Goal: Contribute content: Contribute content

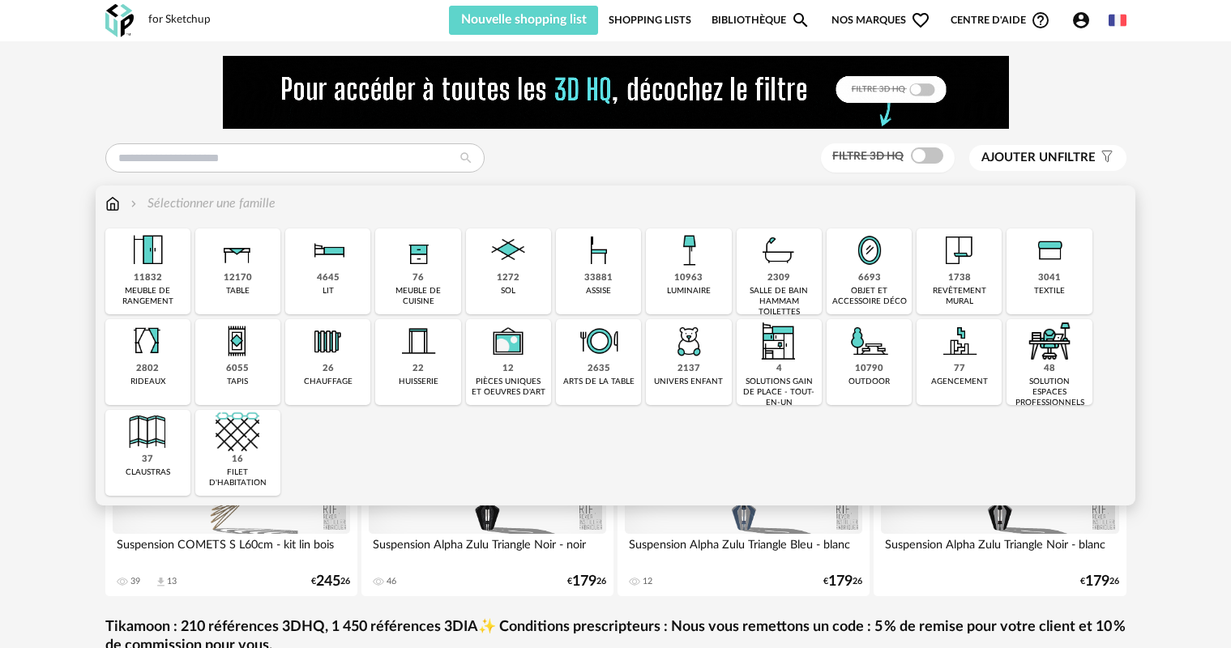
click at [855, 290] on div "objet et accessoire déco" at bounding box center [869, 296] width 75 height 21
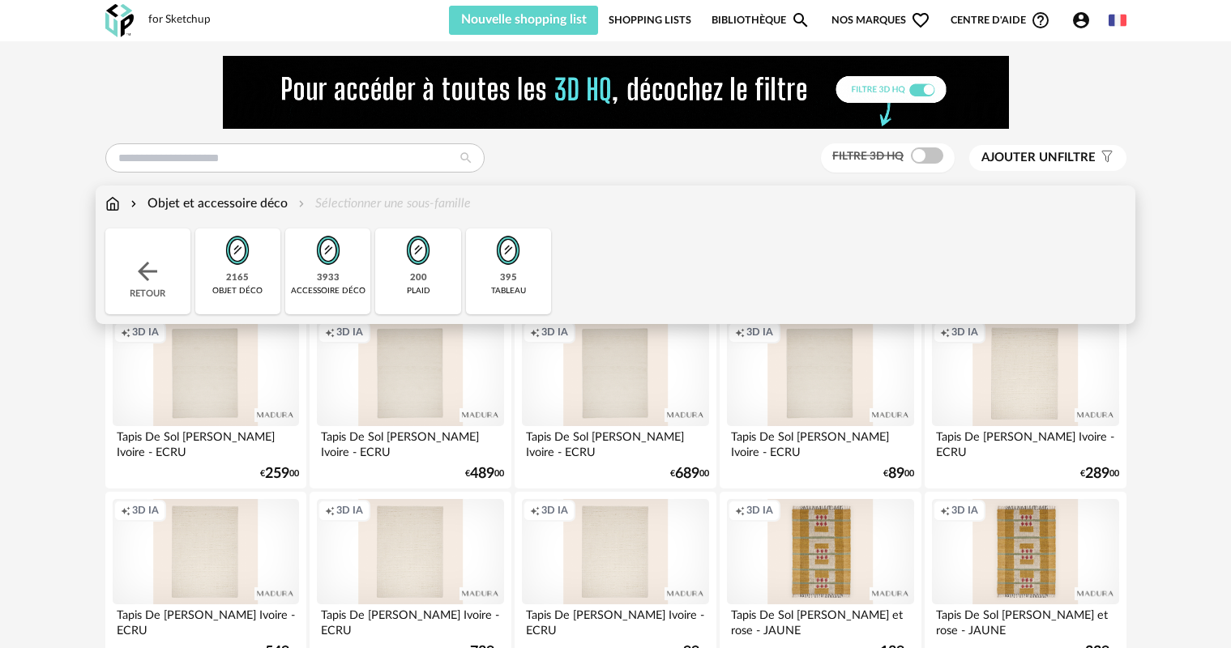
click at [140, 268] on img at bounding box center [147, 271] width 29 height 29
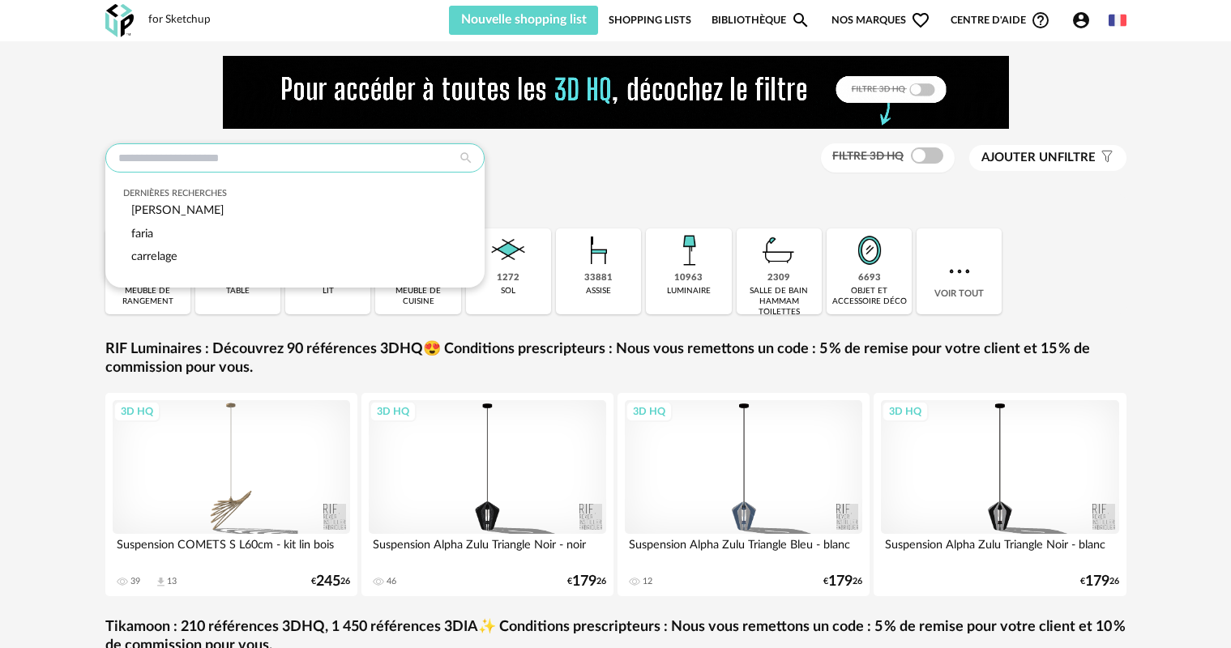
click at [229, 148] on input "text" at bounding box center [294, 157] width 379 height 29
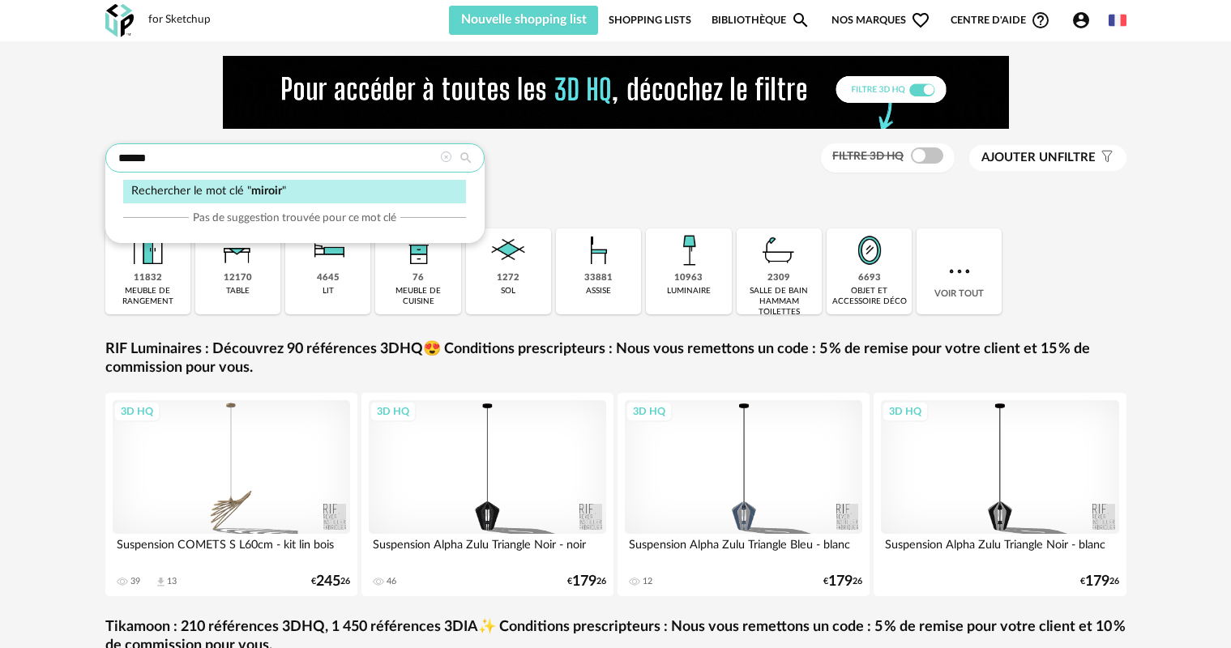
type input "******"
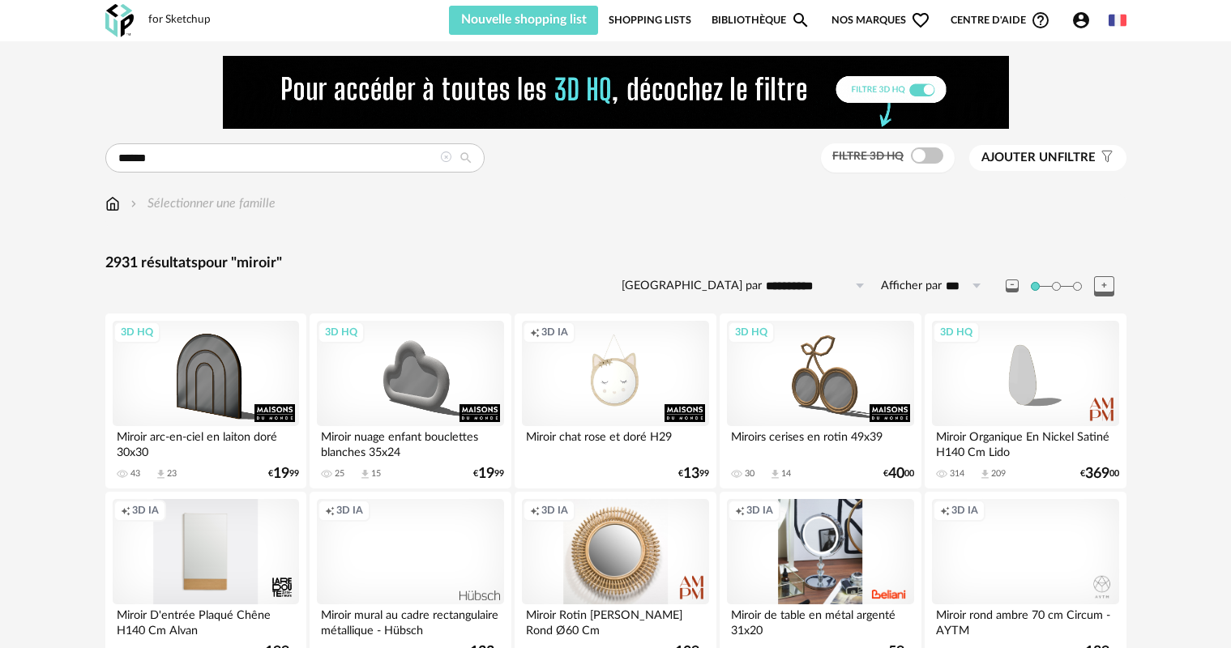
click at [1060, 152] on span "Ajouter un filtre" at bounding box center [1039, 158] width 114 height 16
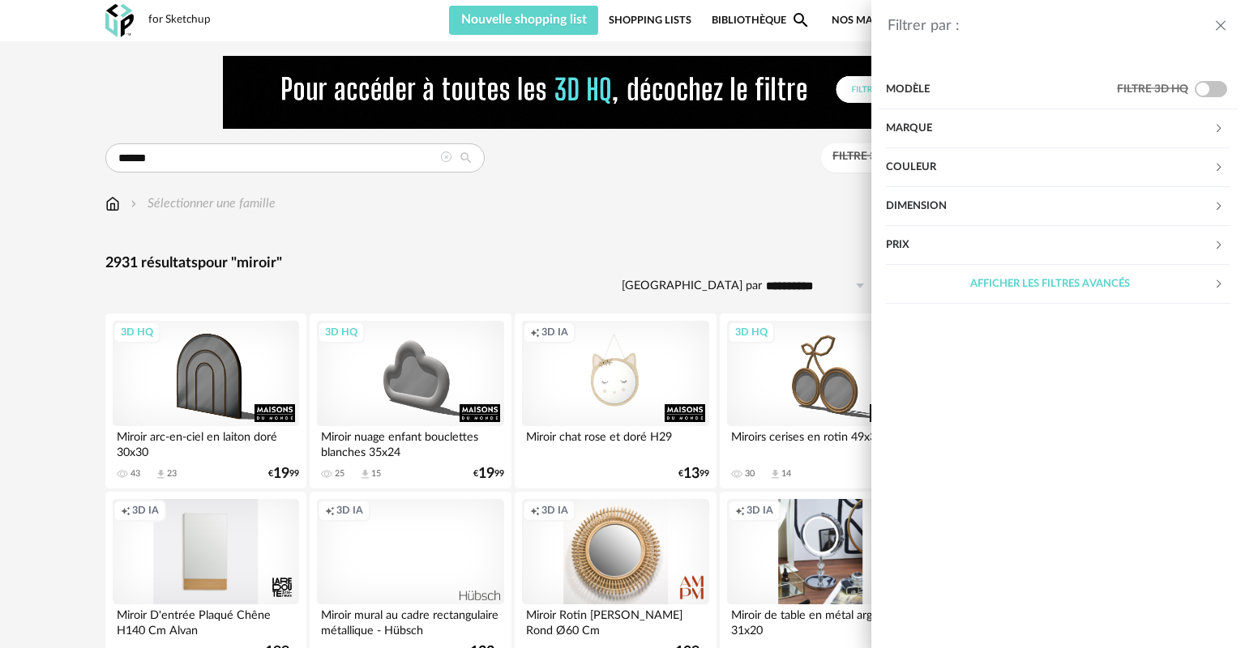
click at [1021, 135] on div "Marque" at bounding box center [1049, 128] width 327 height 39
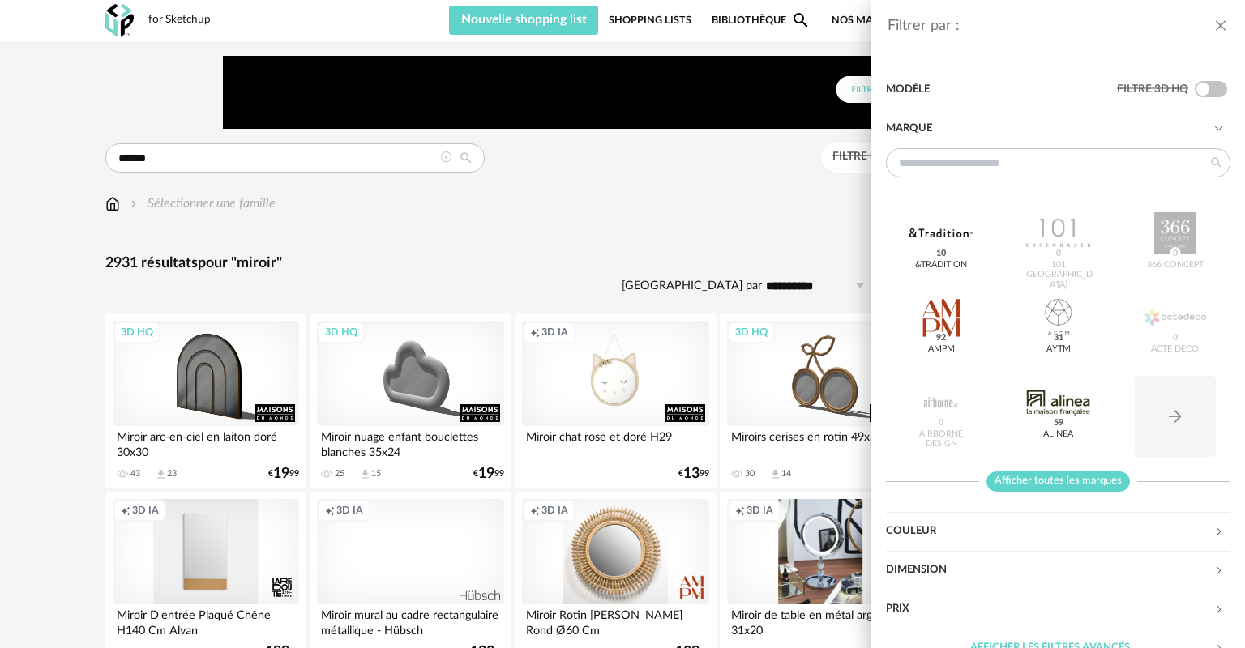
click at [1046, 478] on span "Afficher toutes les marques" at bounding box center [1058, 482] width 143 height 20
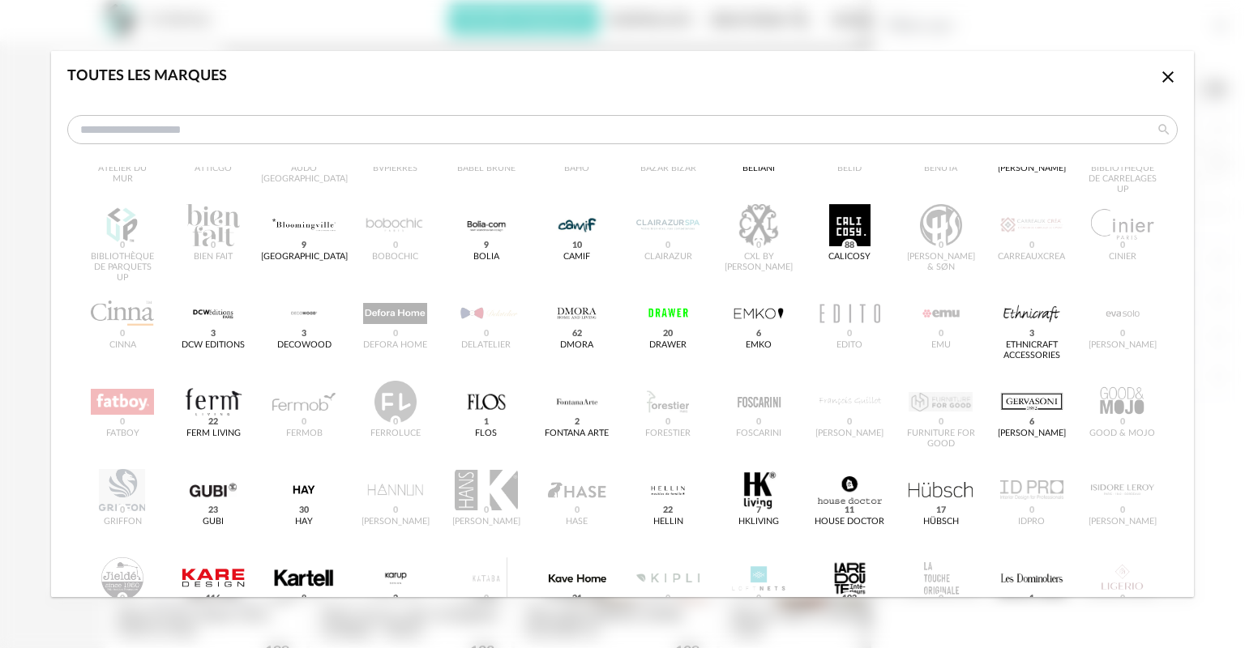
scroll to position [162, 0]
click at [580, 579] on div "dialog" at bounding box center [577, 577] width 63 height 42
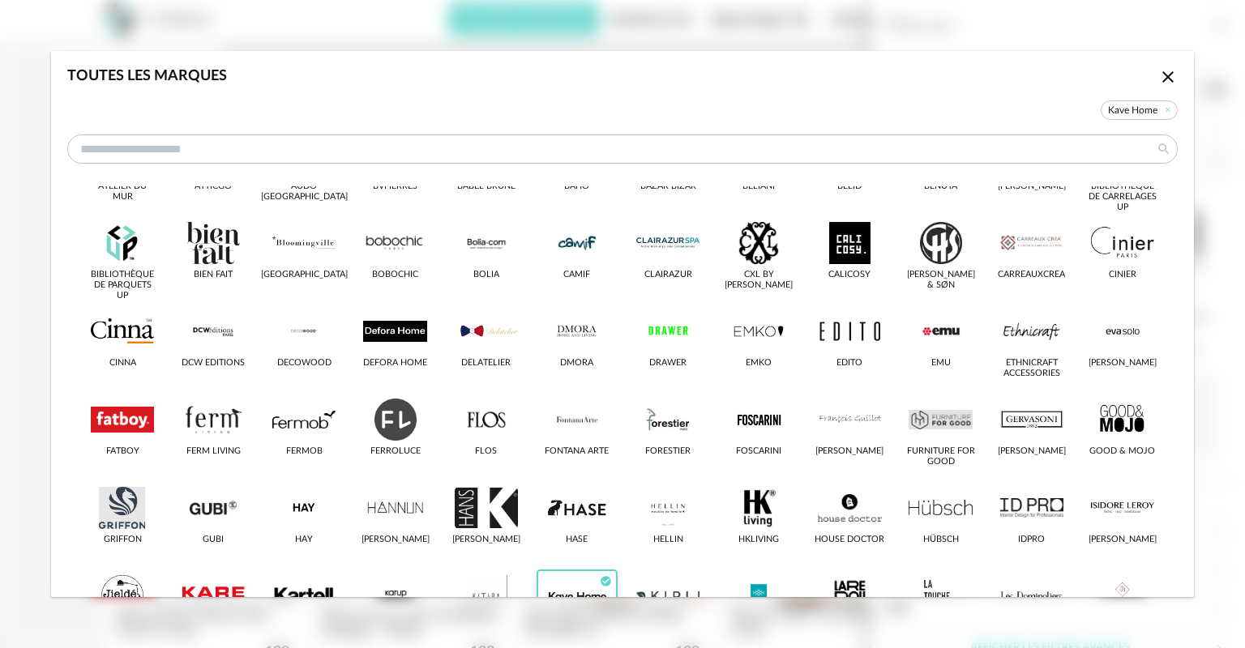
scroll to position [182, 0]
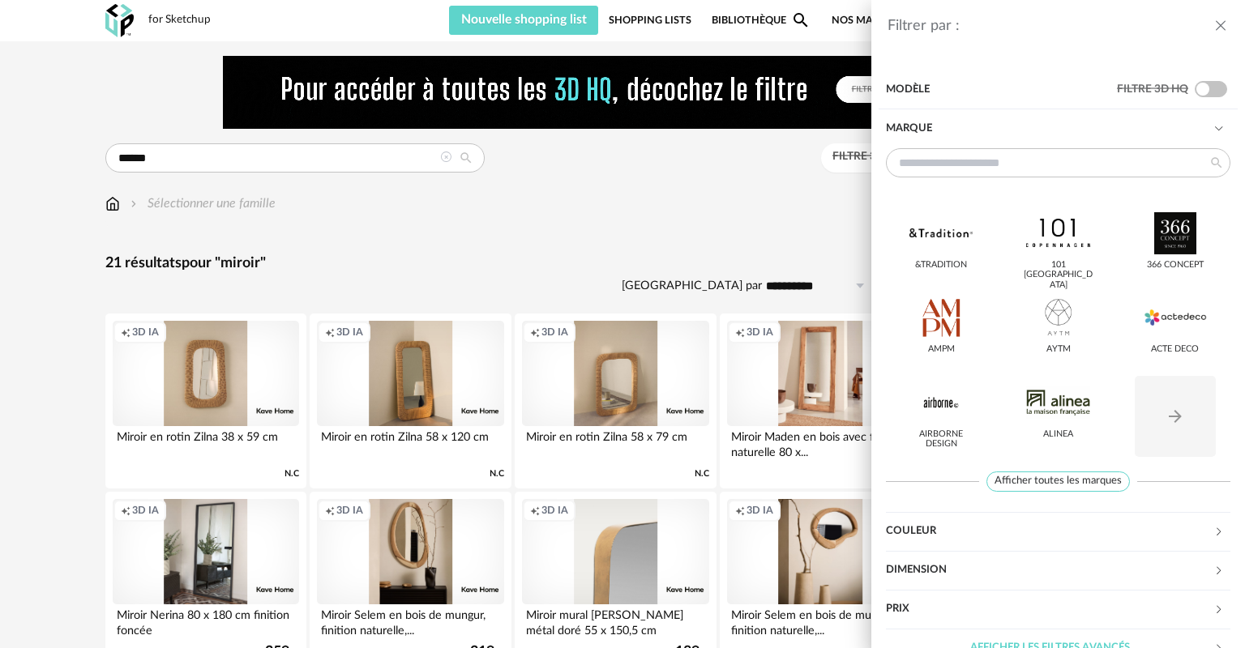
click at [939, 571] on div "Dimension" at bounding box center [1049, 570] width 327 height 39
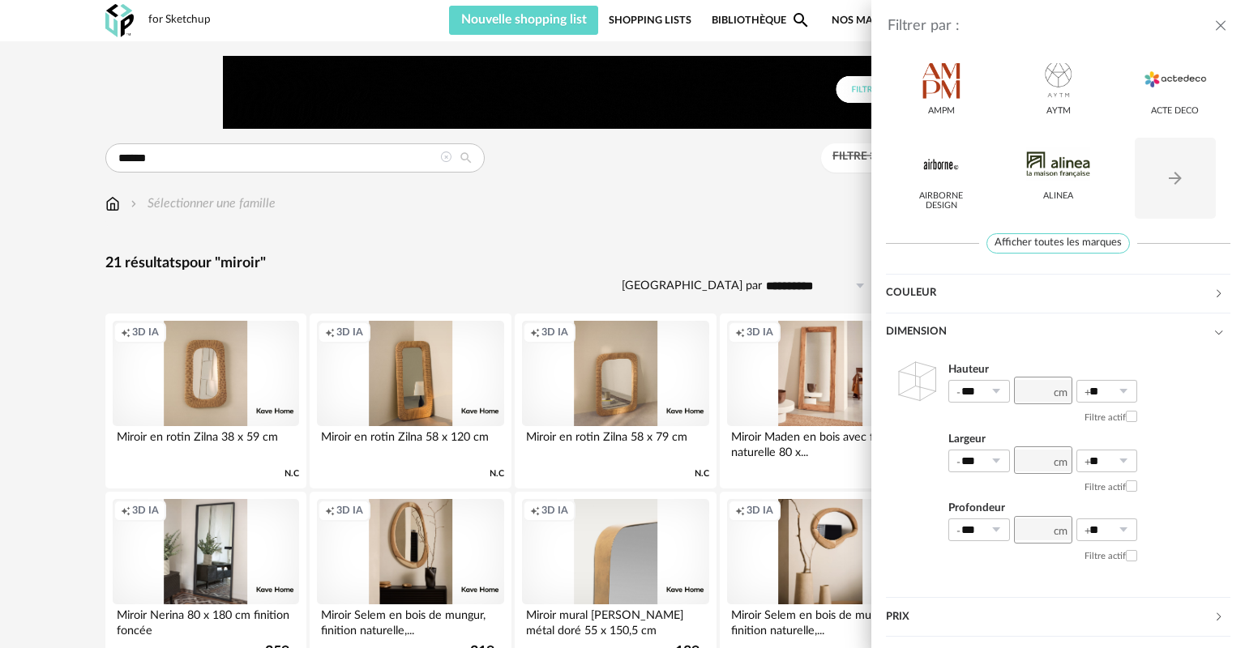
scroll to position [243, 0]
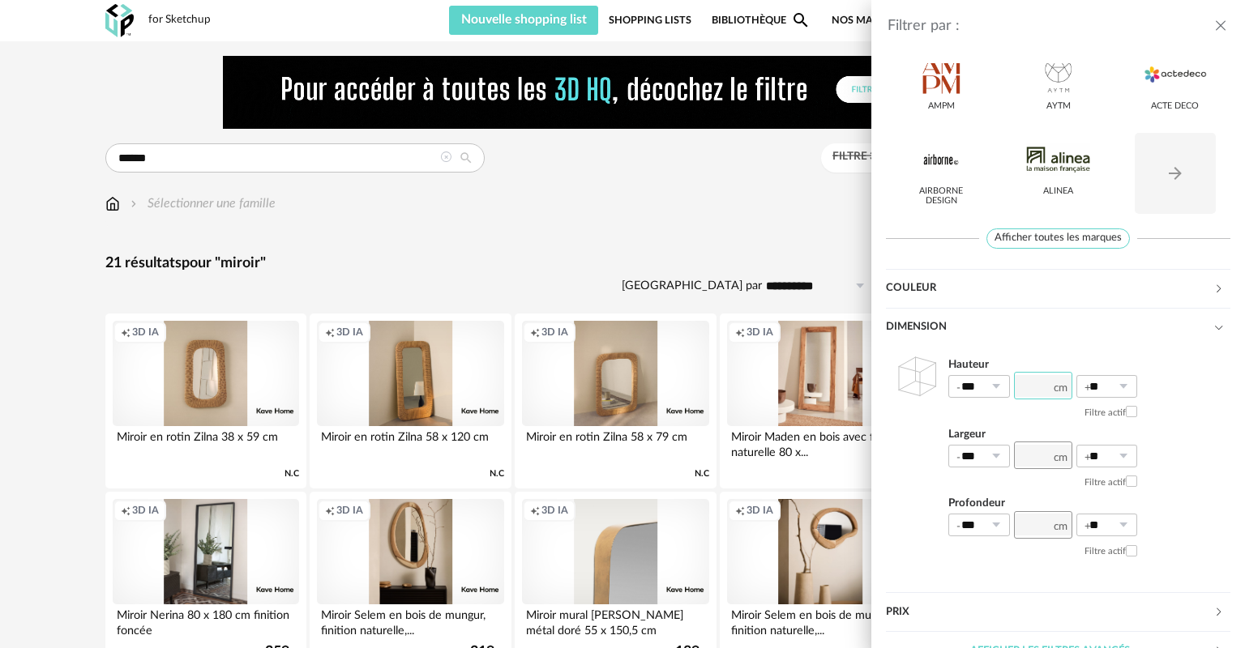
click at [1050, 387] on input "number" at bounding box center [1043, 386] width 58 height 28
type input "**"
click at [1188, 419] on div "Hauteur *** 0% 10% 20% 30% 40% 50% 60% 70% 80% 90% 100% ** ** 0% 10% 20% 30% 40…" at bounding box center [1058, 460] width 345 height 225
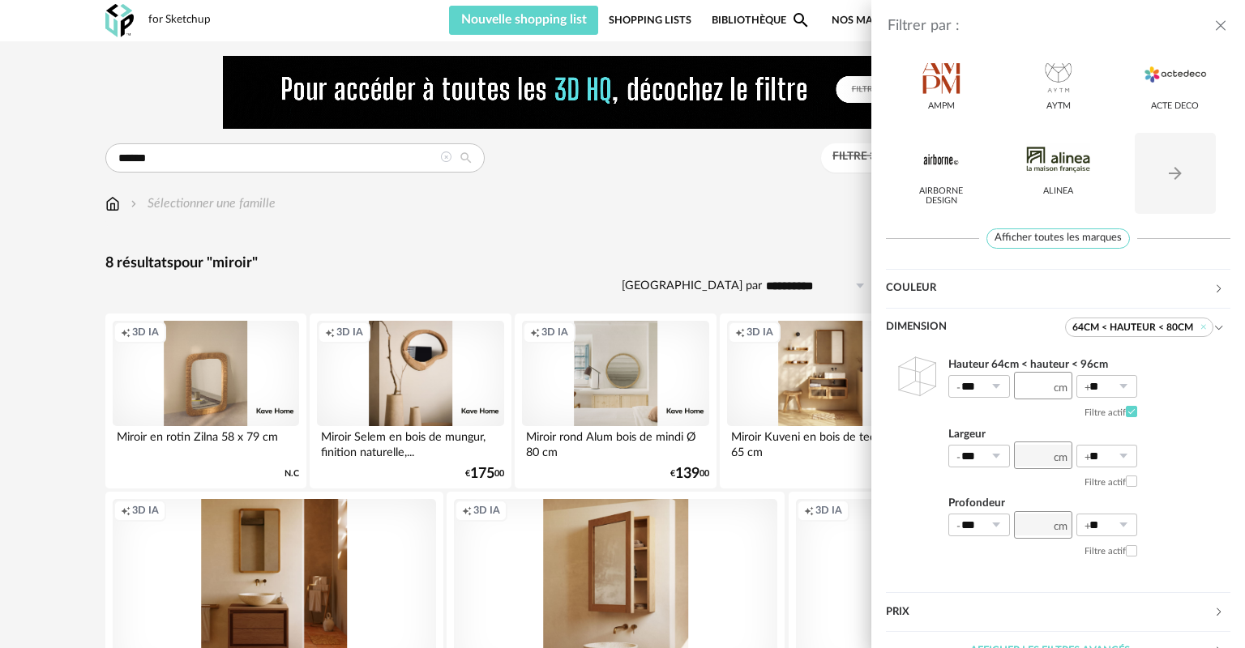
click at [618, 387] on div "Filtrer par : Modèle Filtre 3D HQ Marque &tradition 101 Copenhagen 366 Concept …" at bounding box center [622, 324] width 1245 height 648
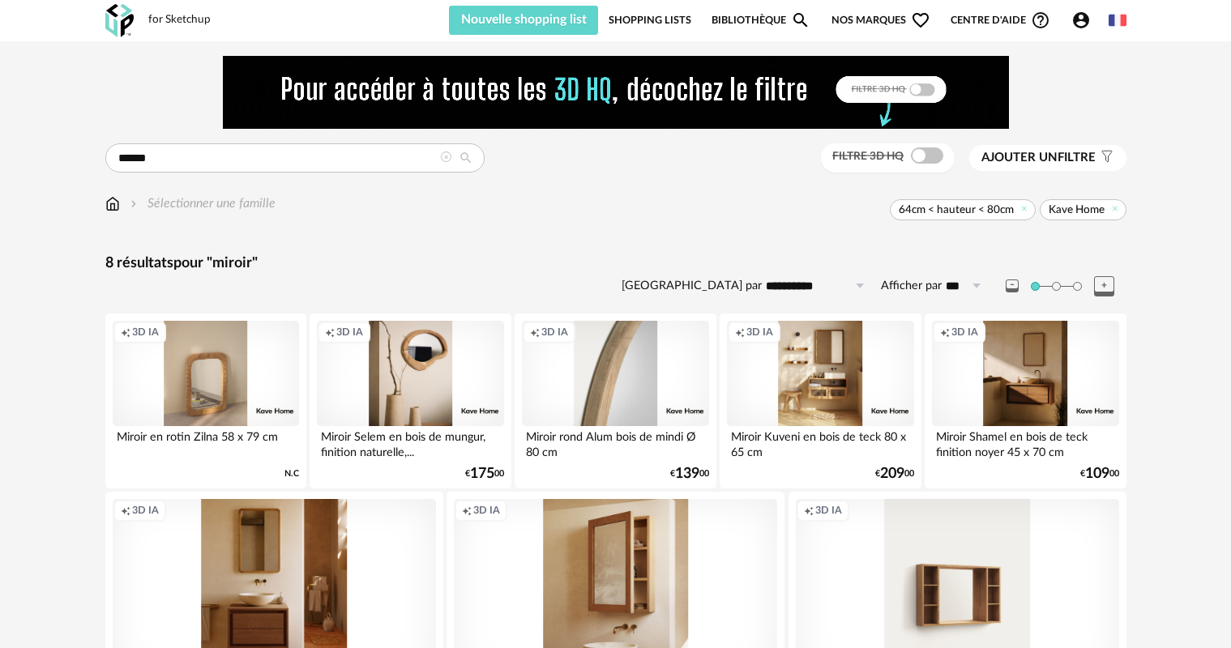
click at [622, 362] on div "Creation icon 3D IA" at bounding box center [615, 373] width 186 height 105
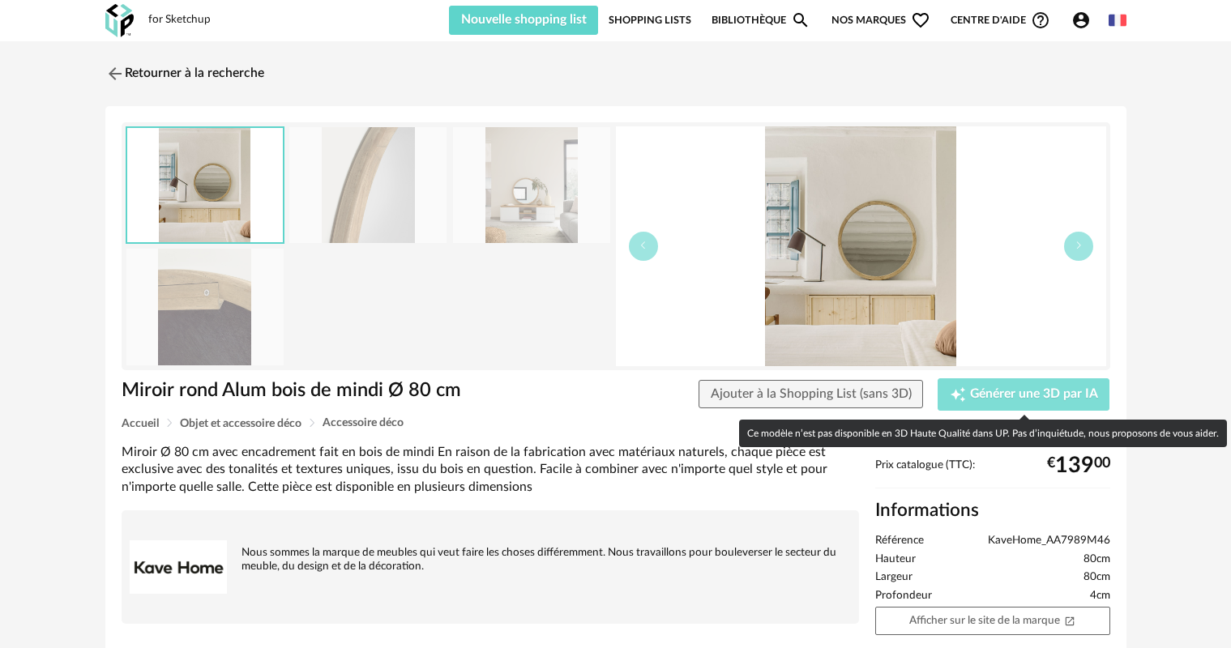
click at [1027, 392] on span "Générer une 3D par IA" at bounding box center [1034, 394] width 128 height 13
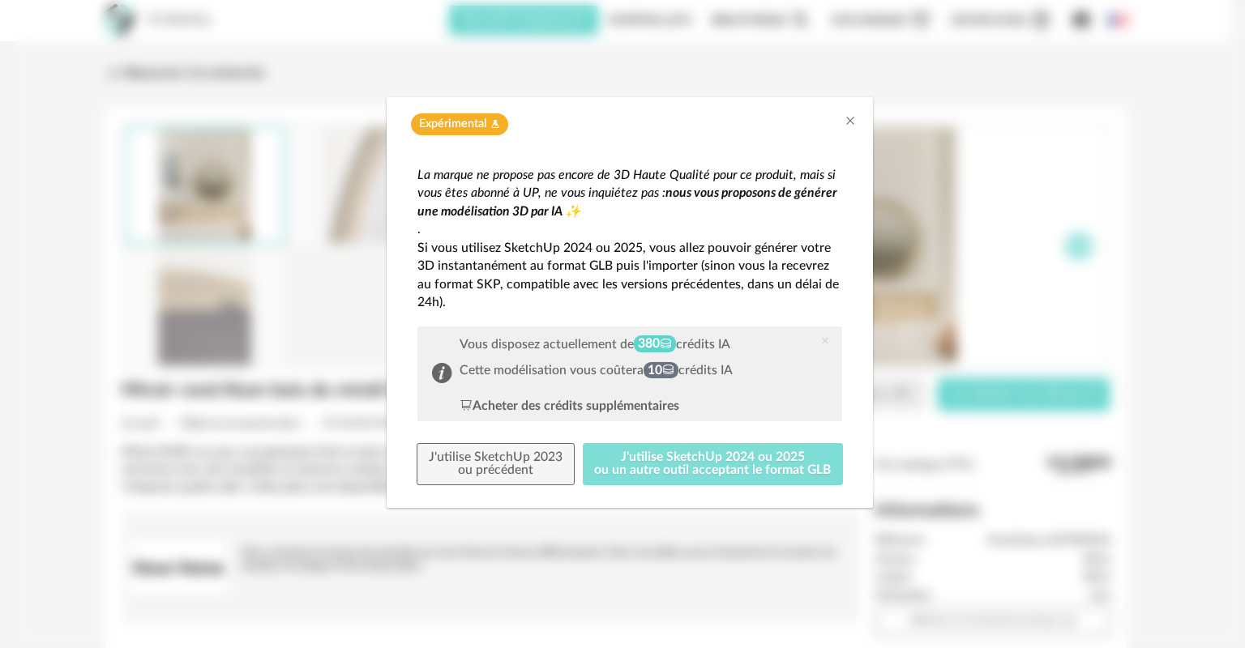
click at [670, 458] on button "J'utilise SketchUp 2024 ou 2025 ou un autre outil acceptant le format GLB" at bounding box center [713, 464] width 261 height 42
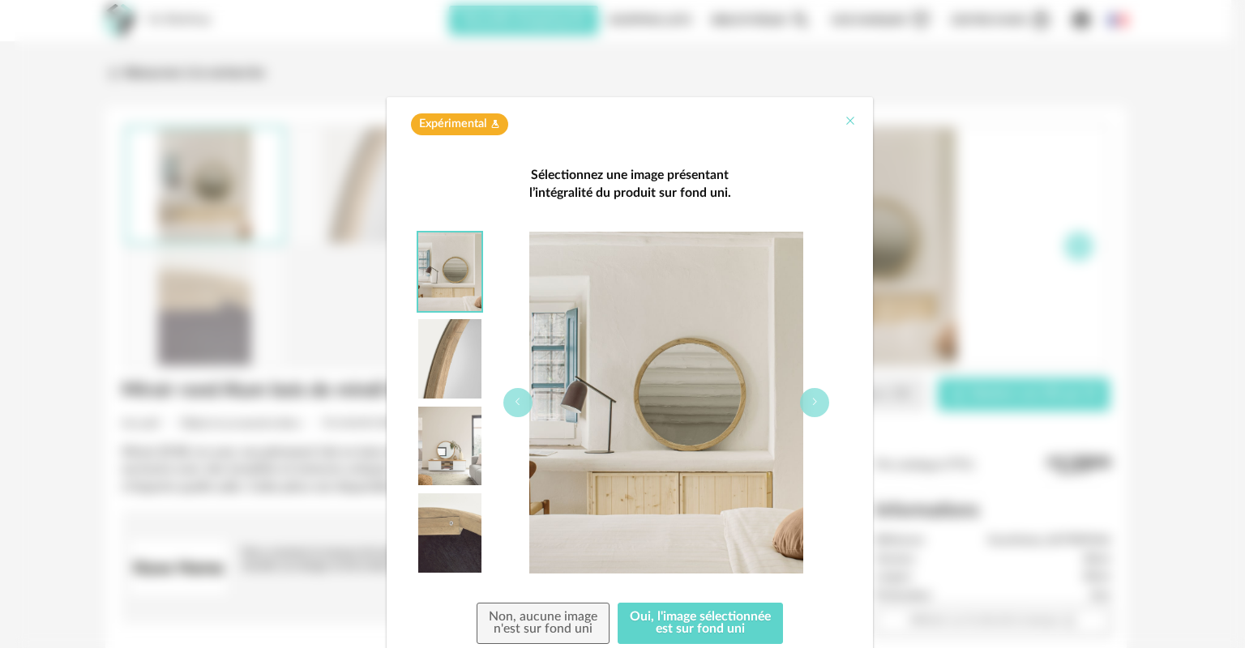
click at [845, 117] on icon "Close" at bounding box center [850, 120] width 13 height 13
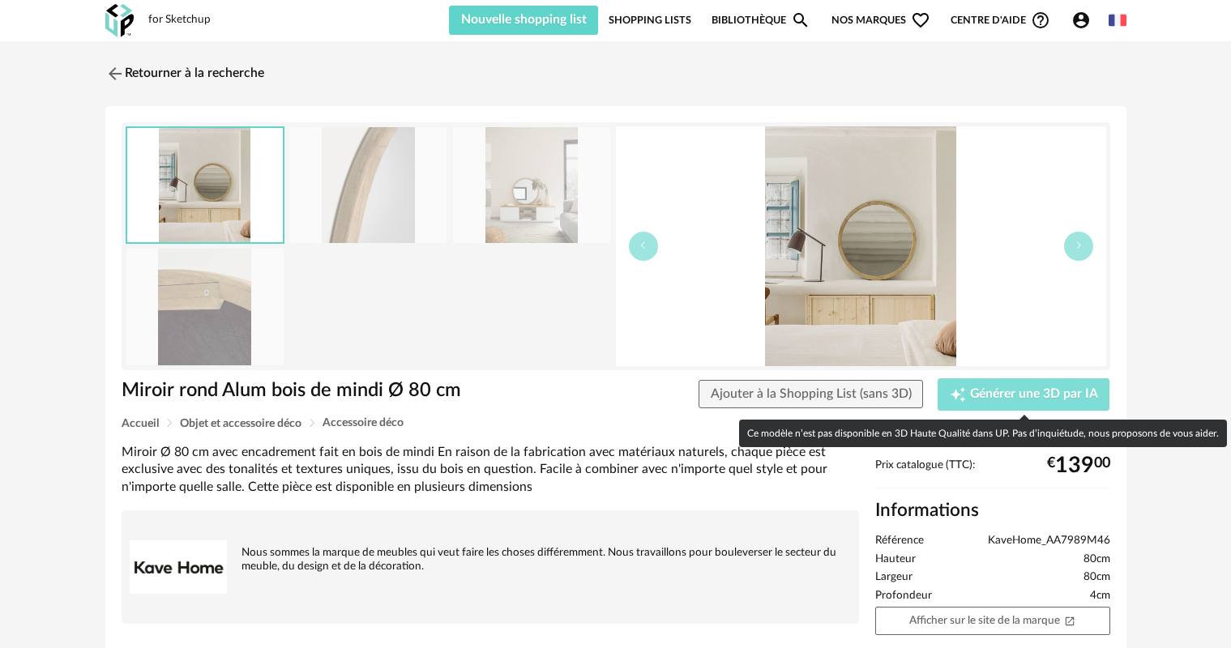
click at [1007, 389] on span "Générer une 3D par IA" at bounding box center [1034, 394] width 128 height 13
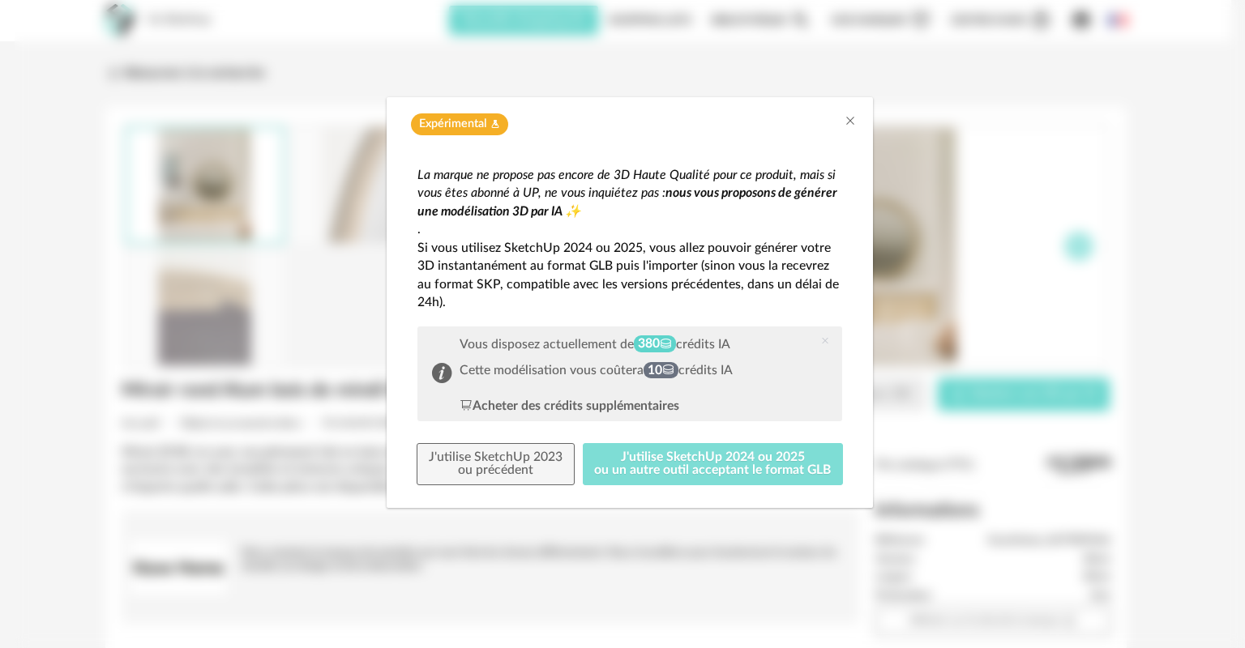
click at [666, 464] on button "J'utilise SketchUp 2024 ou 2025 ou un autre outil acceptant le format GLB" at bounding box center [713, 464] width 261 height 42
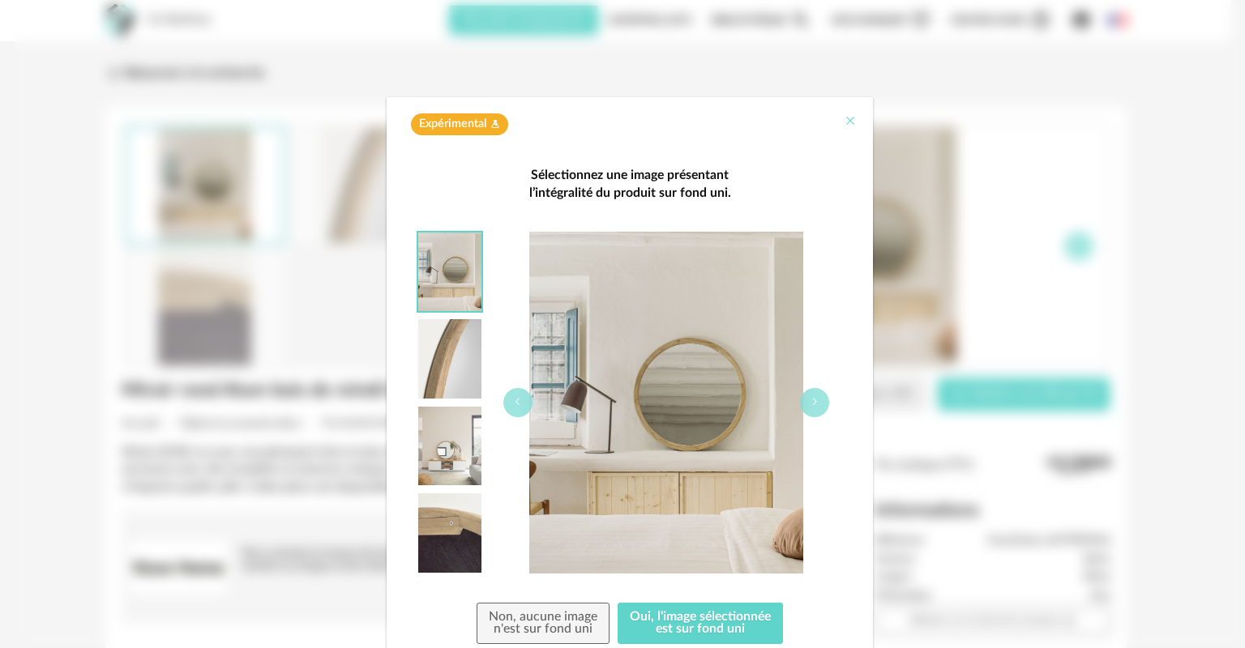
click at [844, 116] on icon "Close" at bounding box center [850, 120] width 13 height 13
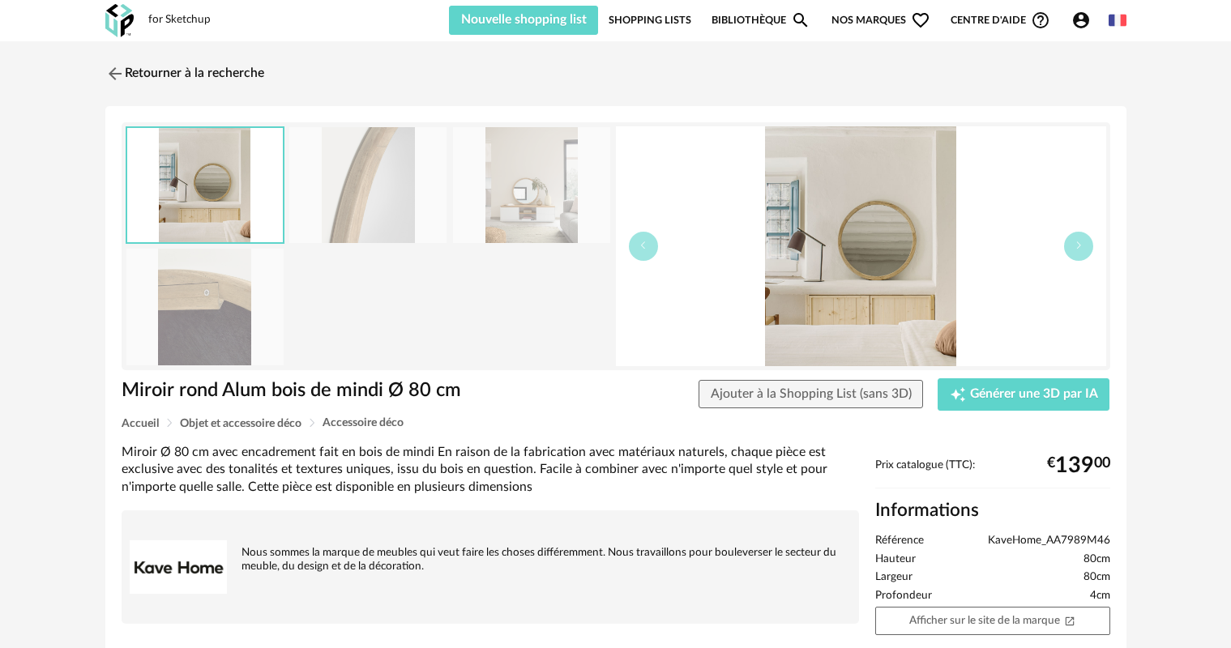
click at [1178, 357] on div "Retourner à la recherche Miroir rond Alum bois de mindi Ø 80 cm Miroir rond Alu…" at bounding box center [615, 362] width 1231 height 643
click at [1082, 246] on icon "button" at bounding box center [1079, 246] width 10 height 10
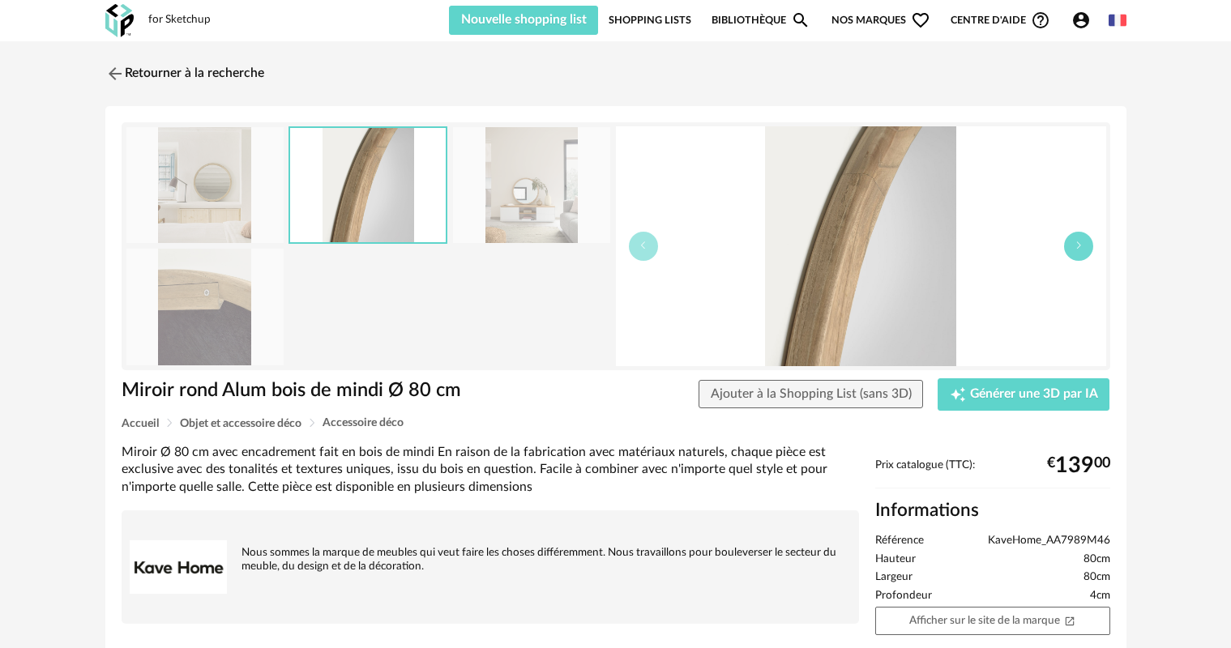
click at [1082, 246] on icon "button" at bounding box center [1079, 246] width 10 height 10
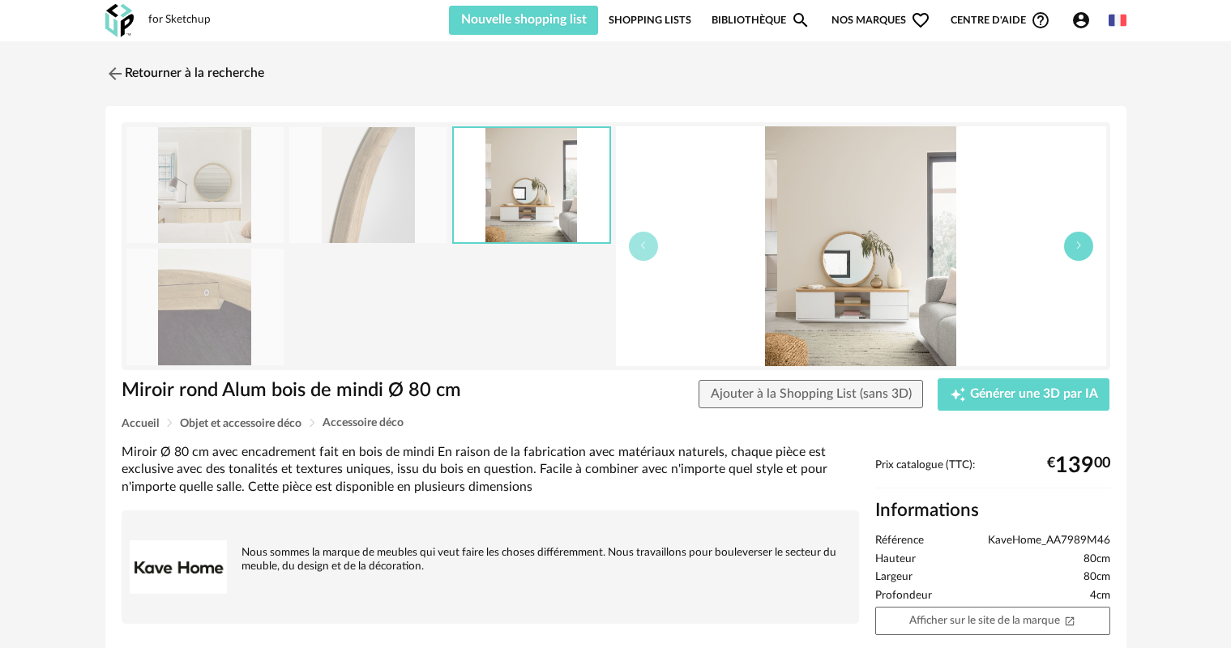
click at [1082, 246] on icon "button" at bounding box center [1079, 246] width 10 height 10
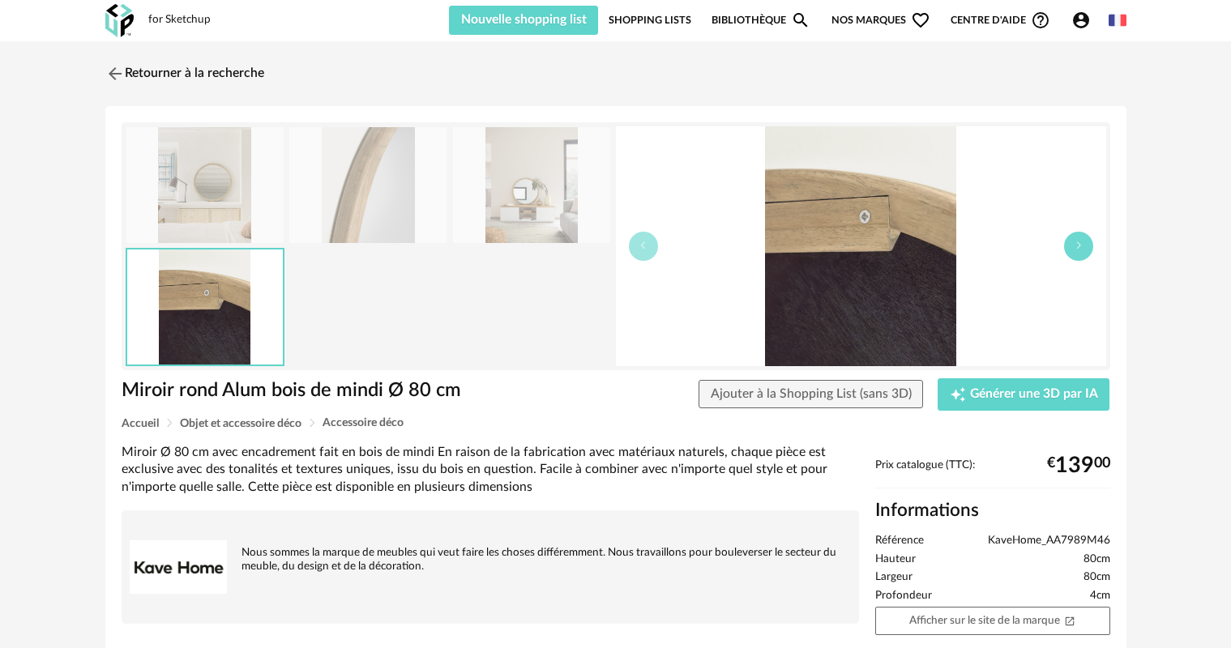
click at [1082, 246] on icon "button" at bounding box center [1079, 246] width 10 height 10
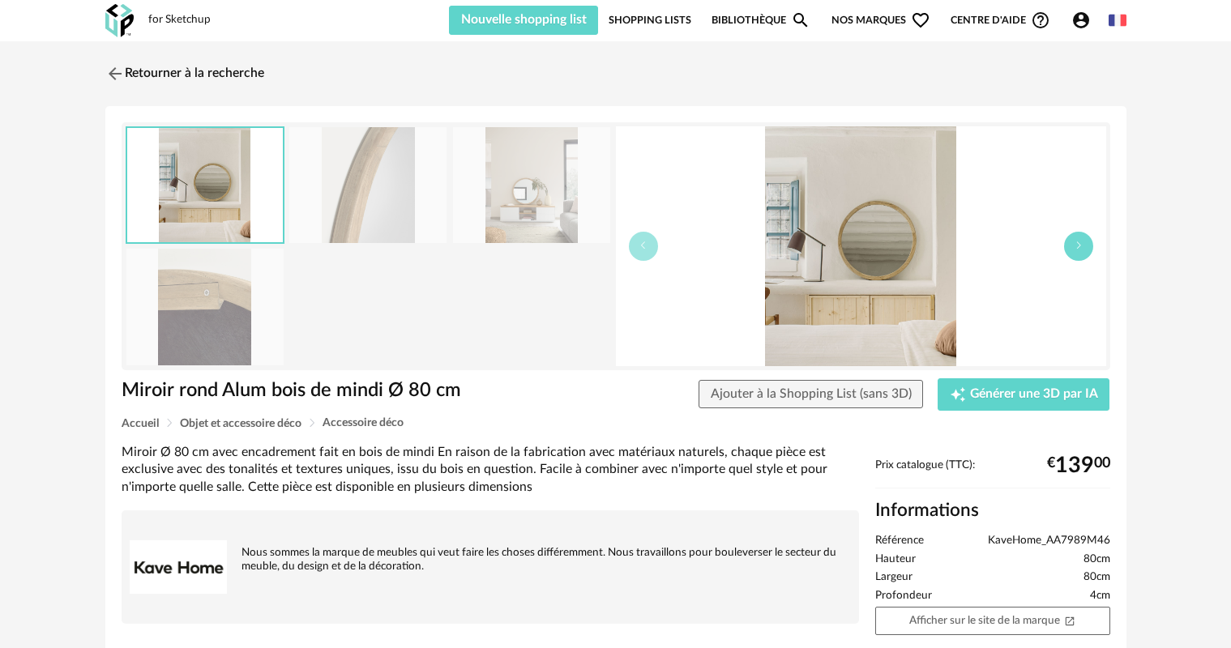
click at [1082, 246] on icon "button" at bounding box center [1079, 246] width 10 height 10
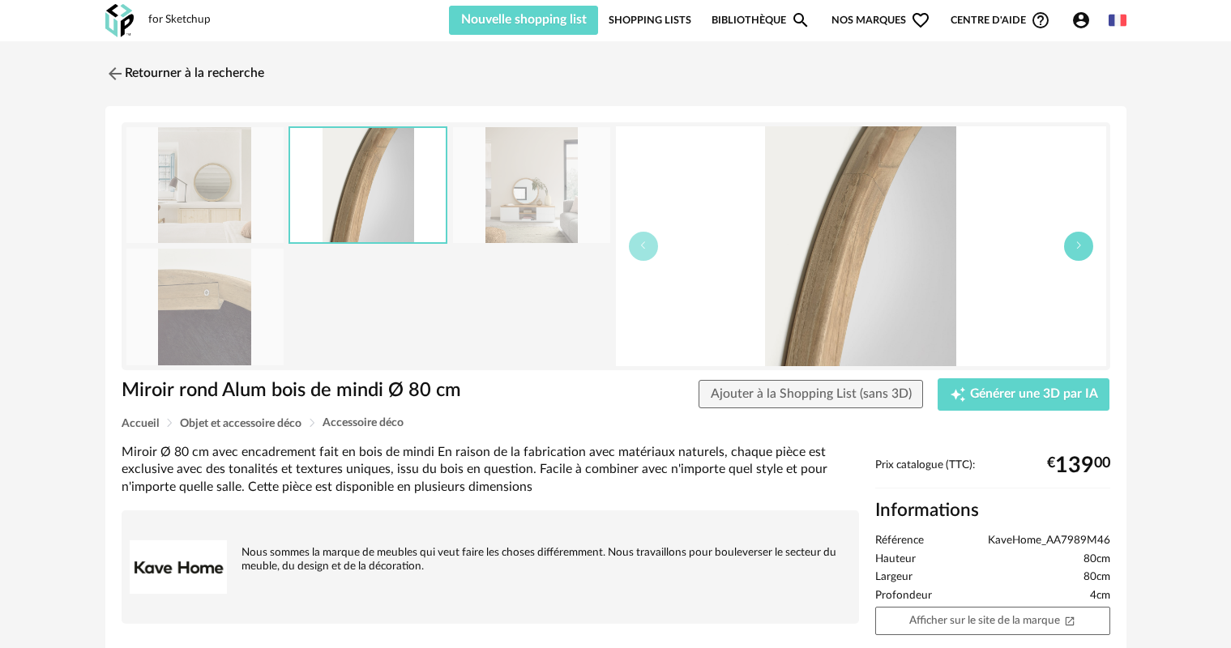
click at [1082, 246] on icon "button" at bounding box center [1079, 246] width 10 height 10
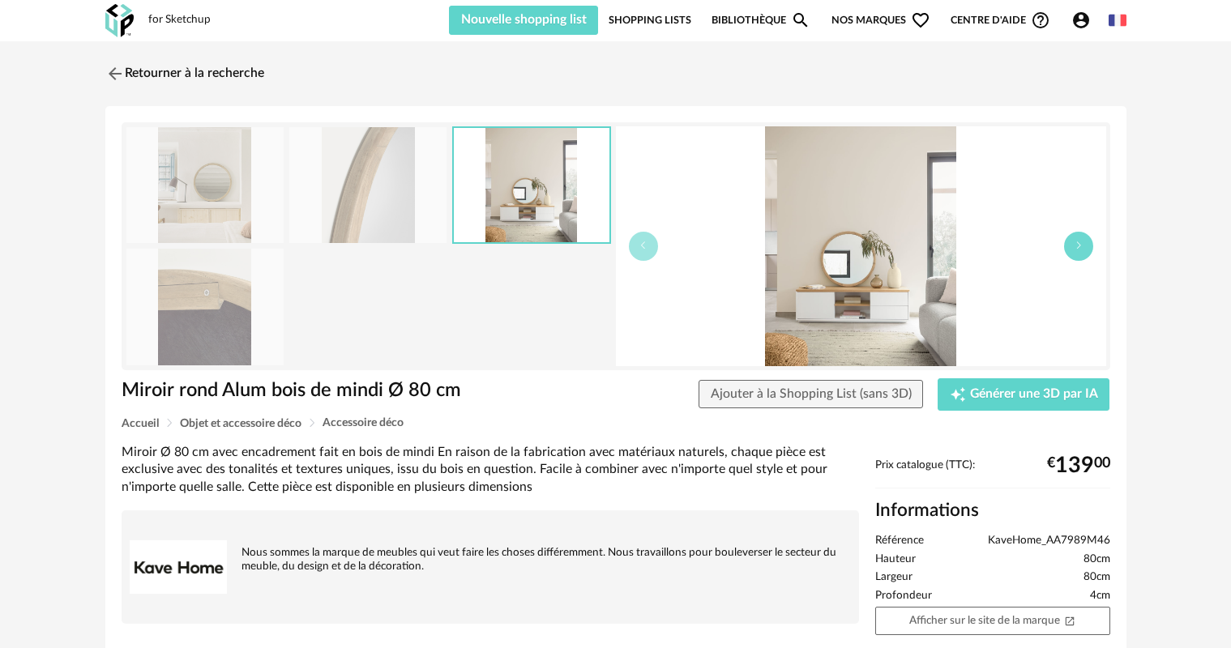
click at [1082, 246] on icon "button" at bounding box center [1079, 246] width 10 height 10
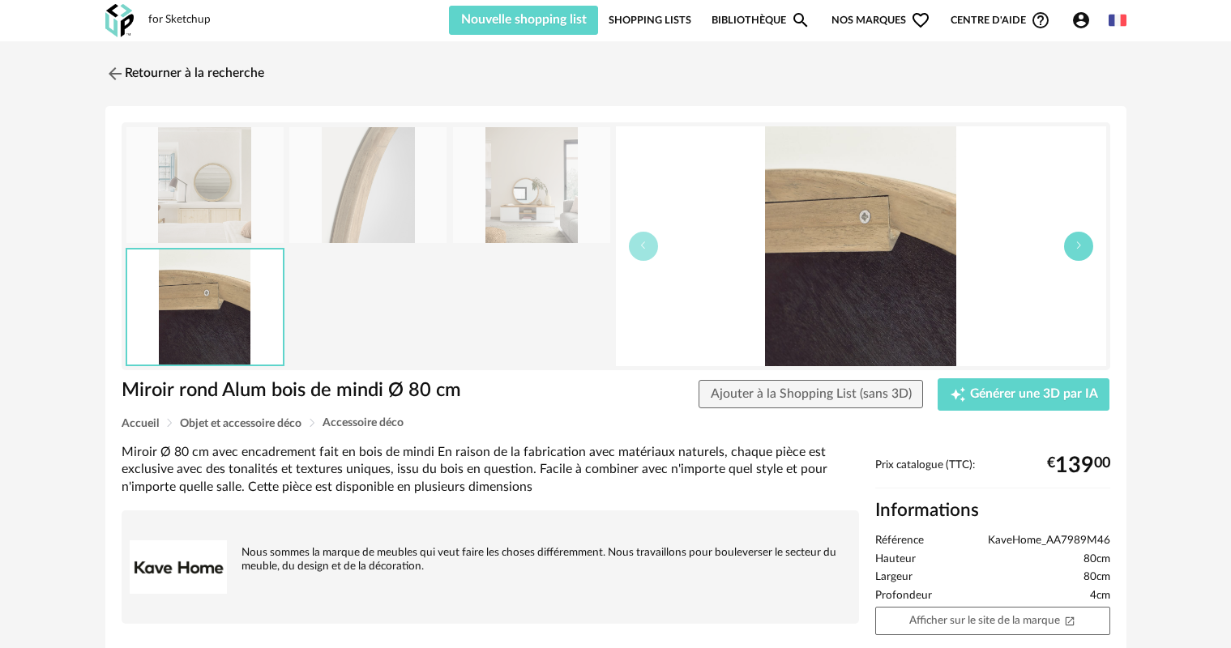
click at [1082, 246] on icon "button" at bounding box center [1079, 246] width 10 height 10
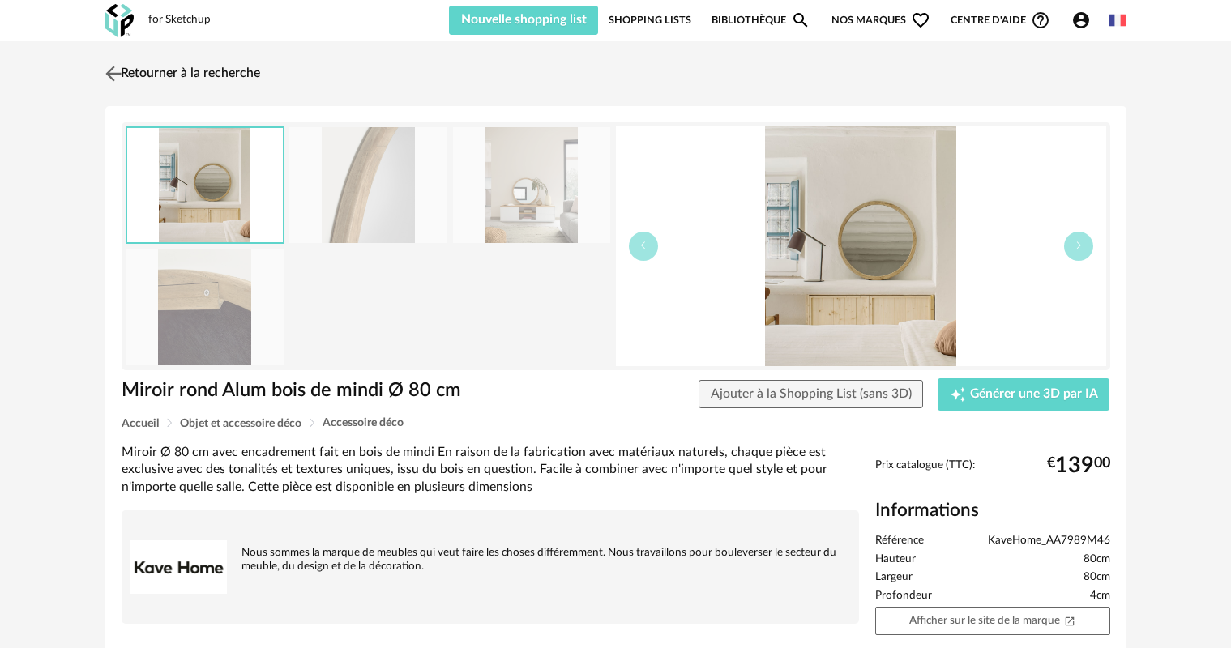
click at [160, 73] on link "Retourner à la recherche" at bounding box center [180, 74] width 159 height 36
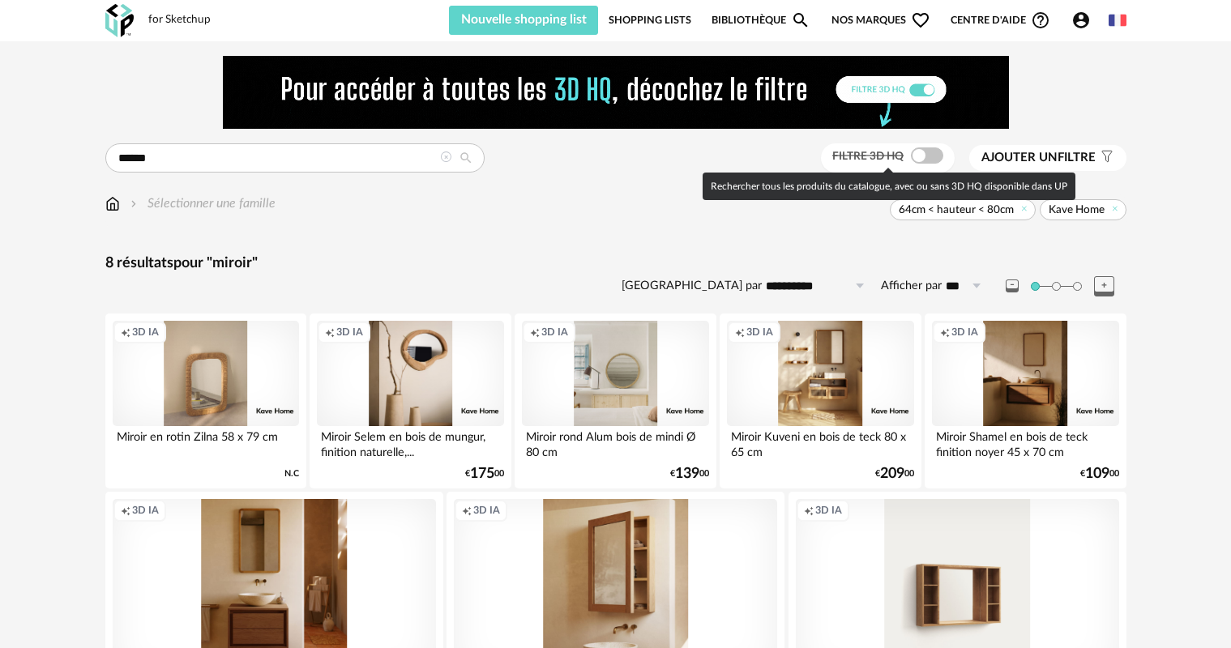
click at [911, 154] on span at bounding box center [927, 156] width 32 height 16
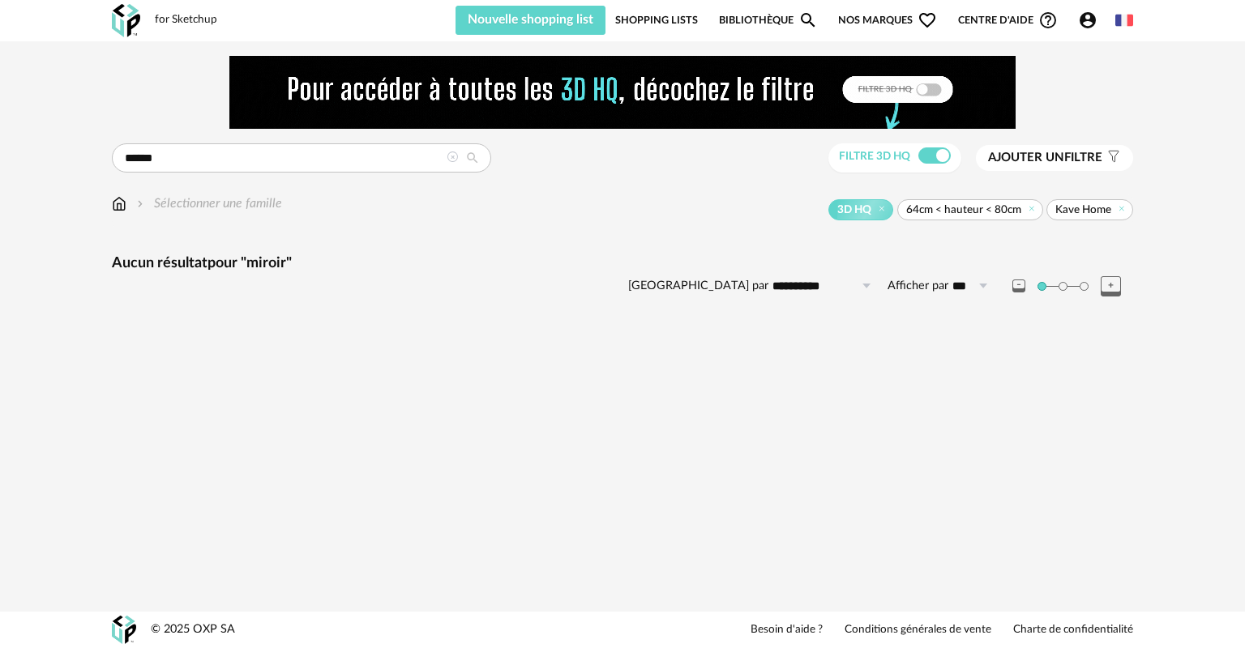
click at [1091, 21] on icon "Account Circle icon" at bounding box center [1088, 20] width 16 height 16
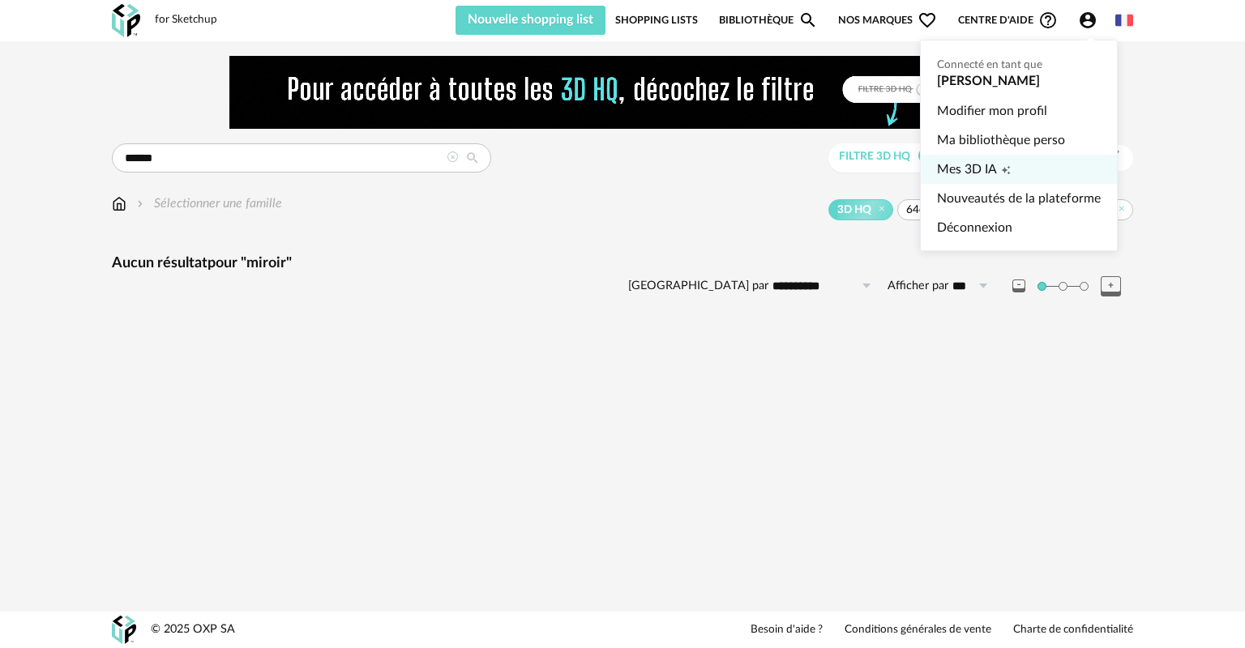
click at [983, 169] on span "Mes 3D IA" at bounding box center [967, 169] width 60 height 29
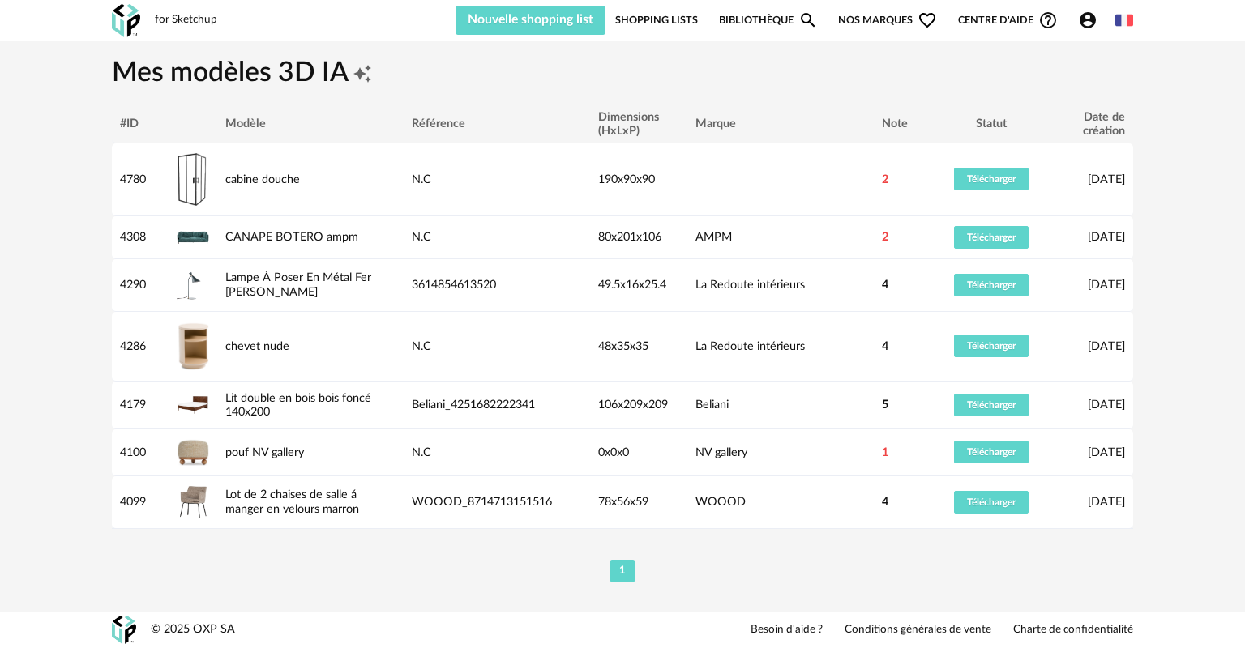
click at [1086, 19] on icon "Account Circle icon" at bounding box center [1088, 20] width 16 height 16
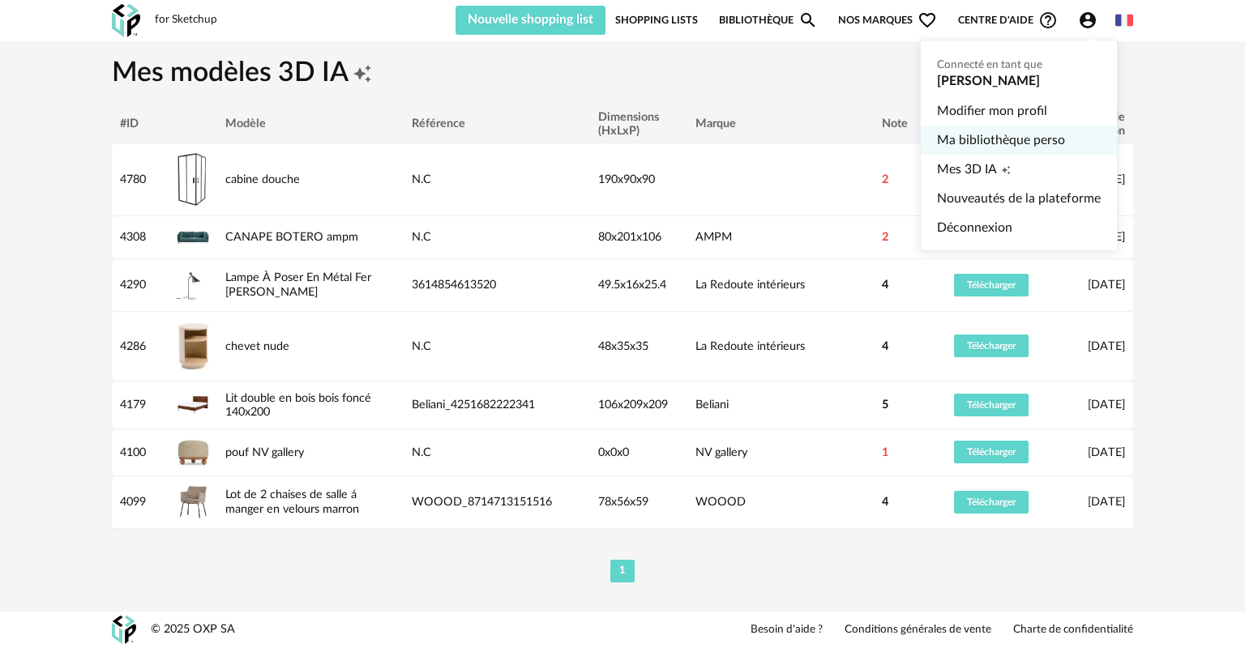
click at [980, 139] on link "Ma bibliothèque perso" at bounding box center [1019, 140] width 164 height 29
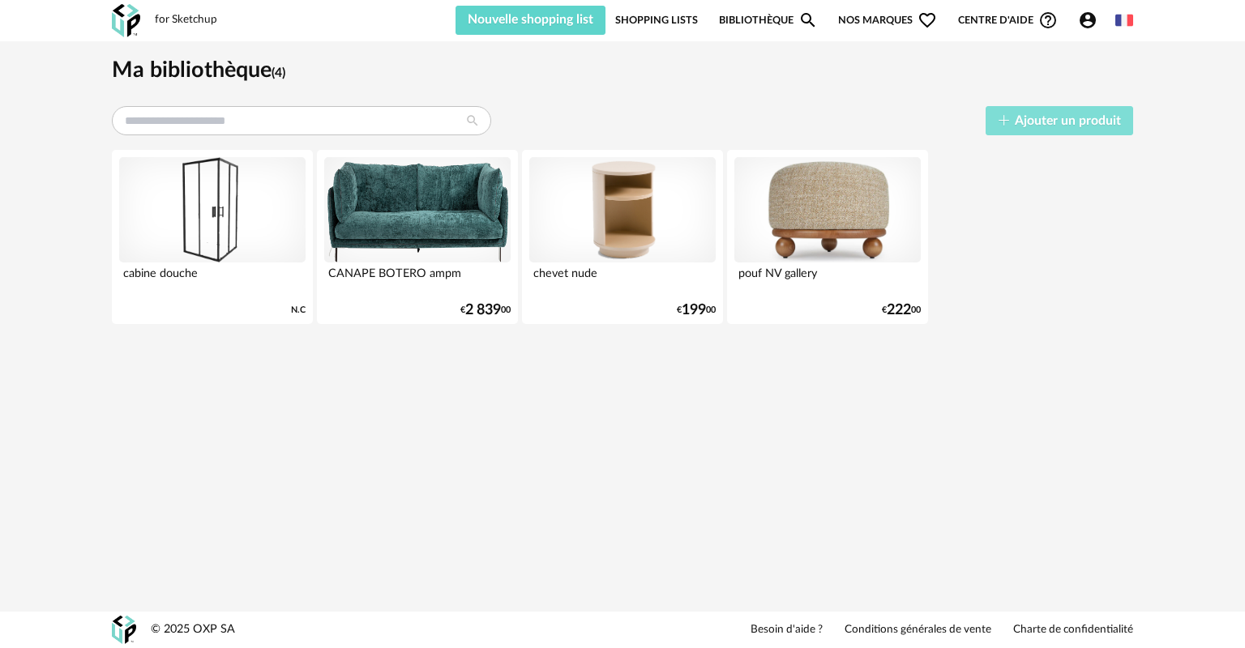
click at [1076, 118] on span "Ajouter un produit" at bounding box center [1068, 120] width 106 height 13
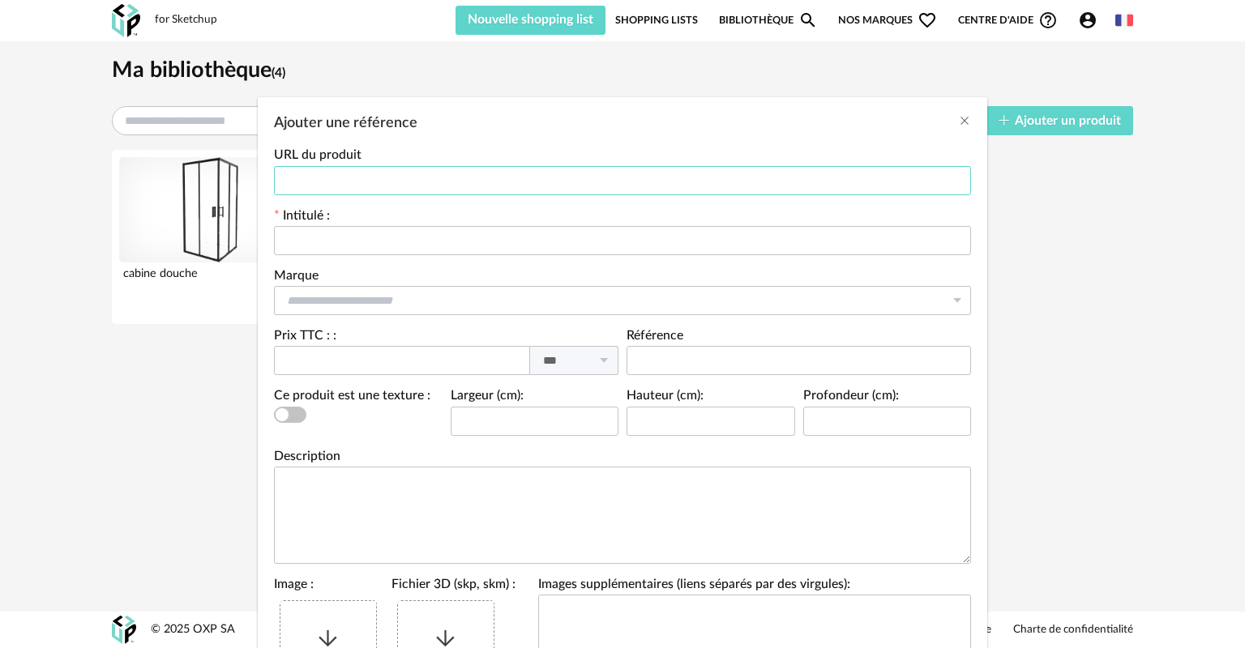
click at [314, 179] on input "Ajouter une référence" at bounding box center [622, 180] width 697 height 29
paste input "**********"
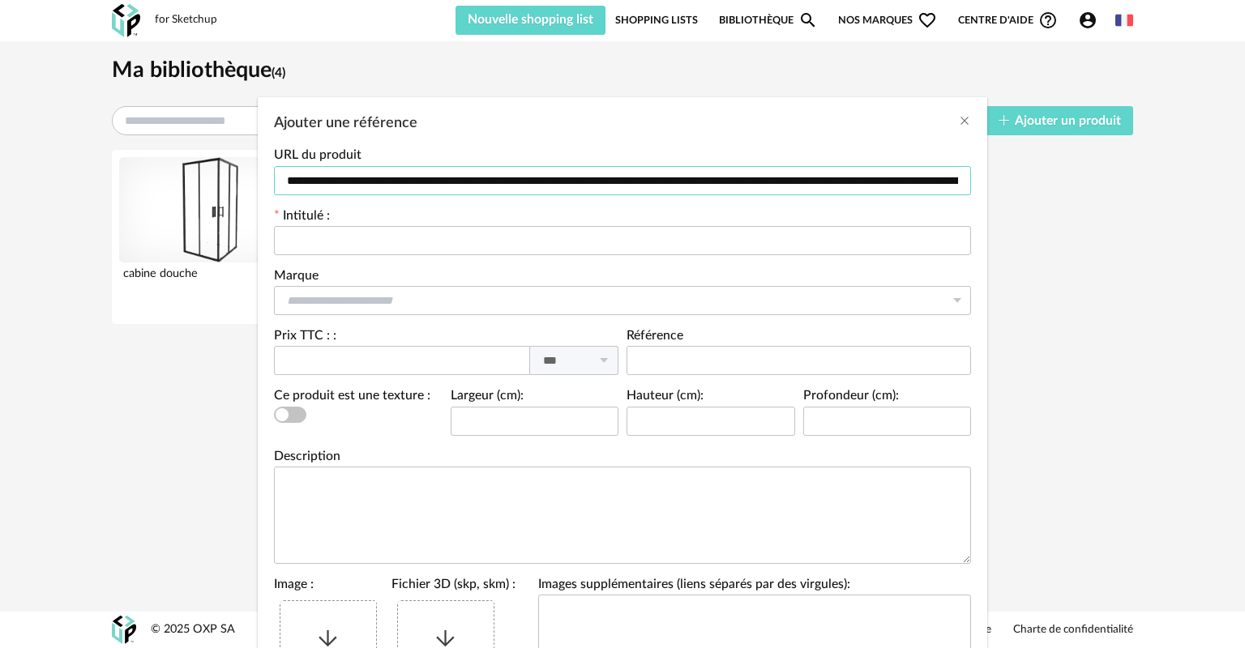
scroll to position [0, 1946]
type input "**********"
click at [321, 240] on input "Ajouter une référence" at bounding box center [622, 240] width 697 height 29
type input "**********"
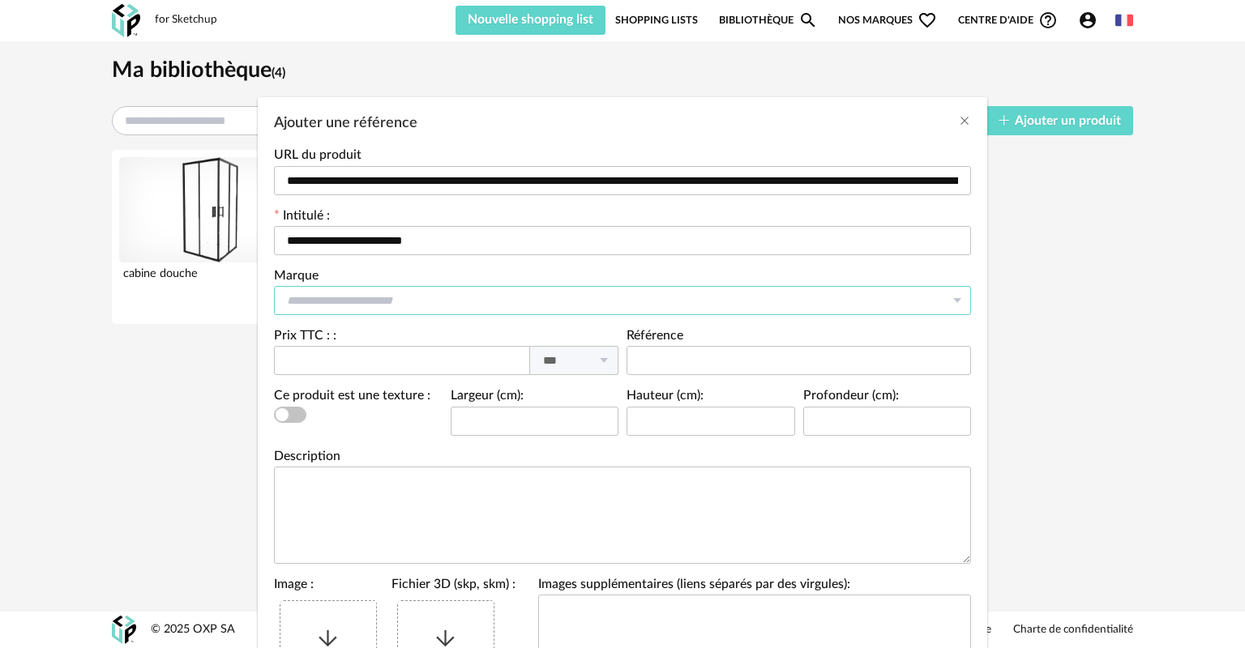
click at [319, 296] on input "Ajouter une référence" at bounding box center [622, 300] width 697 height 29
click at [327, 338] on span "Kave Home" at bounding box center [323, 344] width 76 height 15
type input "*********"
click at [438, 362] on input "Ajouter une référence" at bounding box center [402, 360] width 256 height 29
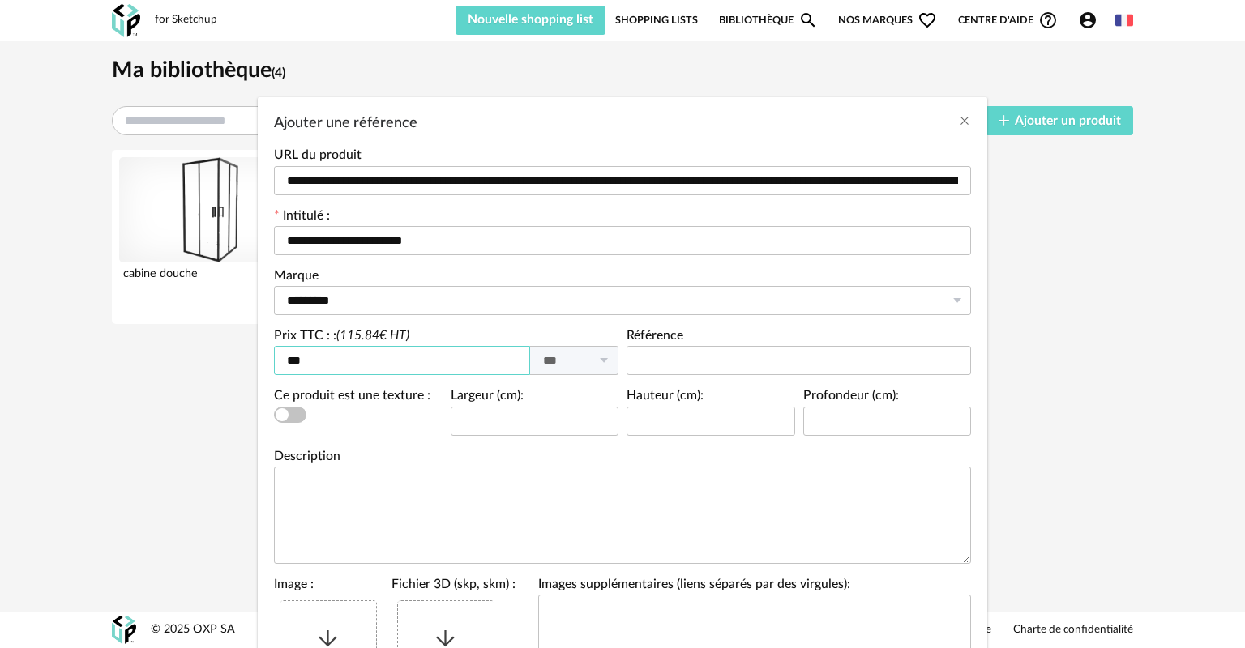
type input "***"
drag, startPoint x: 535, startPoint y: 450, endPoint x: 509, endPoint y: 414, distance: 44.1
click at [534, 451] on div "Description" at bounding box center [622, 507] width 697 height 113
click at [509, 414] on input "Ajouter une référence" at bounding box center [535, 421] width 169 height 29
type input "**"
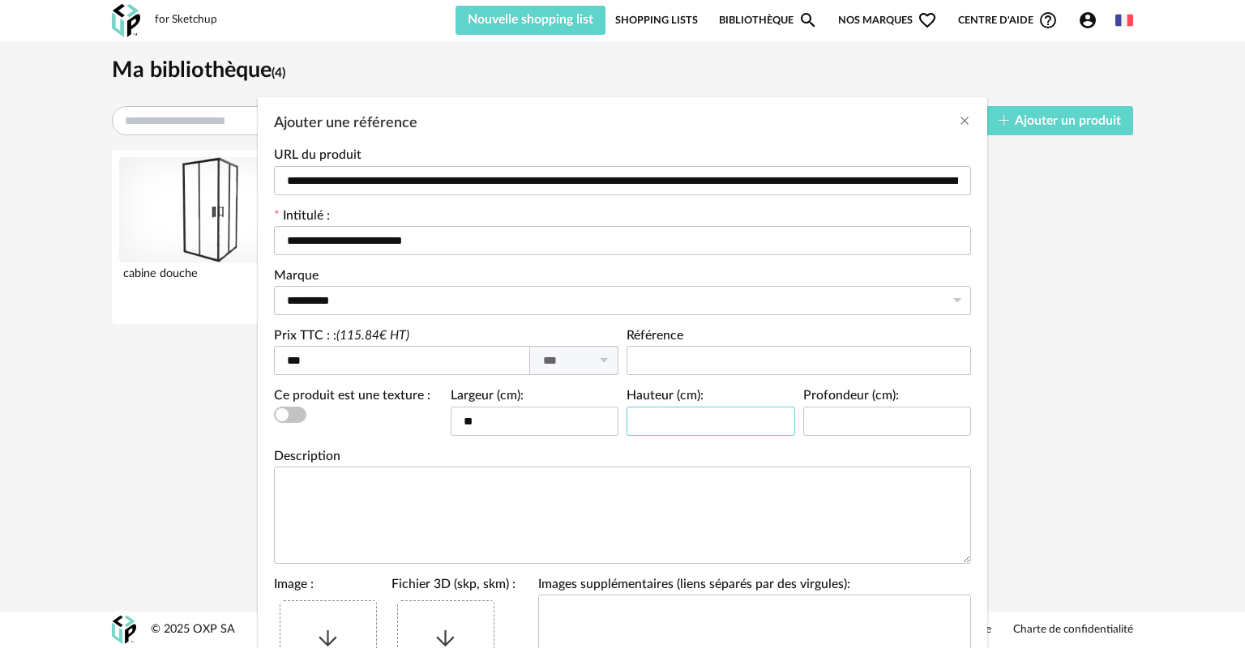
click at [677, 423] on input "Ajouter une référence" at bounding box center [711, 421] width 169 height 29
type input "**"
click at [506, 507] on textarea "Ajouter une référence" at bounding box center [622, 515] width 697 height 97
click at [516, 506] on textarea "**********" at bounding box center [622, 515] width 697 height 97
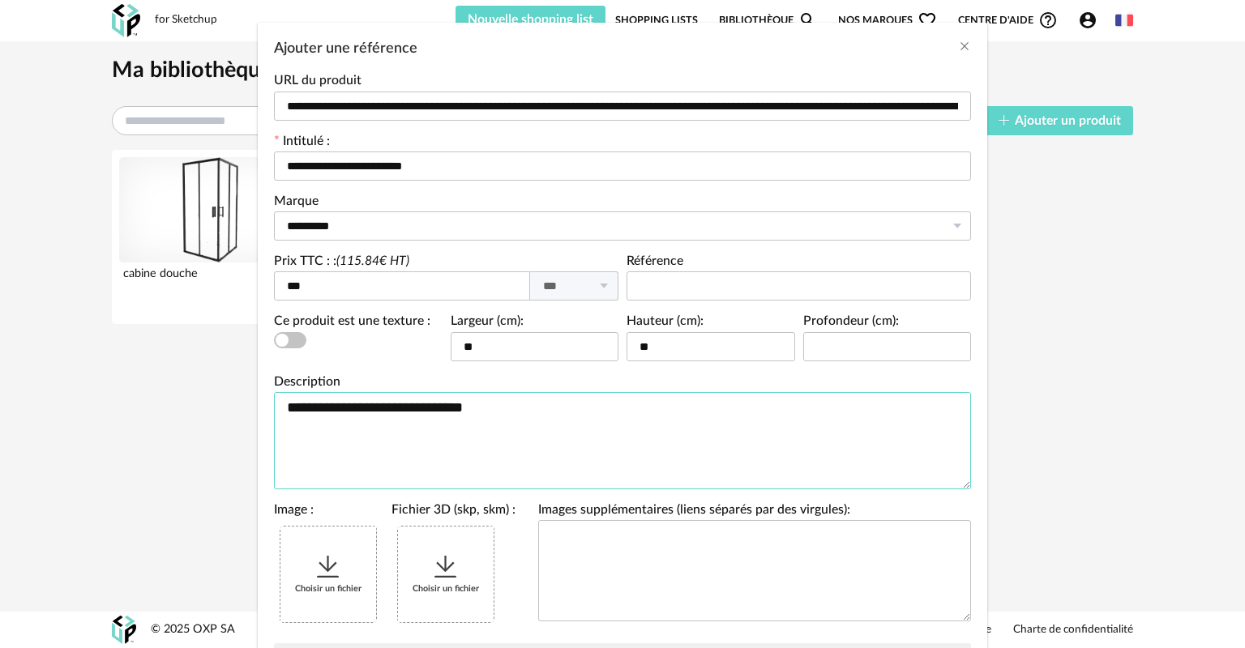
scroll to position [81, 0]
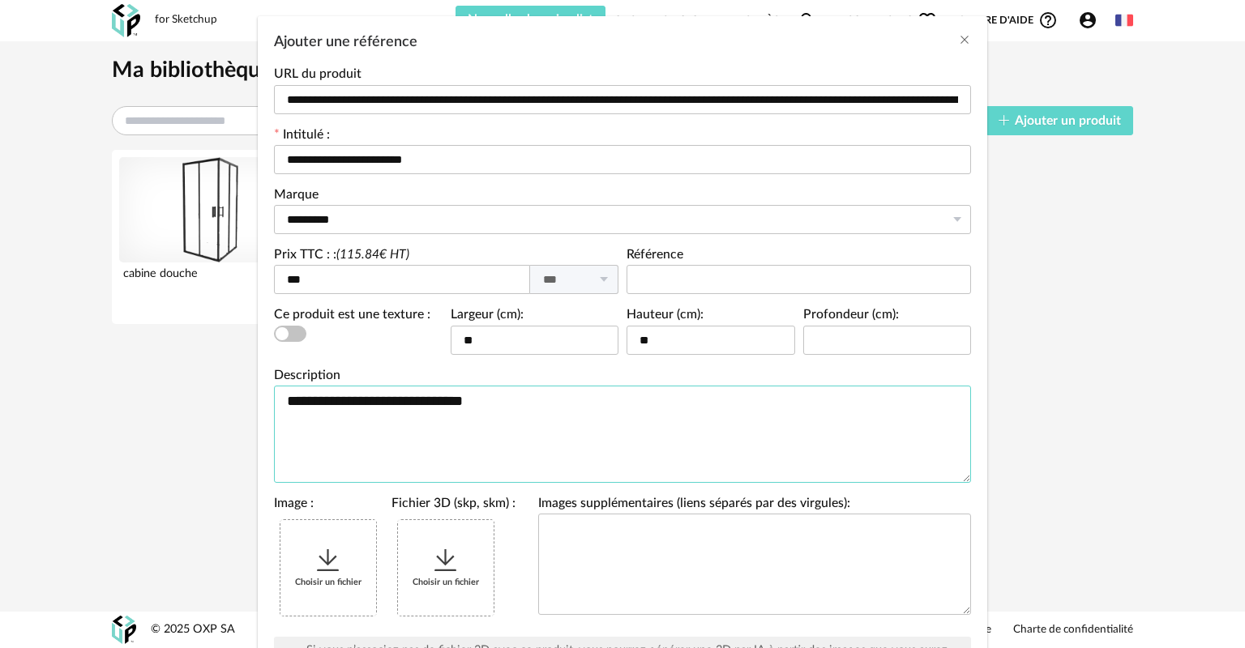
click at [404, 401] on textarea "**********" at bounding box center [622, 434] width 697 height 97
click at [369, 403] on textarea "**********" at bounding box center [622, 434] width 697 height 97
type textarea "**********"
click at [439, 576] on div "Choisir un fichier" at bounding box center [446, 568] width 96 height 96
click at [321, 565] on icon "Ajouter une référence" at bounding box center [328, 560] width 29 height 29
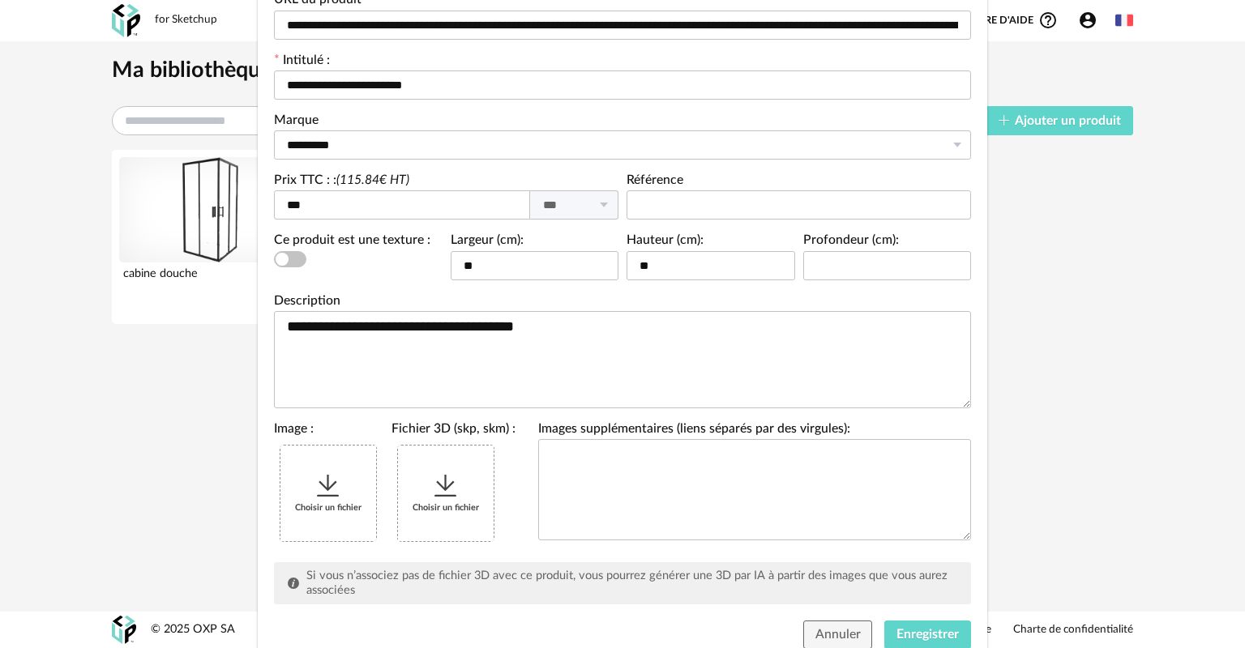
scroll to position [162, 0]
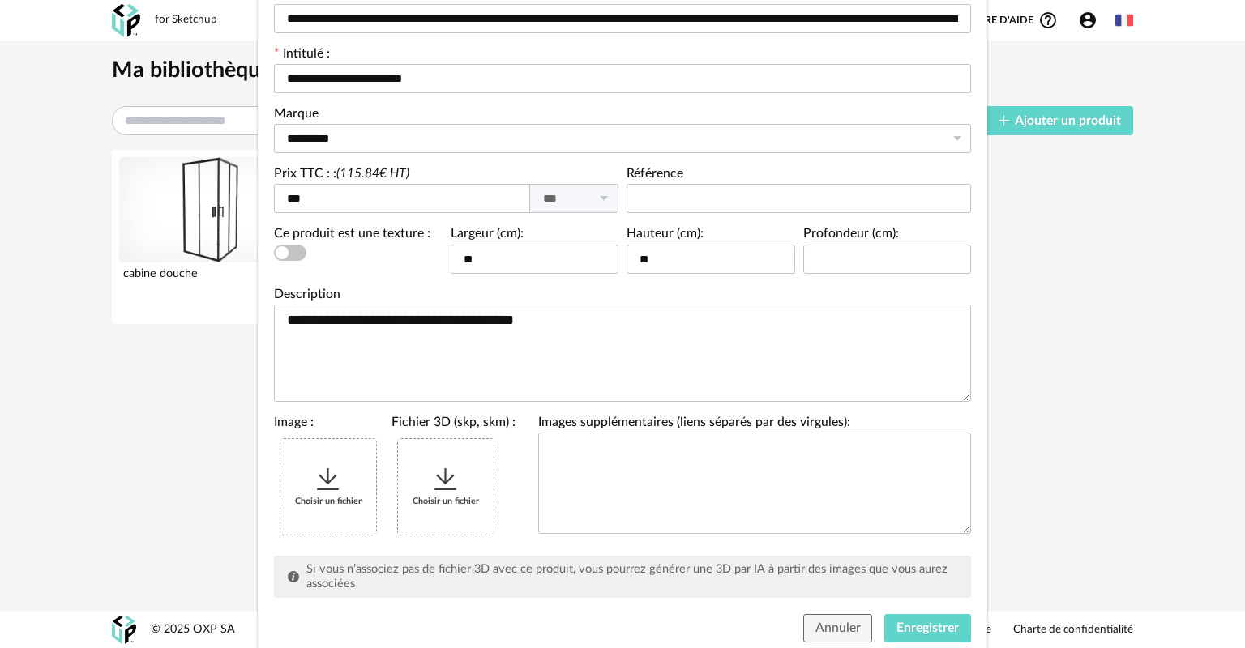
click at [315, 491] on icon "Ajouter une référence" at bounding box center [328, 479] width 29 height 29
click at [450, 492] on icon "Ajouter une référence" at bounding box center [445, 479] width 29 height 29
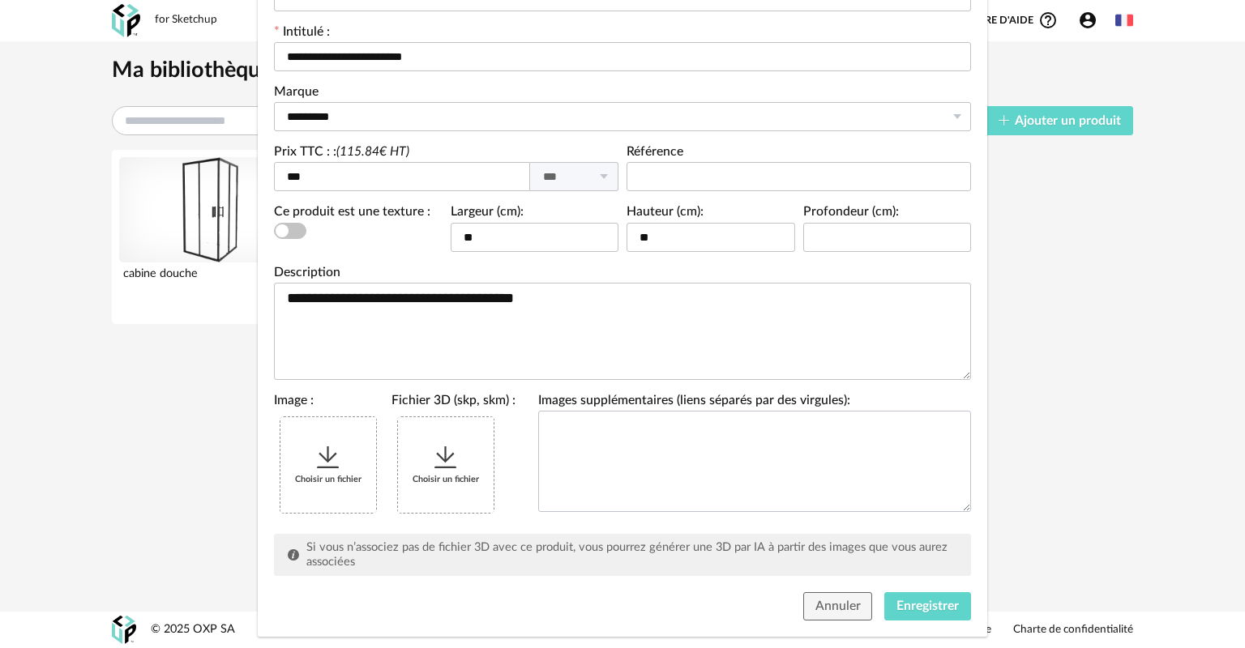
scroll to position [213, 0]
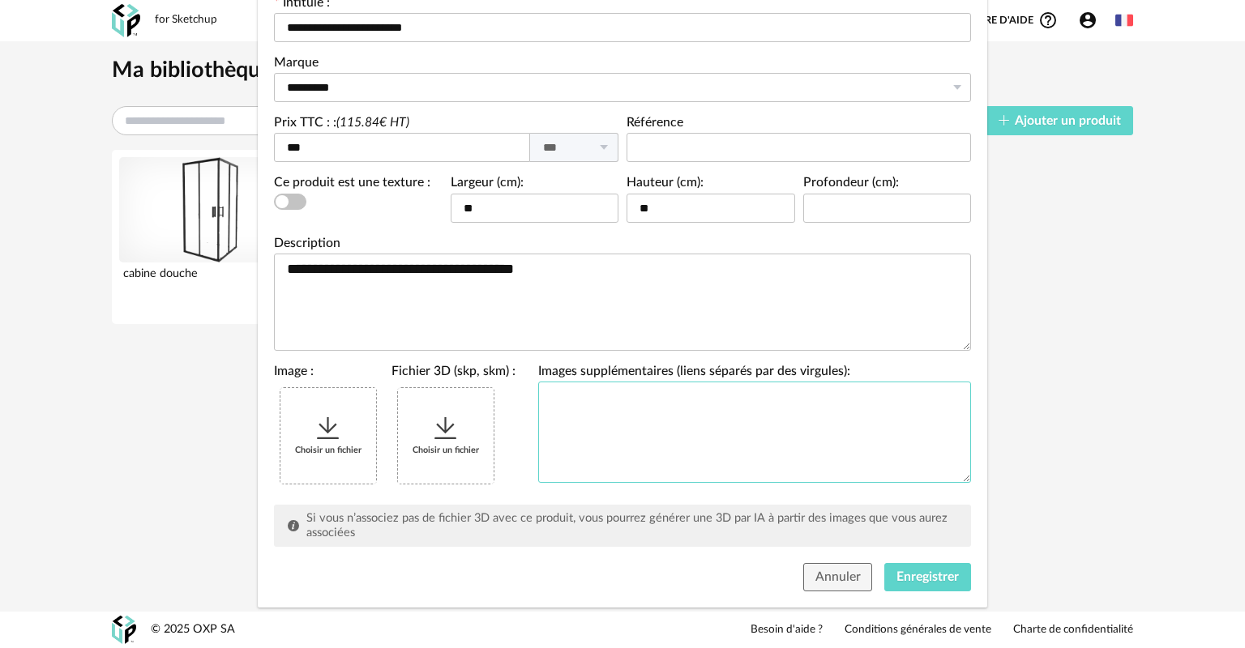
click at [635, 422] on textarea "Ajouter une référence" at bounding box center [754, 432] width 433 height 101
click at [439, 434] on icon "Ajouter une référence" at bounding box center [445, 428] width 29 height 29
click at [931, 575] on span "Enregistrer" at bounding box center [928, 577] width 62 height 13
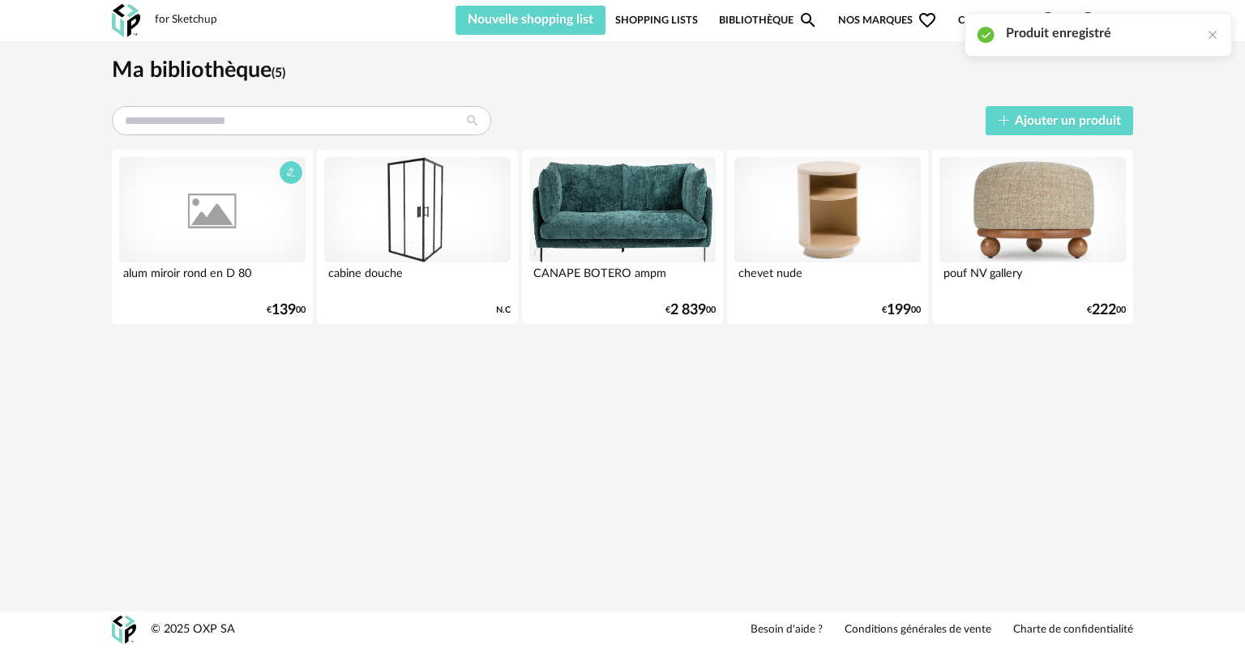
click at [216, 217] on div at bounding box center [212, 209] width 186 height 105
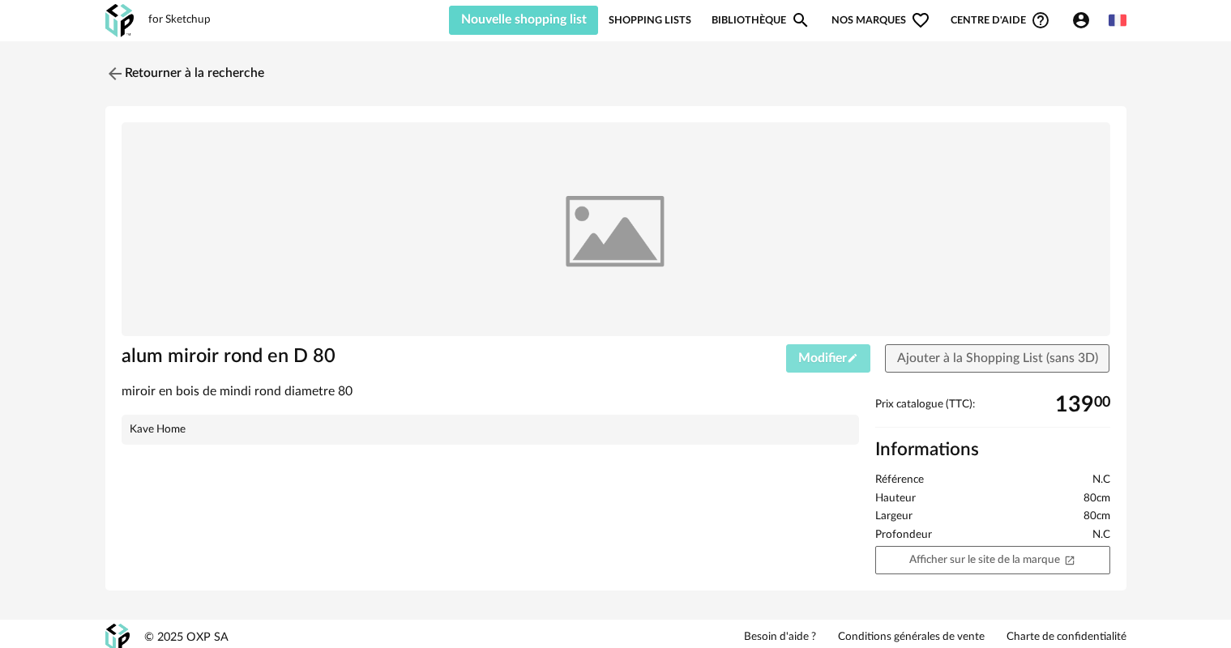
click at [823, 365] on button "Modifier Pencil icon" at bounding box center [828, 359] width 84 height 29
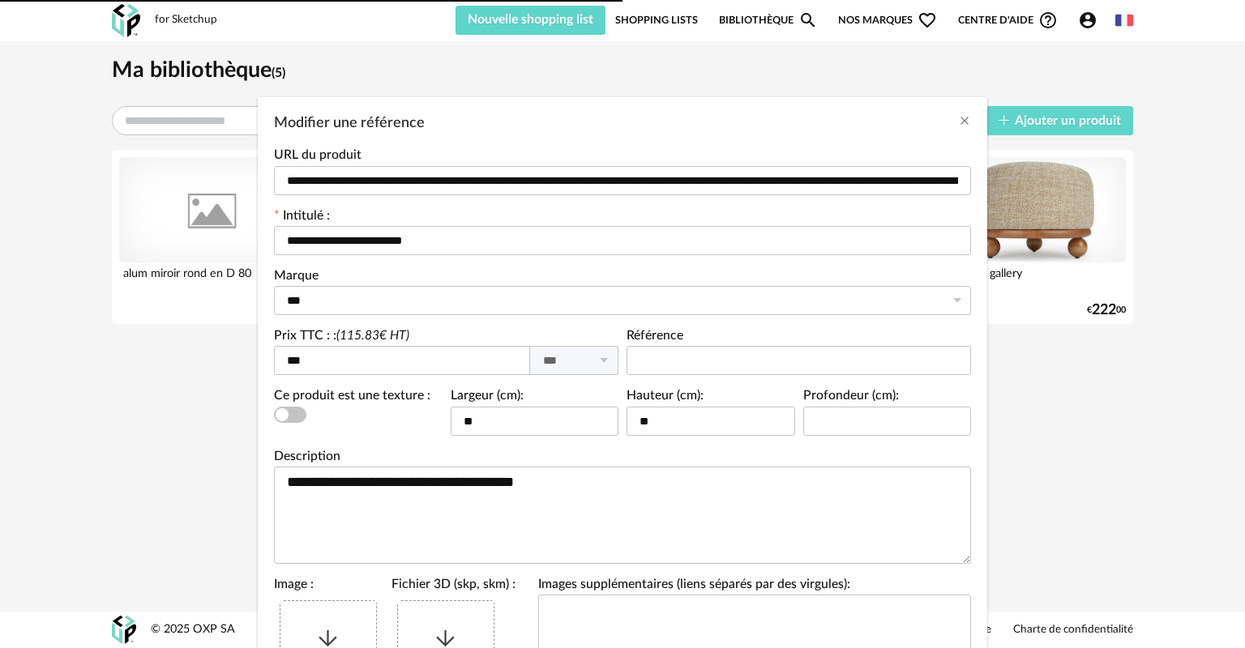
type input "*********"
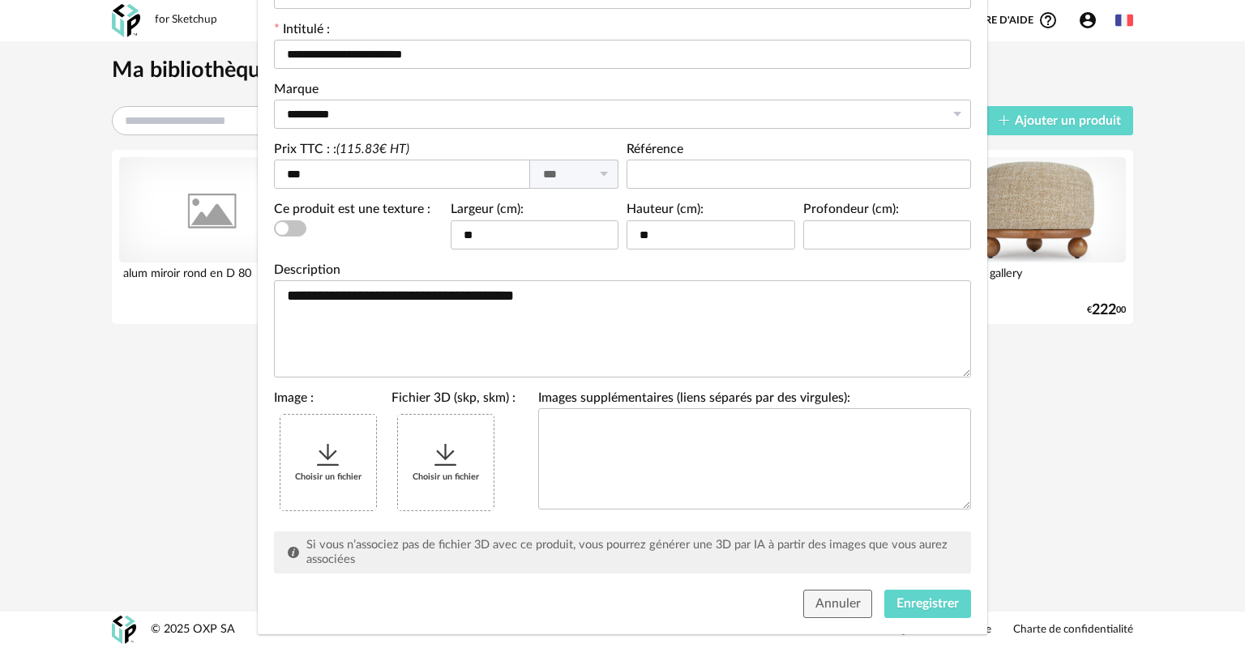
scroll to position [213, 0]
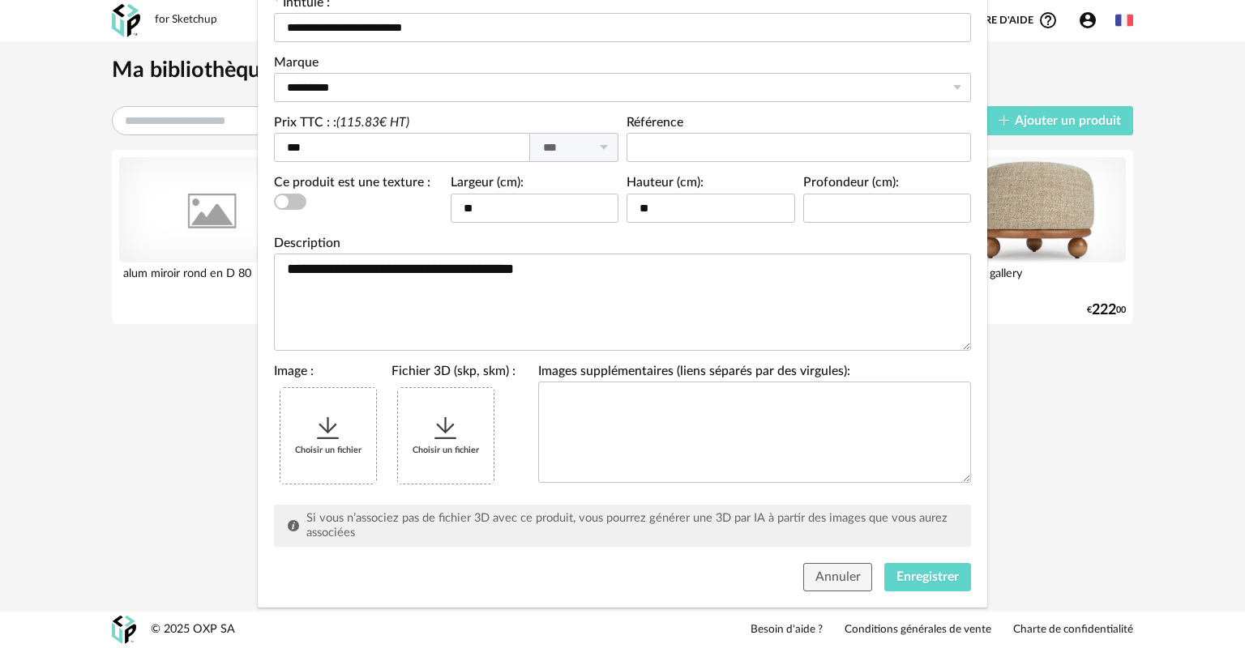
click at [328, 432] on icon "Modifier une référence" at bounding box center [328, 428] width 29 height 29
click at [917, 578] on span "Enregistrer" at bounding box center [928, 577] width 62 height 13
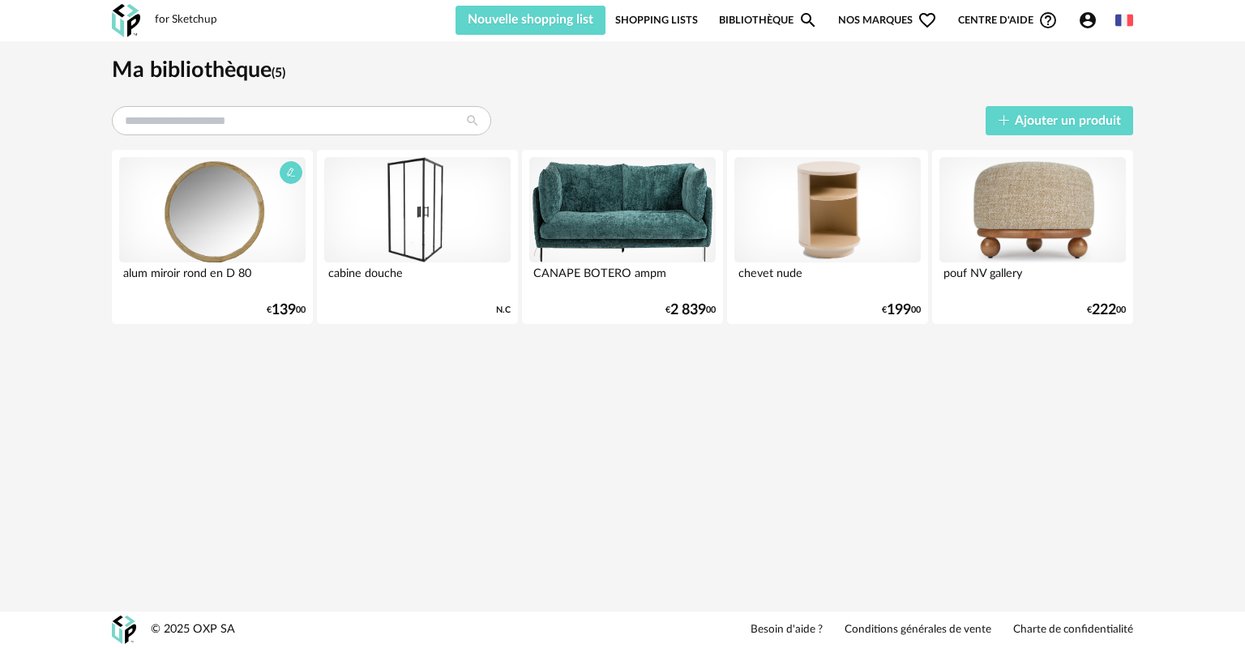
click at [180, 272] on div "alum miroir rond en D 80" at bounding box center [212, 279] width 186 height 32
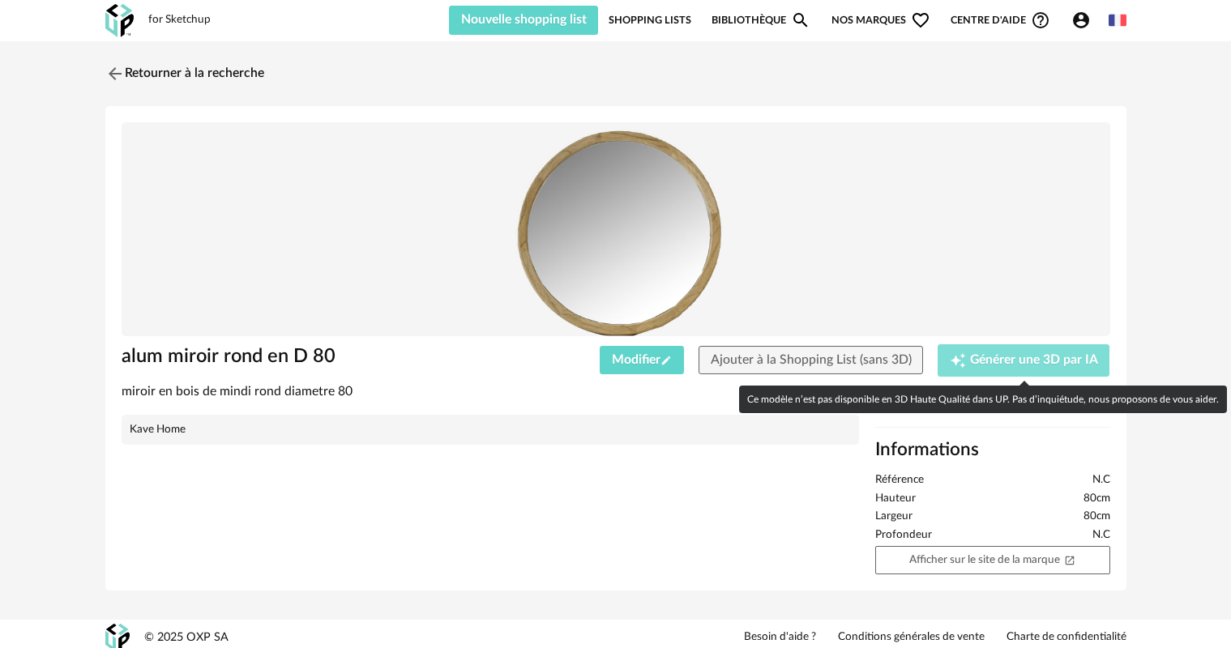
click at [1012, 357] on span "Générer une 3D par IA" at bounding box center [1034, 360] width 128 height 13
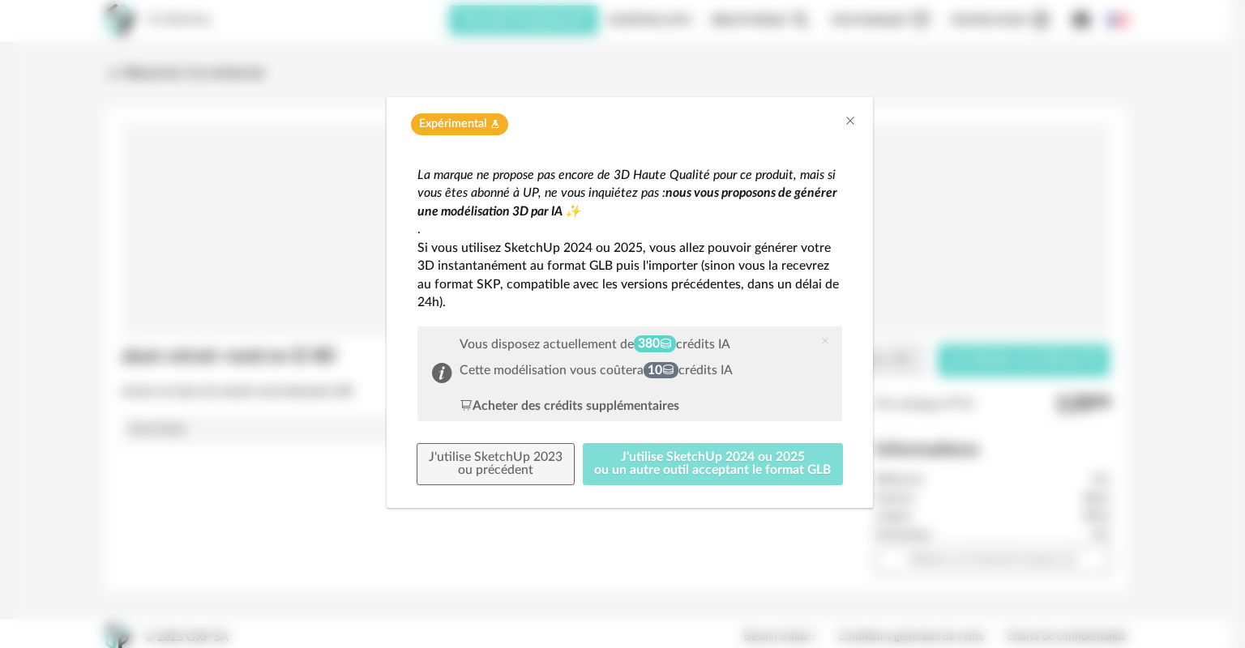
click at [718, 461] on button "J'utilise SketchUp 2024 ou 2025 ou un autre outil acceptant le format GLB" at bounding box center [713, 464] width 261 height 42
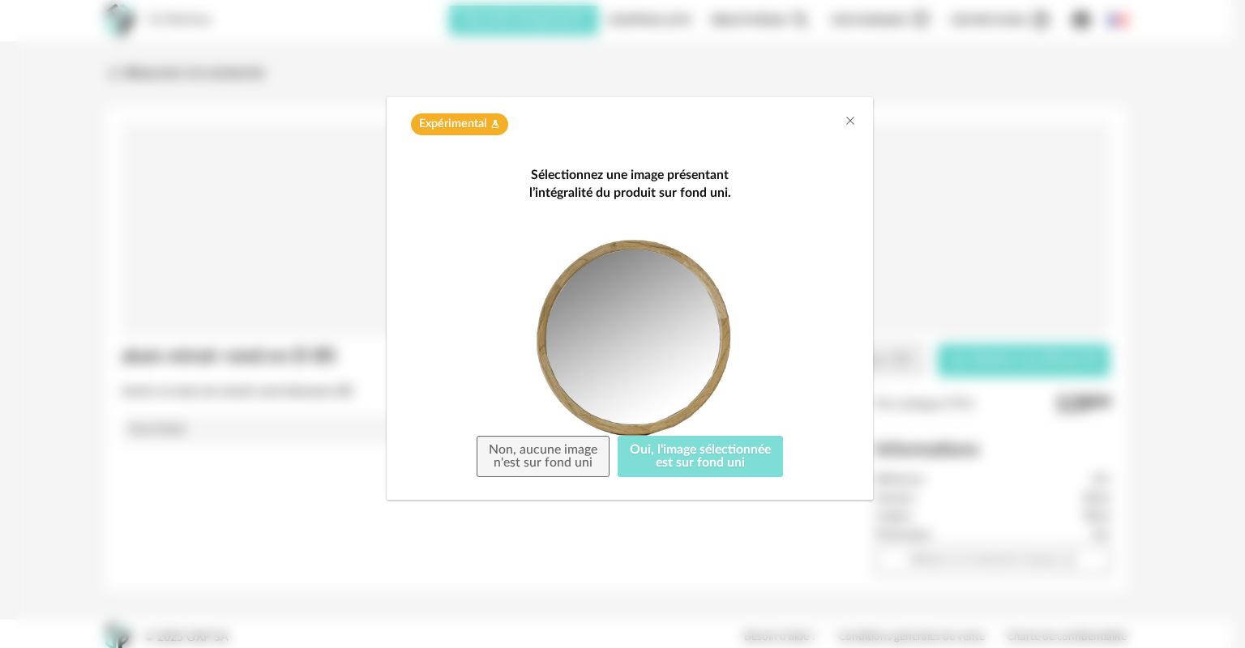
click at [718, 461] on button "Oui, l'image sélectionnée est sur fond uni" at bounding box center [700, 457] width 165 height 42
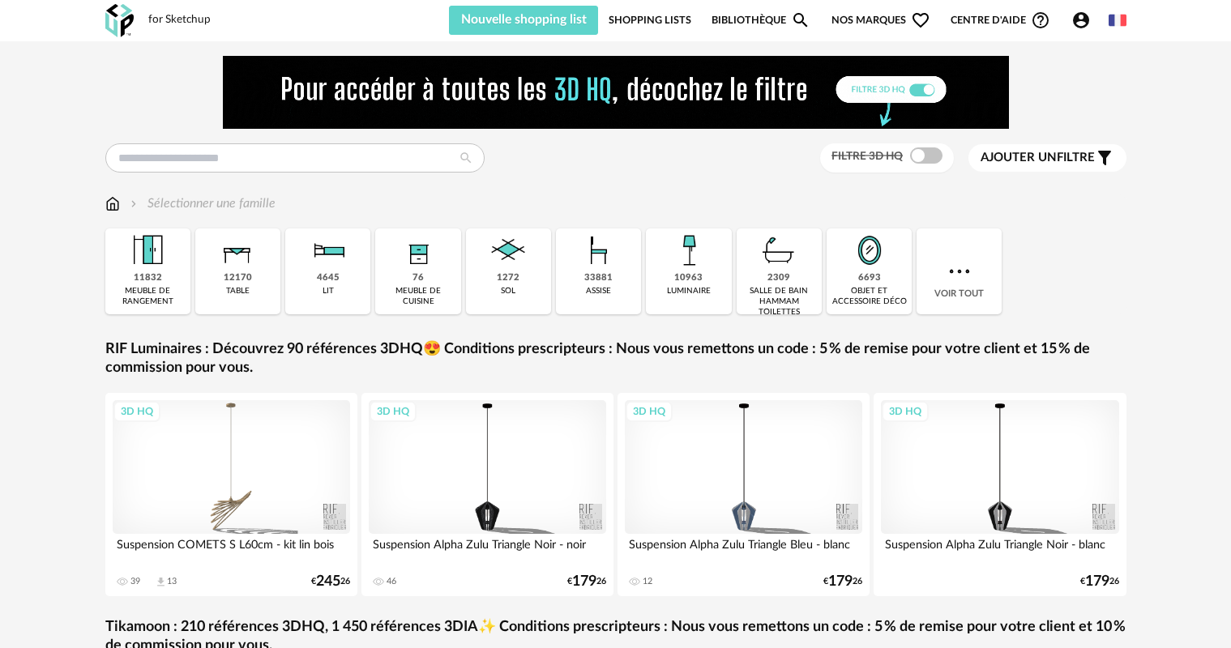
click at [1090, 15] on icon "Account Circle icon" at bounding box center [1081, 20] width 19 height 19
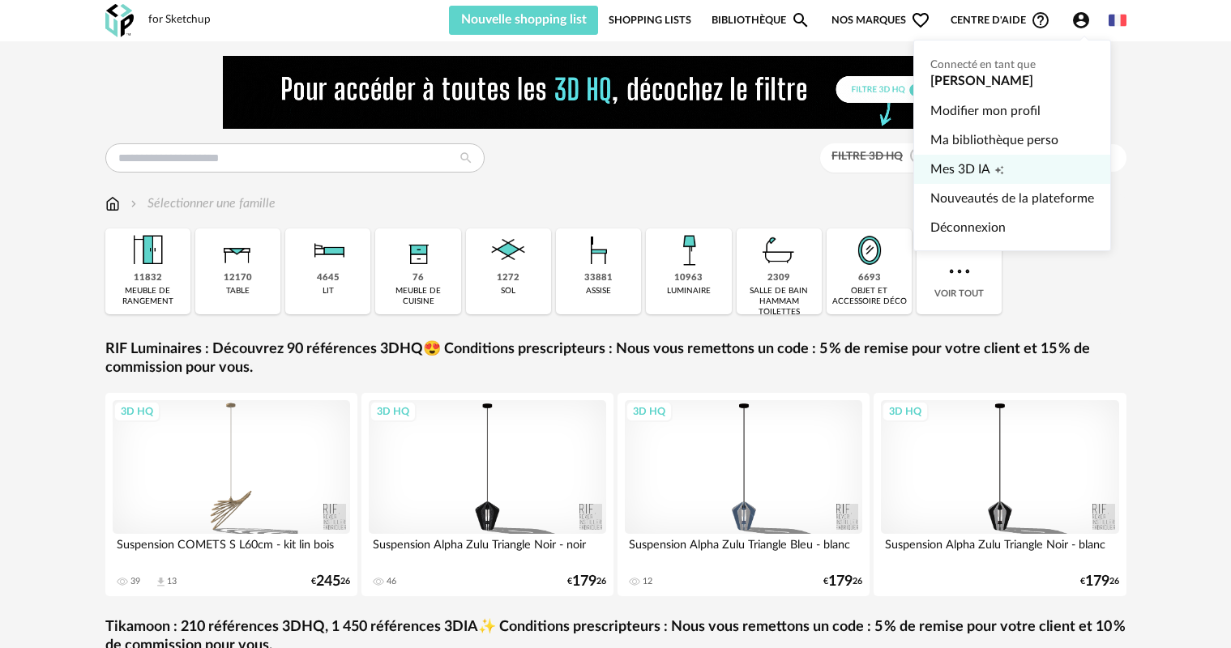
click at [974, 166] on span "Mes 3D IA" at bounding box center [961, 169] width 60 height 29
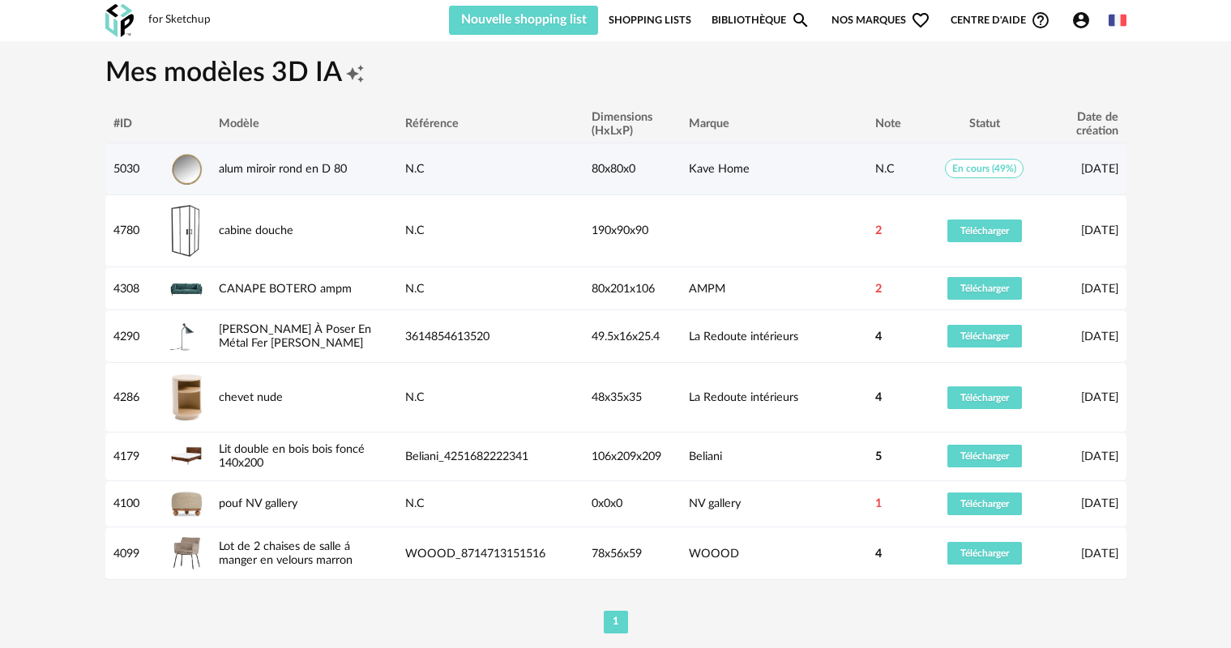
click at [711, 162] on div "Kave Home" at bounding box center [774, 169] width 186 height 14
click at [250, 167] on link "alum miroir rond en D 80" at bounding box center [283, 169] width 128 height 12
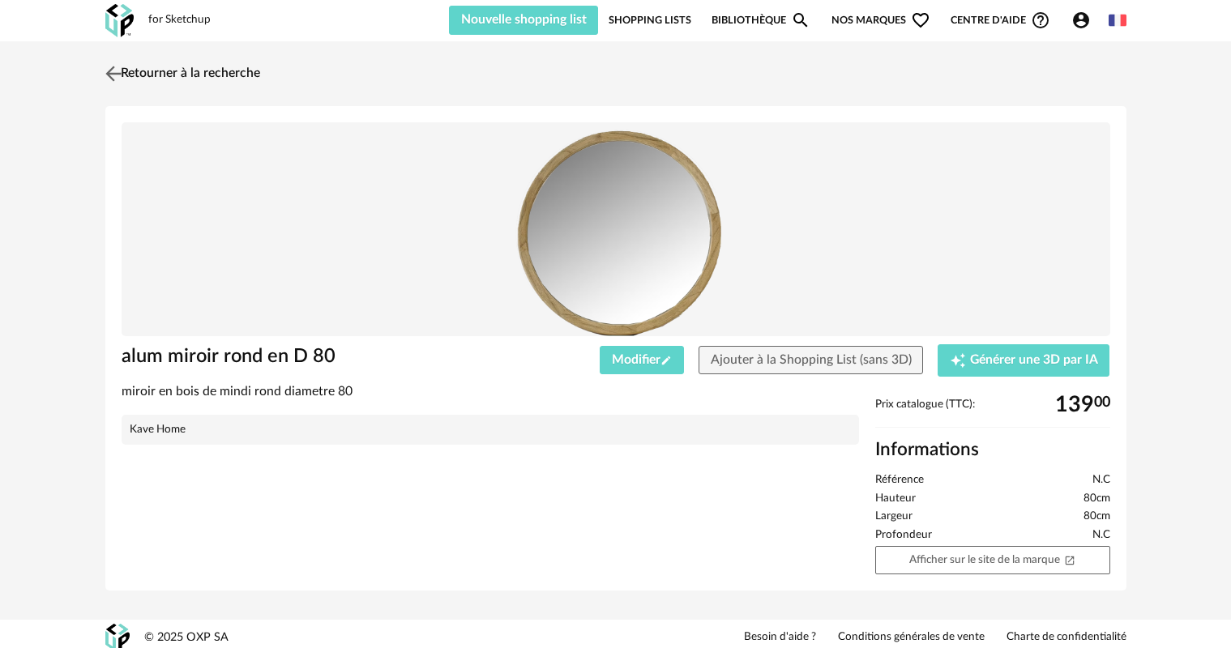
click at [117, 71] on img at bounding box center [113, 74] width 24 height 24
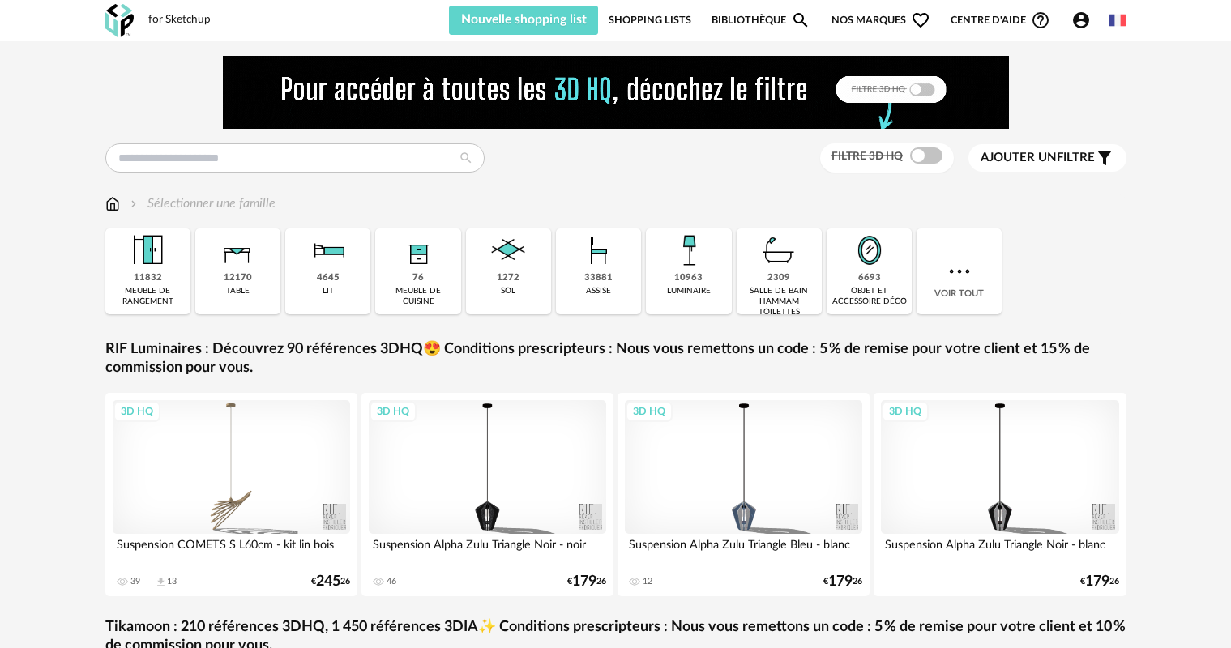
click at [1085, 19] on icon "Account Circle icon" at bounding box center [1081, 20] width 16 height 16
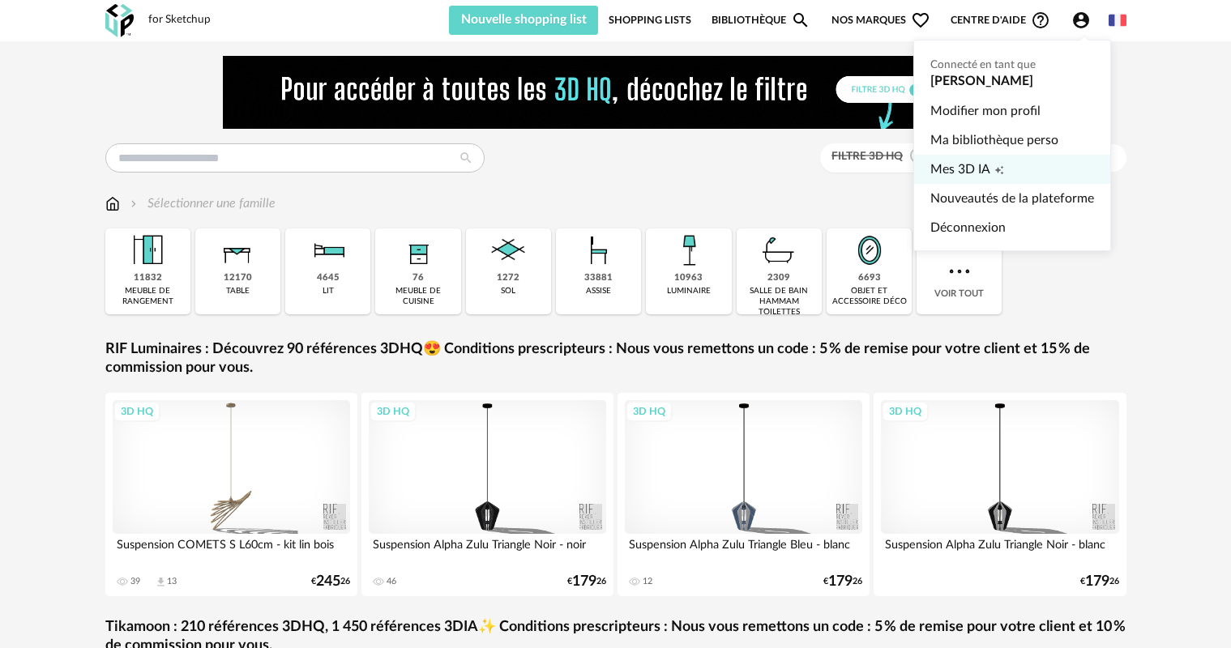
click at [986, 168] on span "Mes 3D IA" at bounding box center [961, 169] width 60 height 29
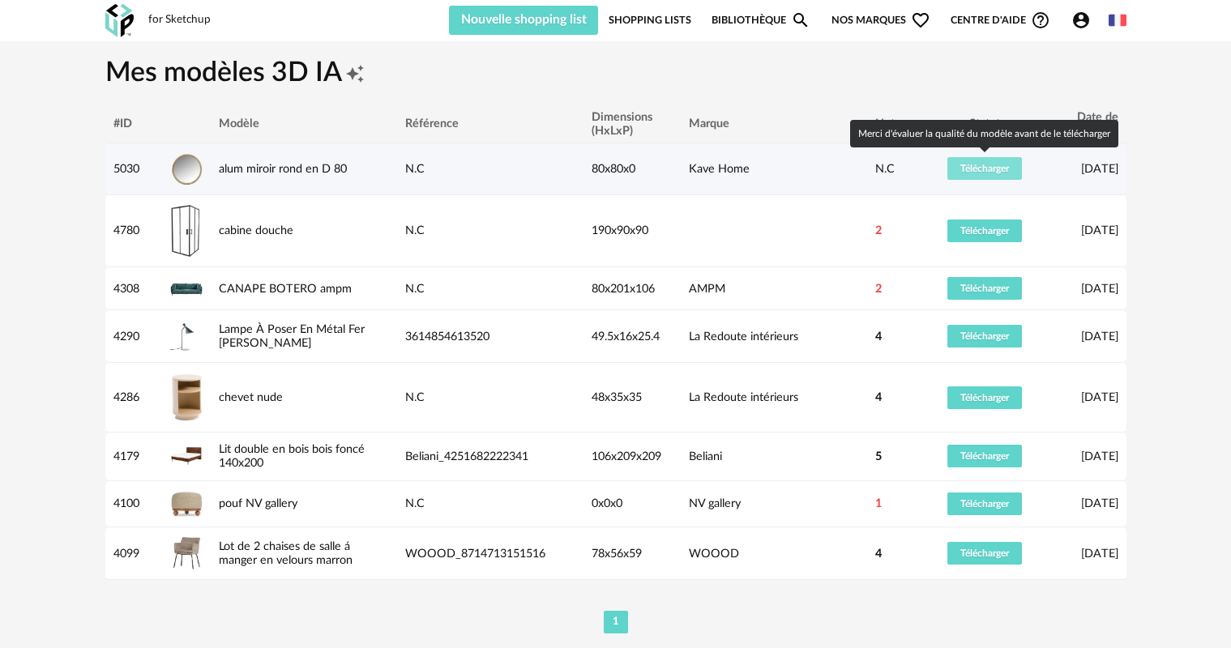
click at [996, 167] on span "Télécharger" at bounding box center [985, 169] width 49 height 10
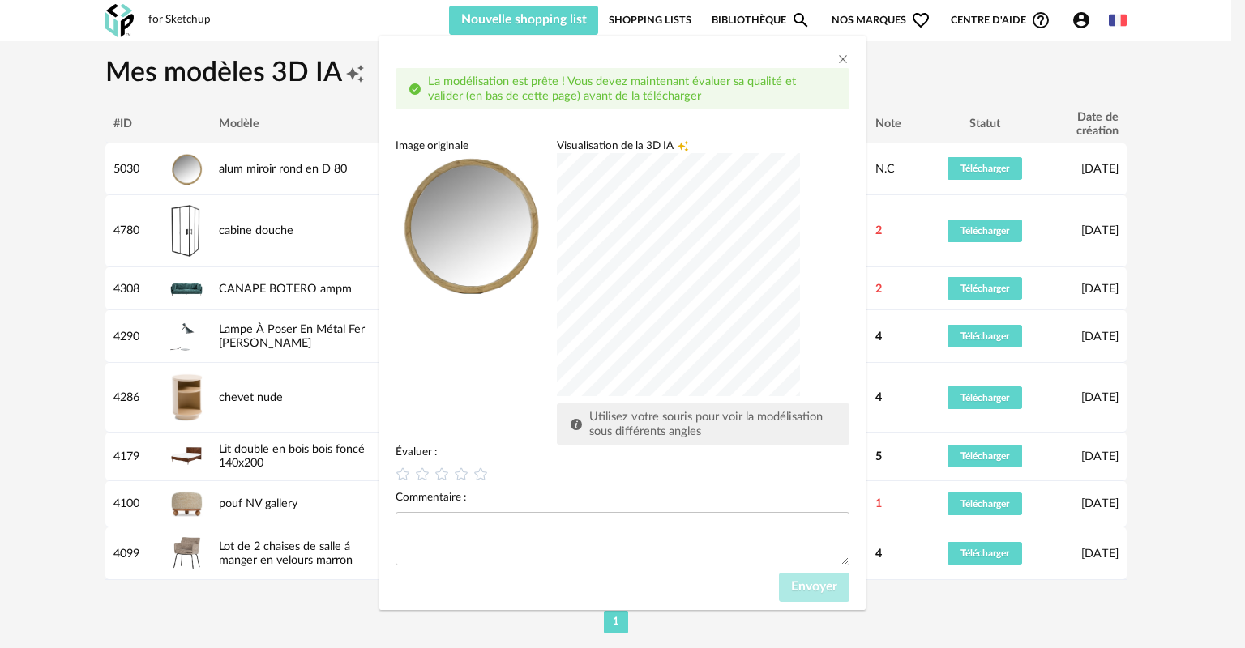
scroll to position [64, 0]
click at [495, 356] on div "Image originale Visualisation de la 3D IA Creation icon Utilisez votre souris p…" at bounding box center [623, 289] width 454 height 306
click at [427, 525] on textarea "dialog" at bounding box center [623, 537] width 454 height 54
click at [395, 473] on icon "dialog" at bounding box center [403, 472] width 17 height 17
click at [452, 535] on textarea "dialog" at bounding box center [623, 537] width 454 height 54
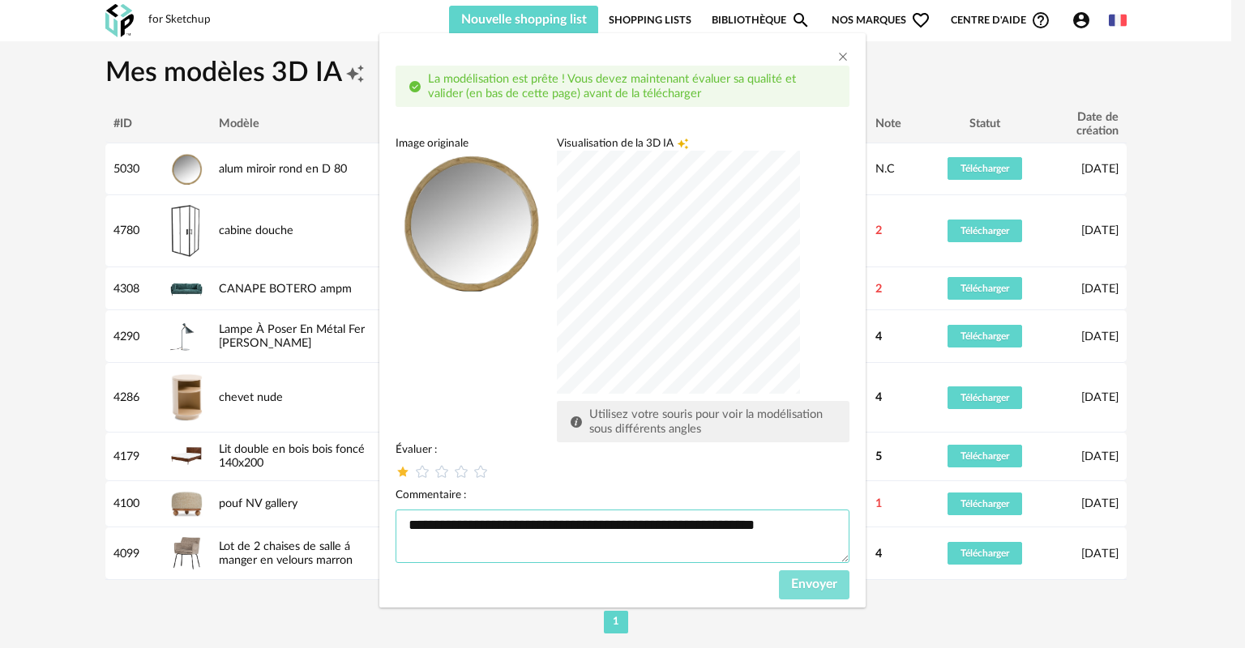
type textarea "**********"
click at [815, 584] on span "Envoyer" at bounding box center [814, 584] width 46 height 13
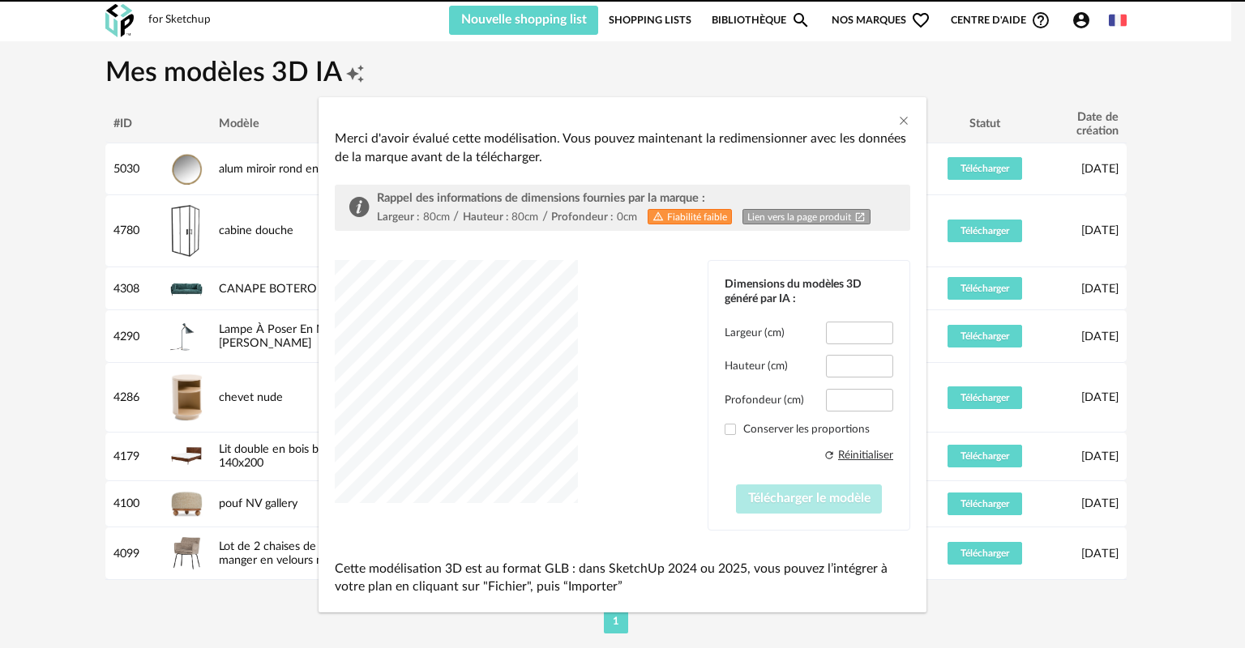
type input "****"
type input "***"
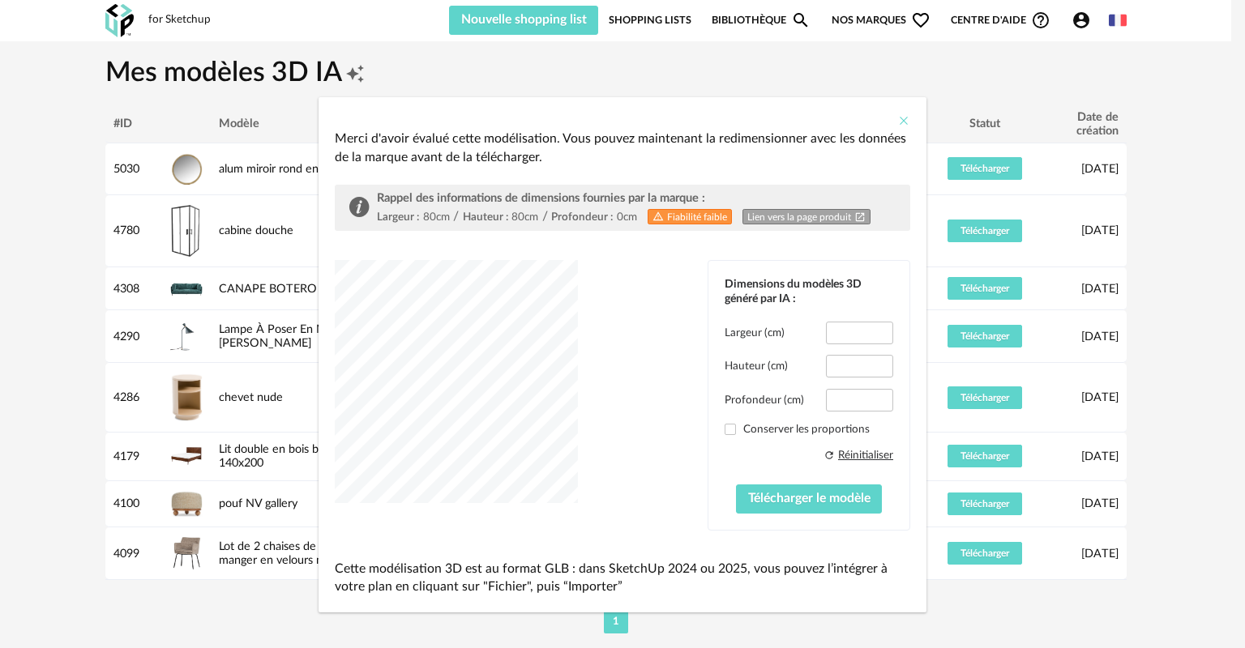
click at [897, 118] on icon "Close" at bounding box center [903, 120] width 13 height 13
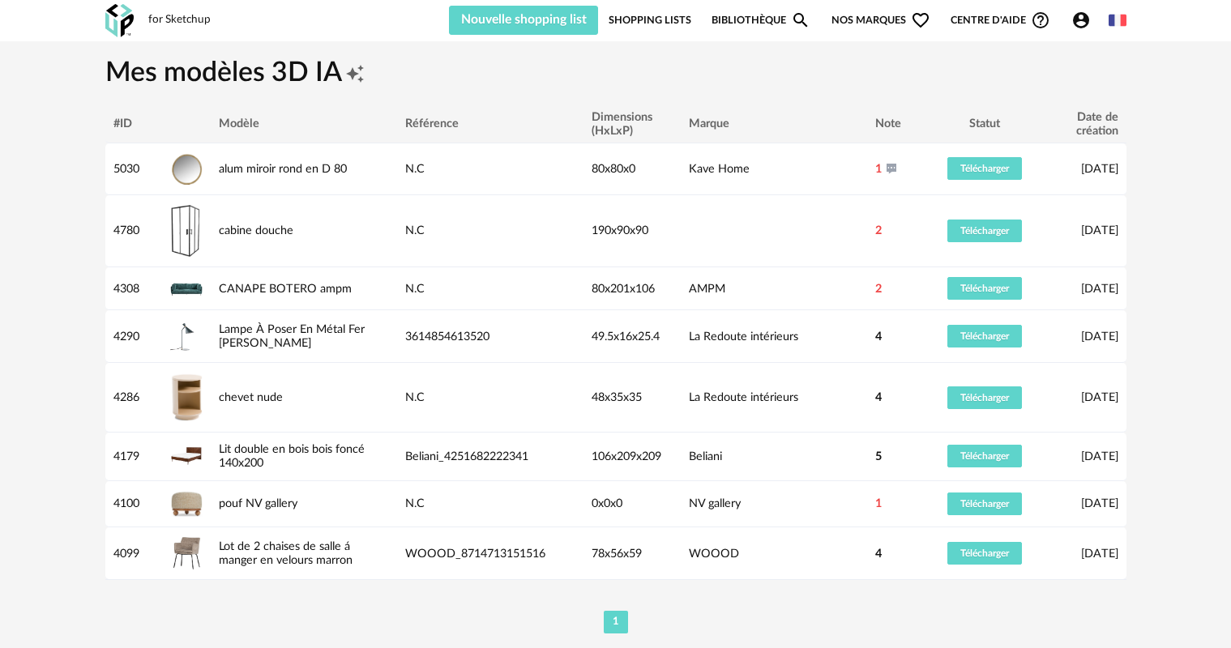
click at [750, 21] on link "Bibliothèque Magnify icon" at bounding box center [761, 20] width 99 height 29
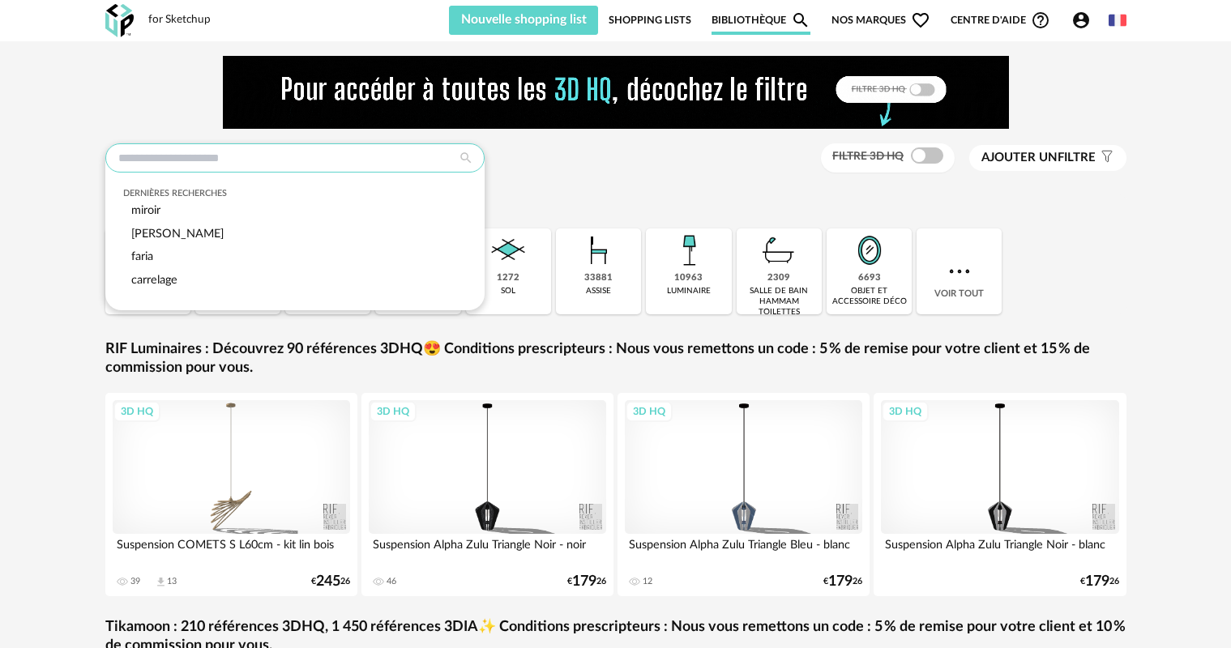
click at [297, 164] on input "text" at bounding box center [294, 157] width 379 height 29
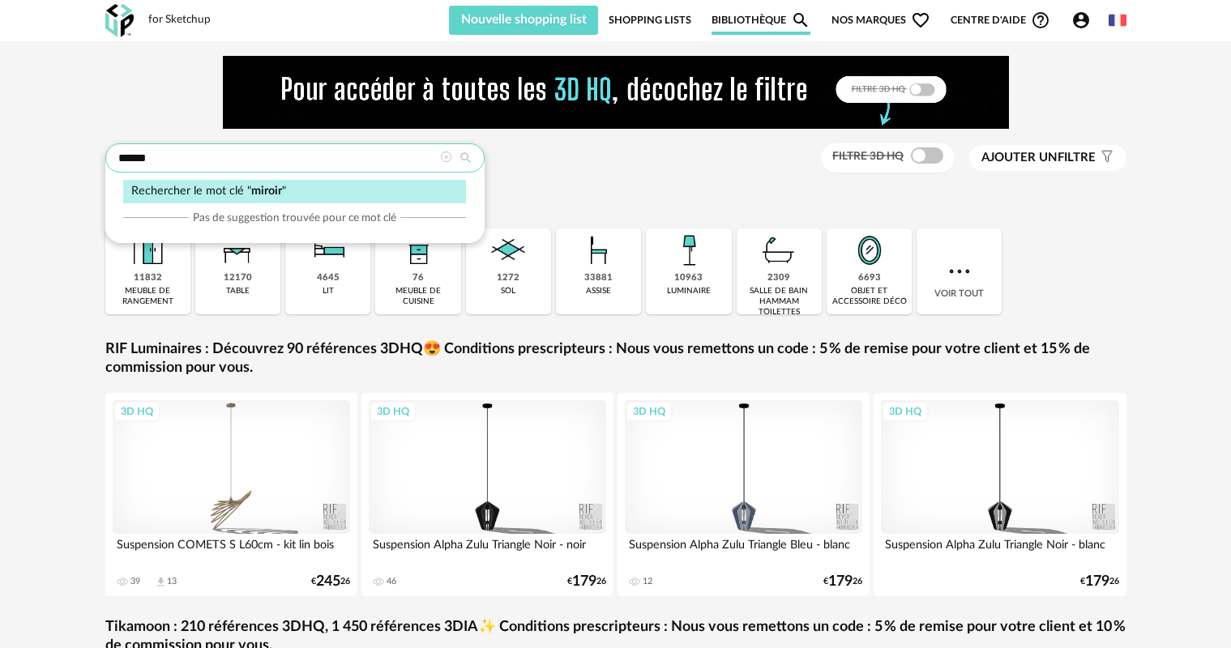
type input "******"
click at [283, 194] on div "Rechercher le mot clé " miroir "" at bounding box center [294, 192] width 343 height 24
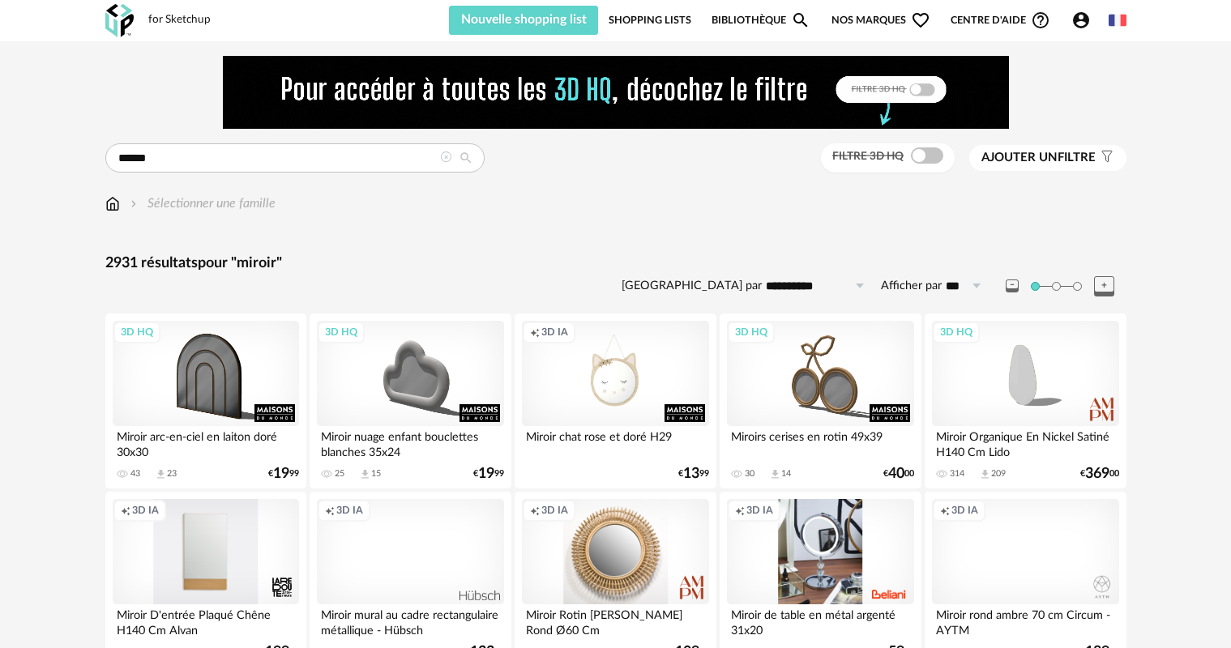
click at [1021, 153] on span "Ajouter un" at bounding box center [1020, 158] width 76 height 12
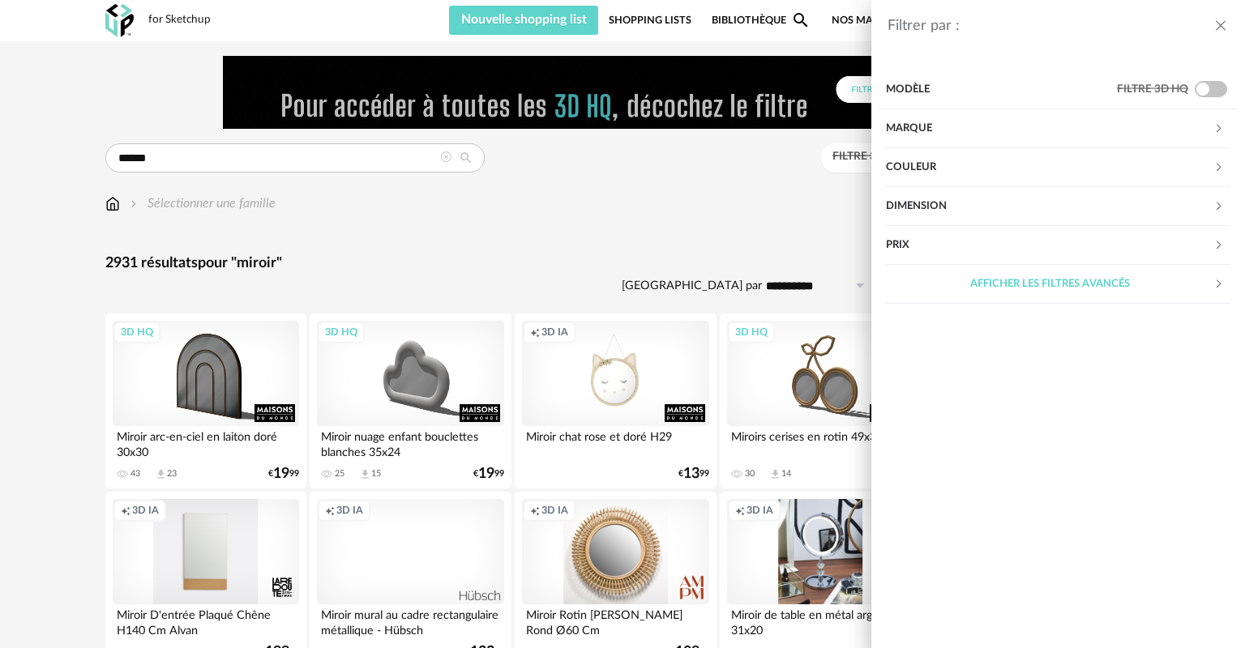
click at [917, 123] on div "Marque" at bounding box center [1049, 128] width 327 height 39
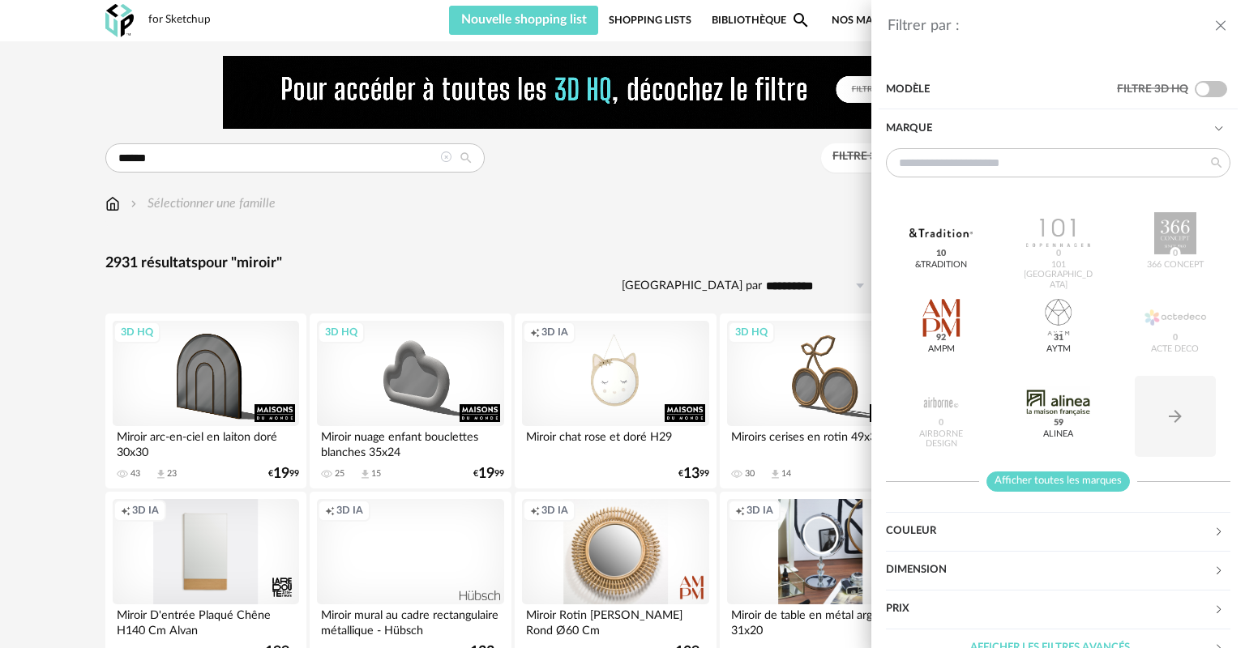
click at [1040, 477] on span "Afficher toutes les marques" at bounding box center [1058, 482] width 143 height 20
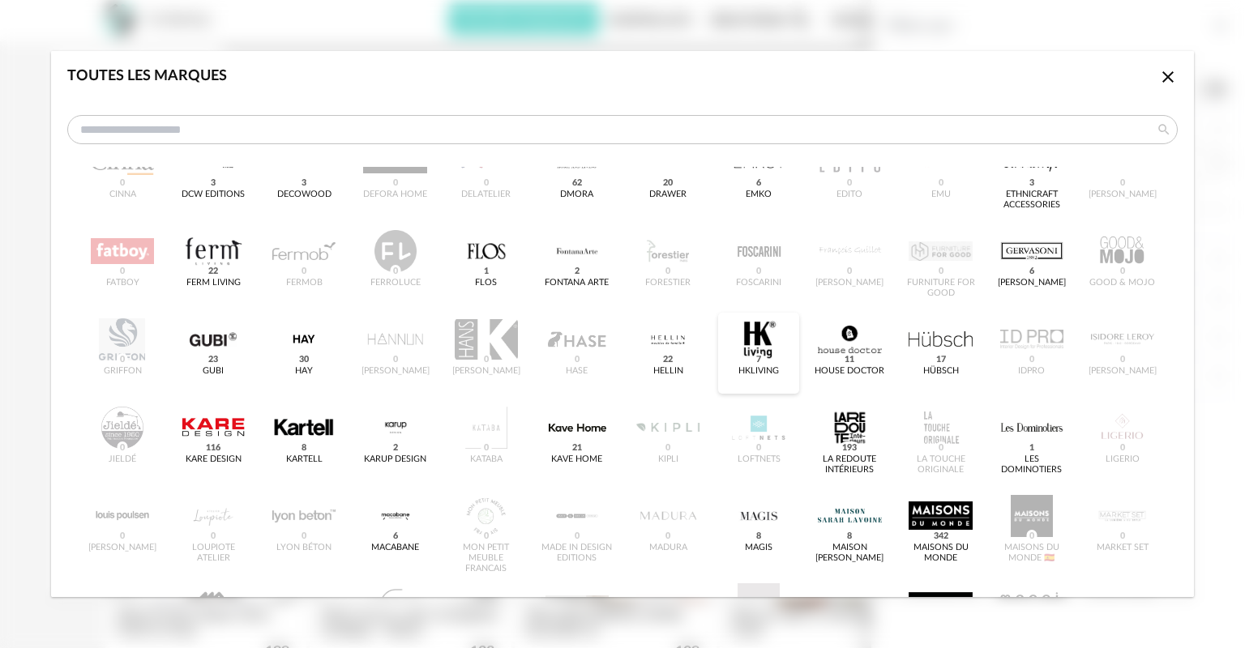
scroll to position [324, 0]
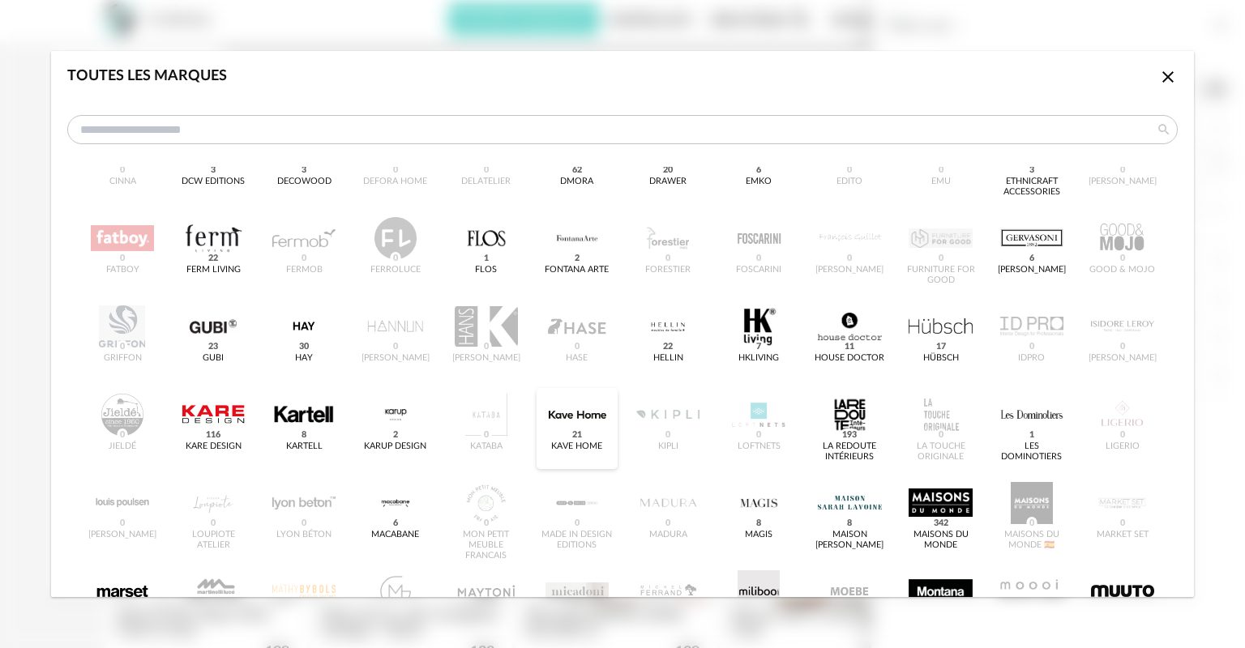
click at [576, 423] on div "dialog" at bounding box center [577, 415] width 63 height 42
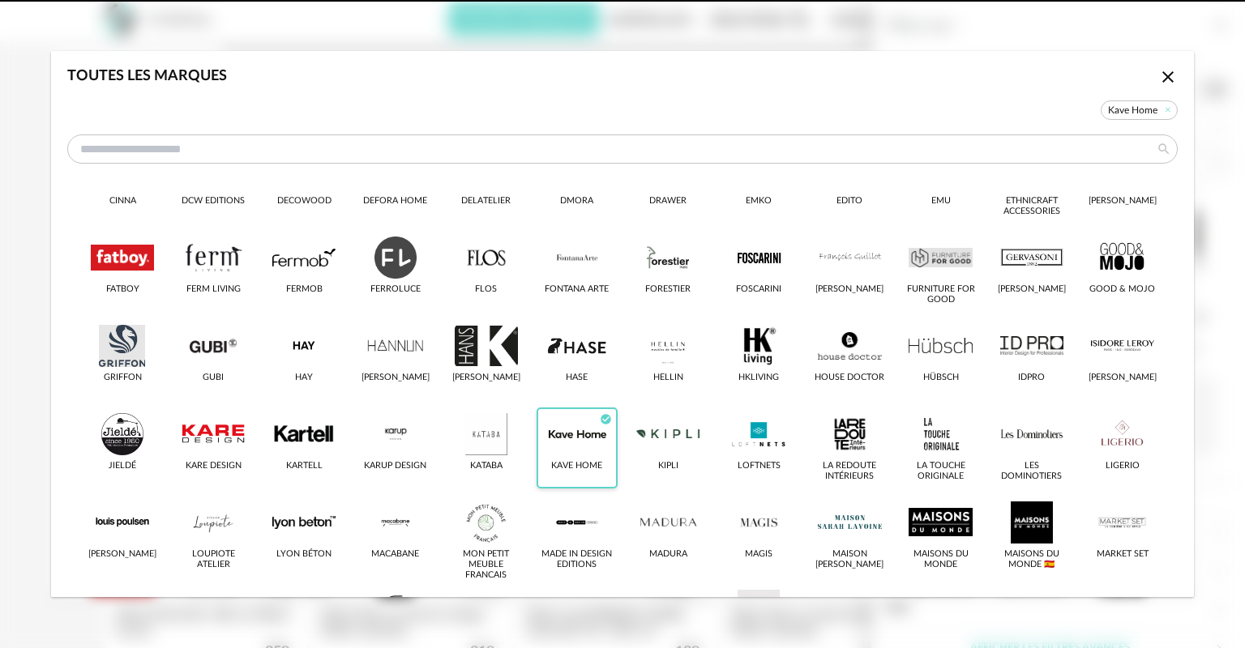
scroll to position [344, 0]
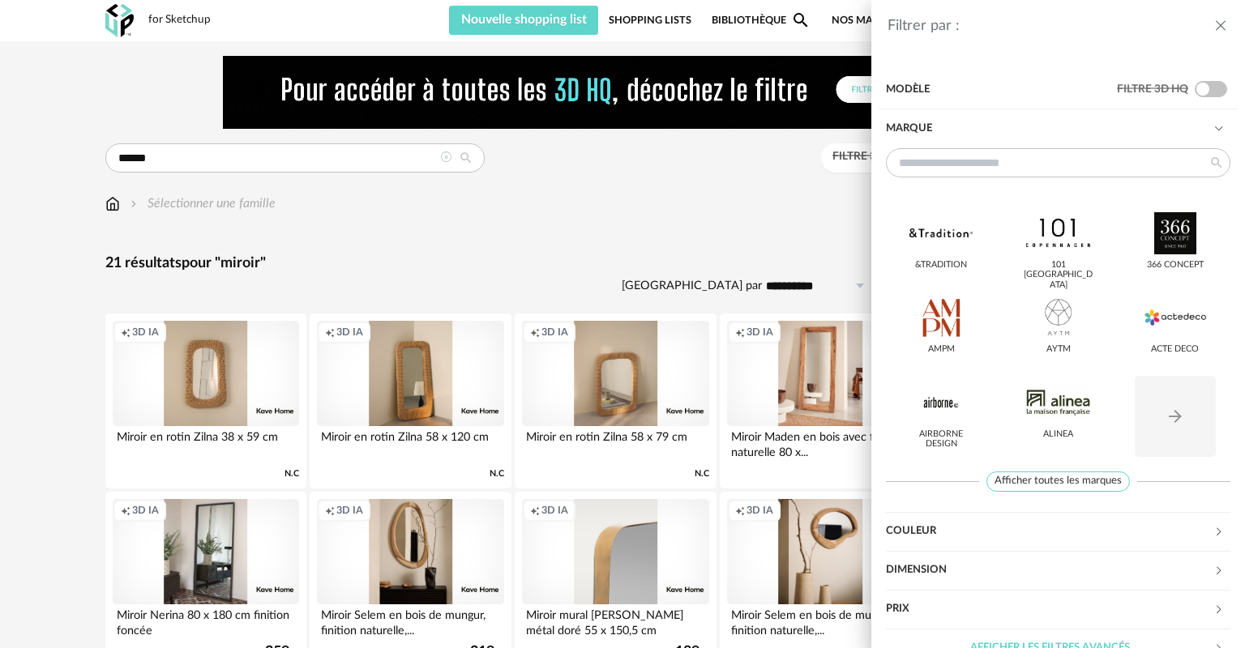
click at [941, 568] on div "Dimension" at bounding box center [1049, 570] width 327 height 39
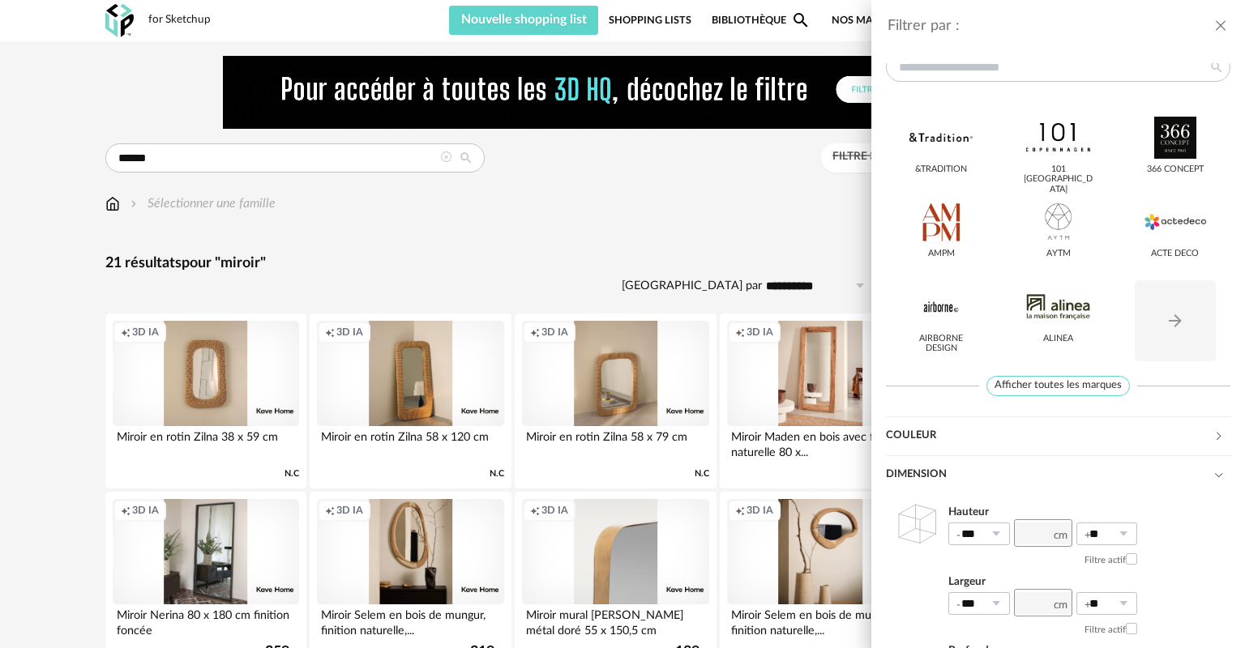
scroll to position [162, 0]
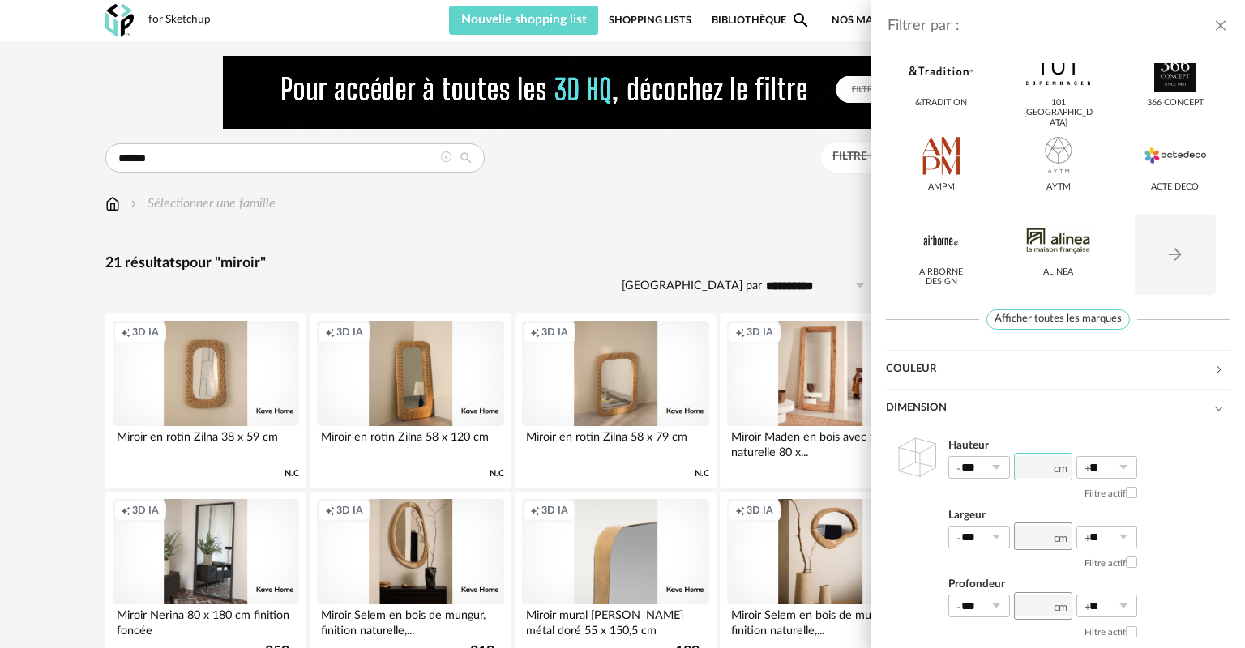
click at [1038, 470] on input "number" at bounding box center [1043, 467] width 58 height 28
type input "**"
click at [1038, 414] on div "Dimension" at bounding box center [1049, 408] width 327 height 39
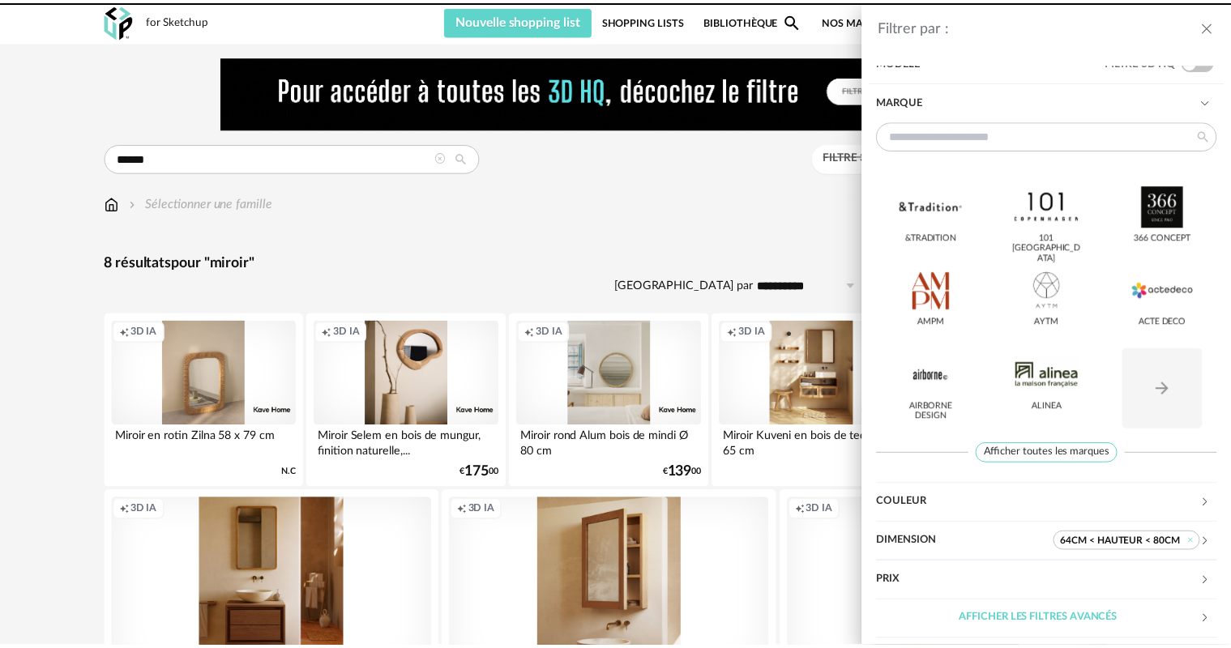
scroll to position [27, 0]
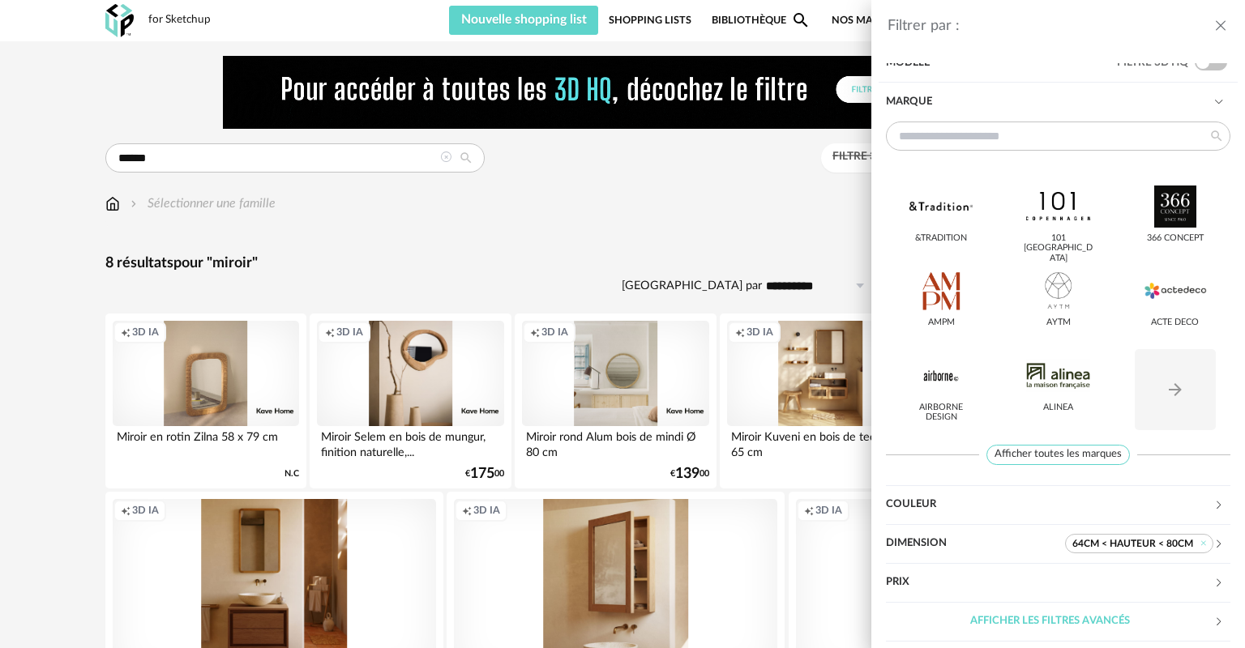
click at [623, 435] on div "Filtrer par : Modèle Filtre 3D HQ Marque &tradition 101 Copenhagen 366 Concept …" at bounding box center [622, 324] width 1245 height 648
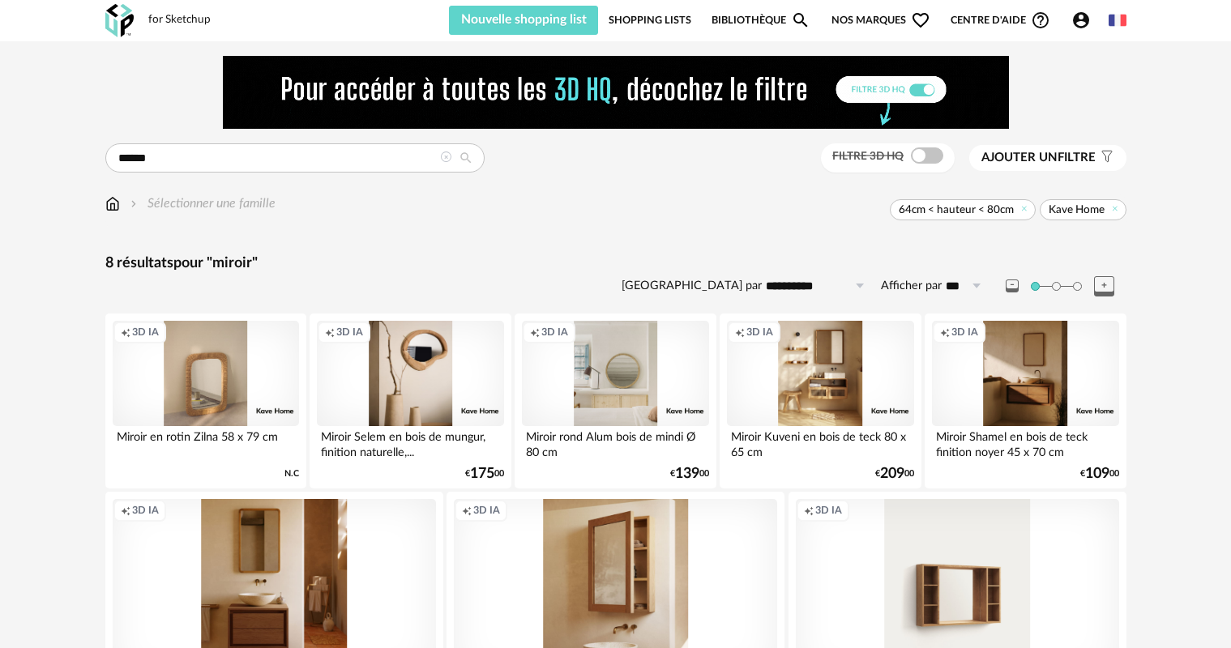
click at [664, 468] on div "0 Download icon 0 € 139 00" at bounding box center [615, 474] width 186 height 14
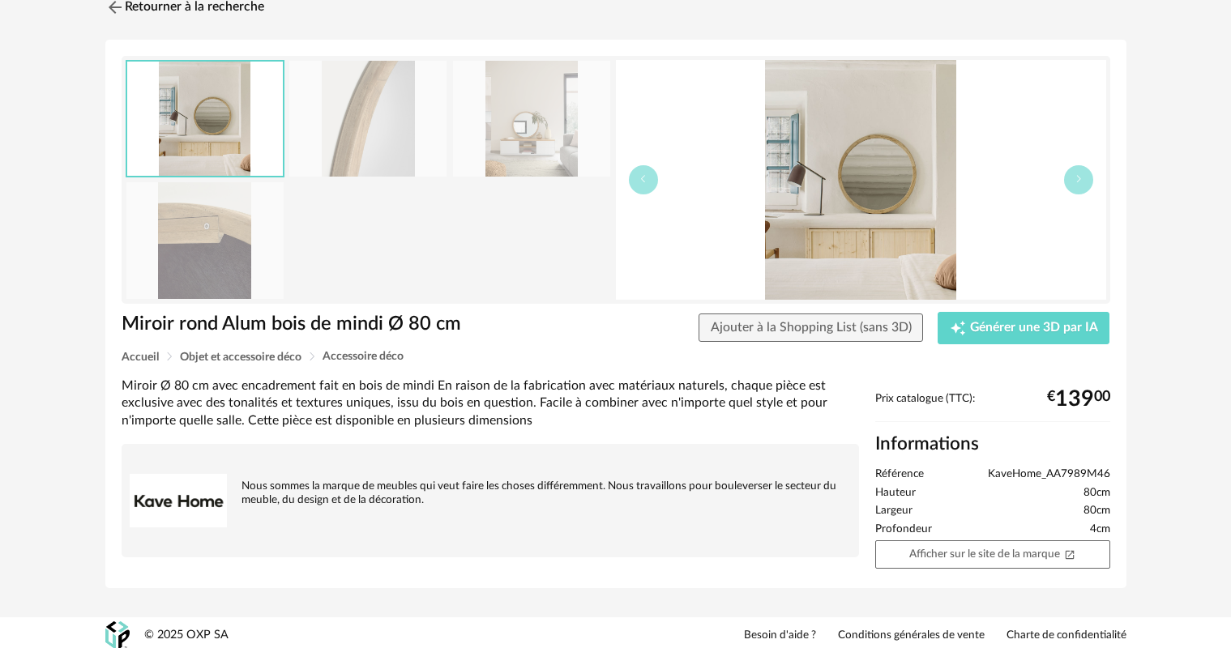
scroll to position [72, 0]
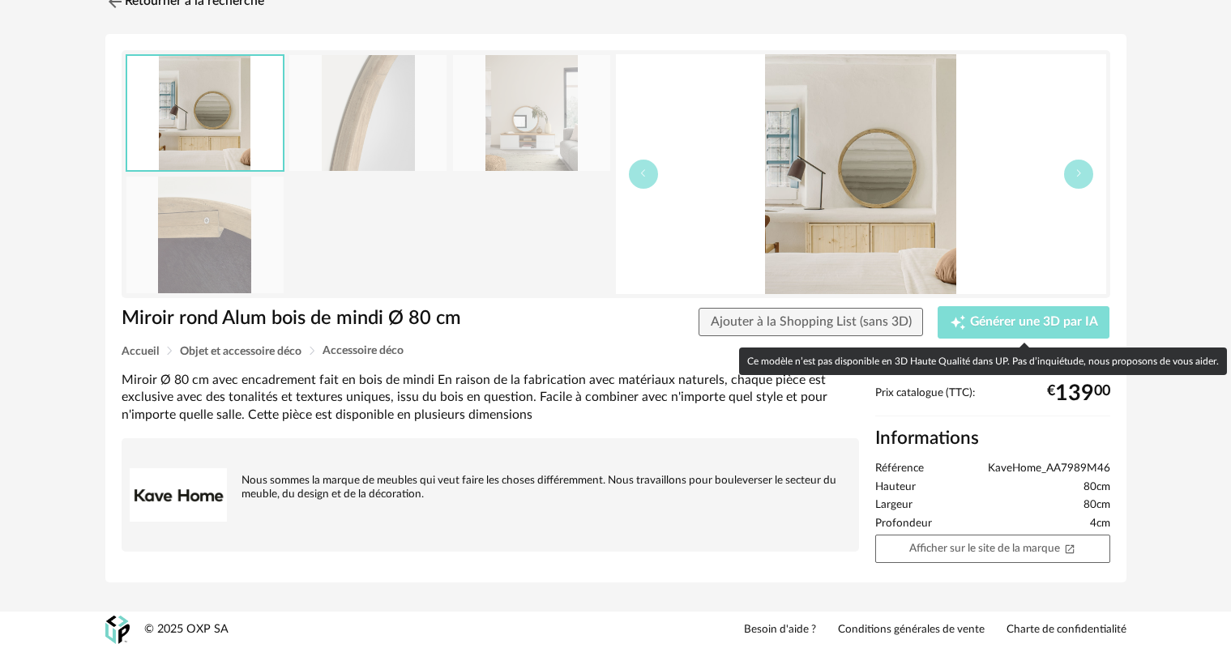
click at [1040, 325] on span "Générer une 3D par IA" at bounding box center [1034, 322] width 128 height 13
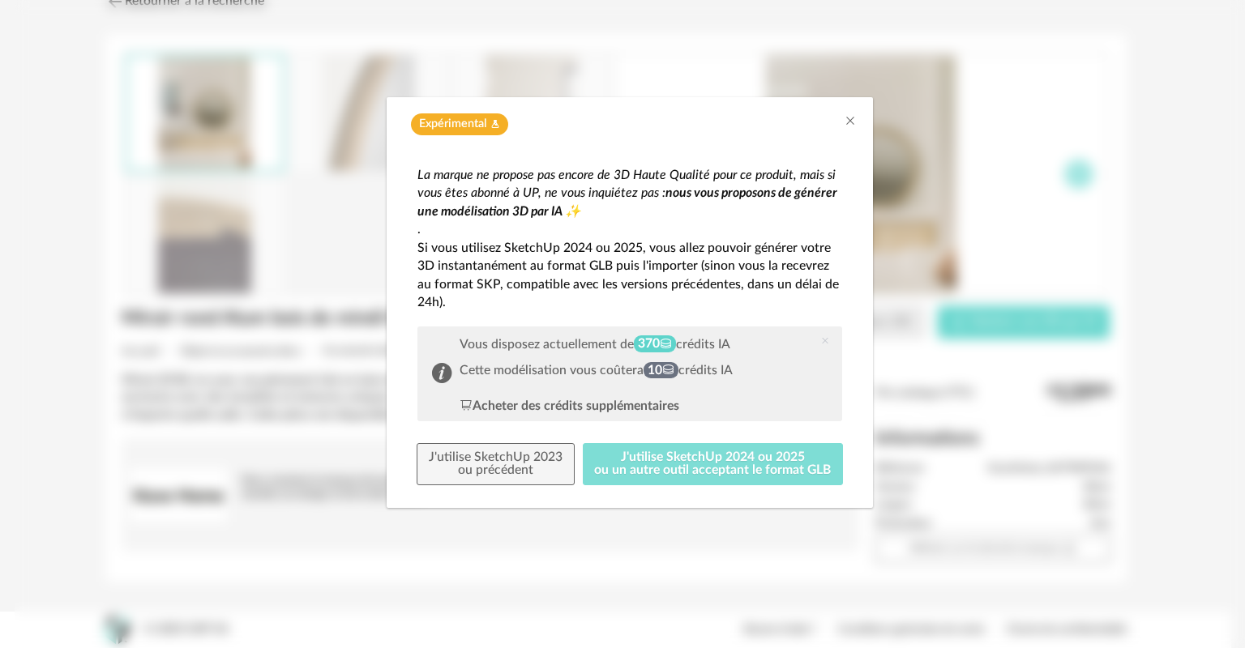
click at [699, 464] on button "J'utilise SketchUp 2024 ou 2025 ou un autre outil acceptant le format GLB" at bounding box center [713, 464] width 261 height 42
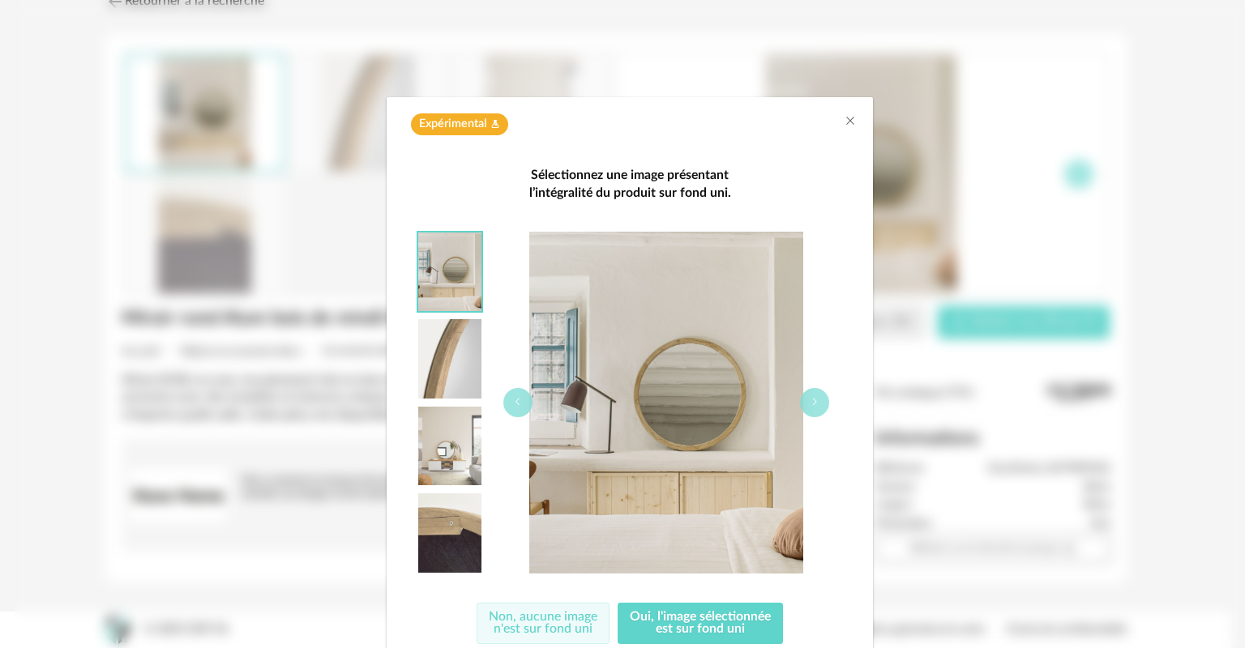
click at [519, 618] on button "Non, aucune image n'est sur fond uni" at bounding box center [543, 624] width 133 height 42
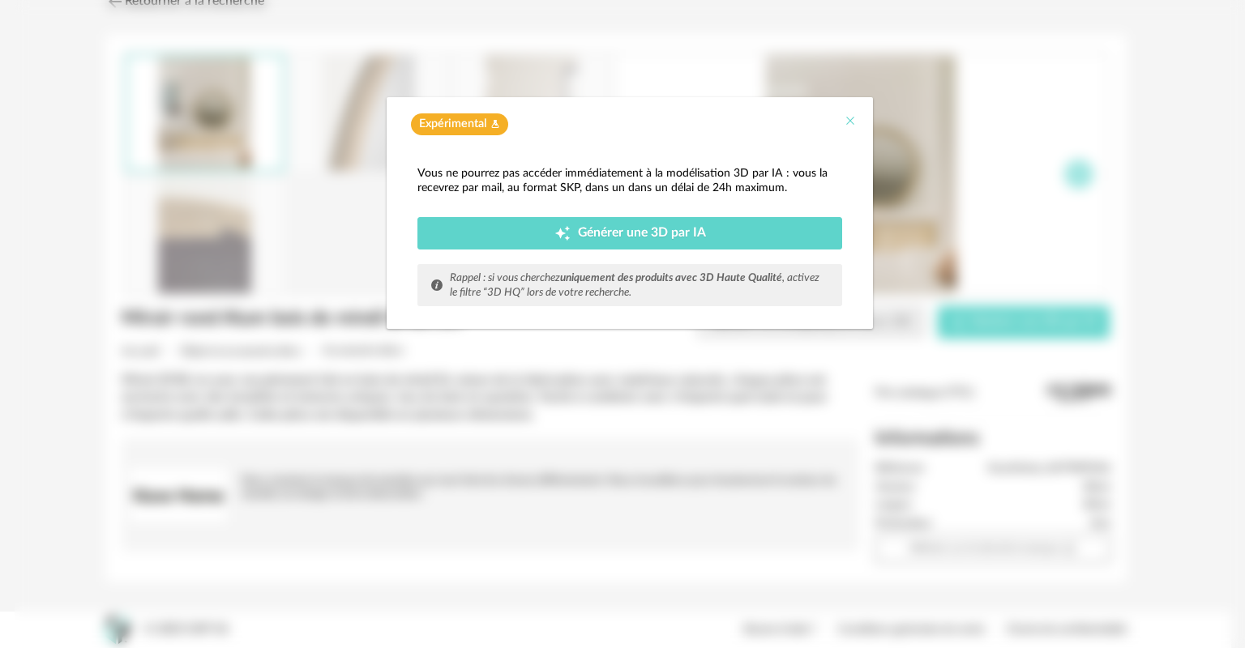
click at [851, 118] on icon "Close" at bounding box center [850, 120] width 13 height 13
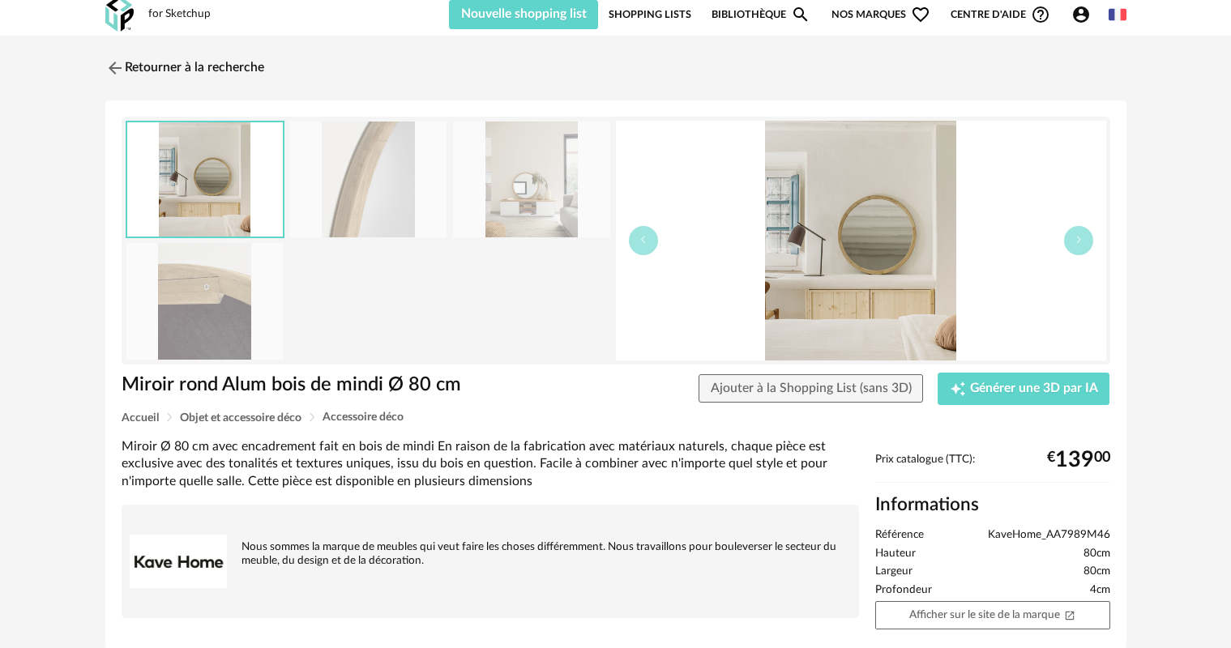
scroll to position [0, 0]
